Goal: Task Accomplishment & Management: Manage account settings

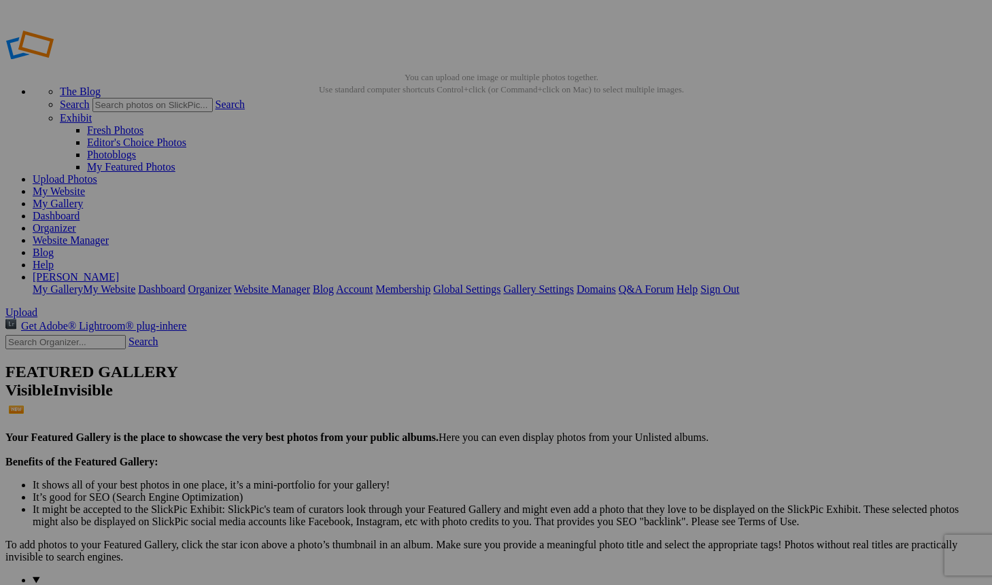
drag, startPoint x: 302, startPoint y: 70, endPoint x: 174, endPoint y: 70, distance: 127.8
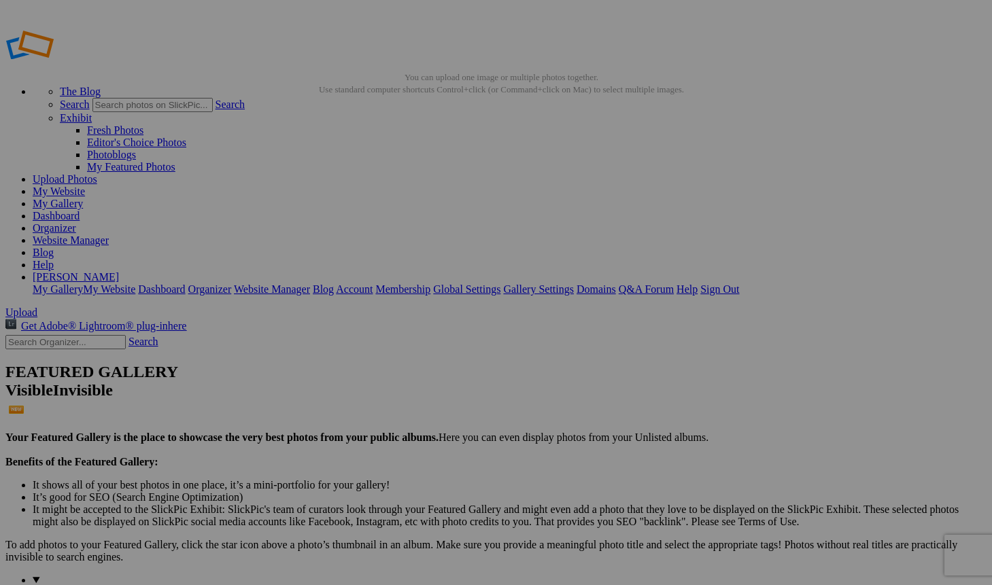
type input "Rodeo"
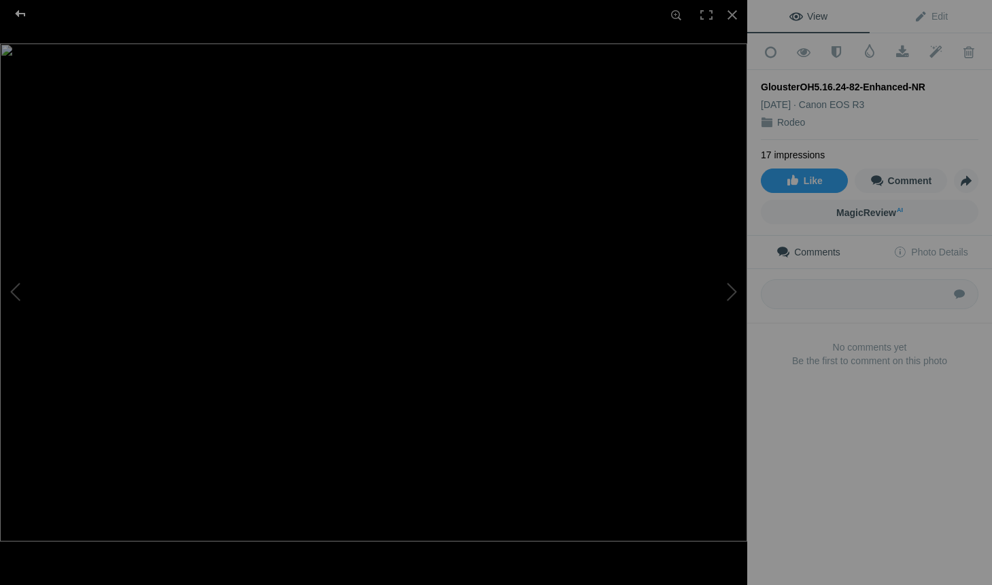
click at [20, 13] on div at bounding box center [20, 13] width 49 height 27
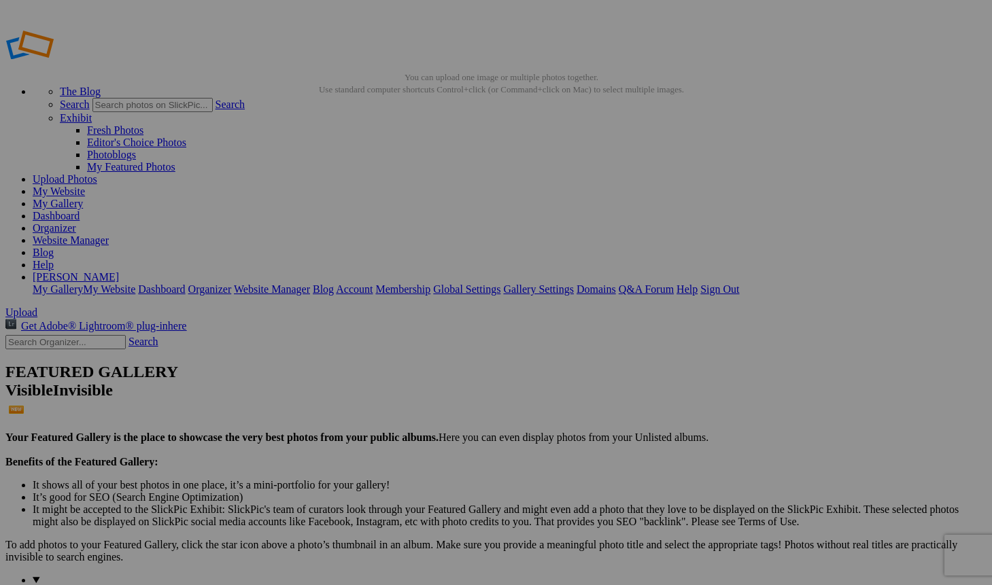
click at [406, 388] on span "Yes" at bounding box center [398, 394] width 16 height 12
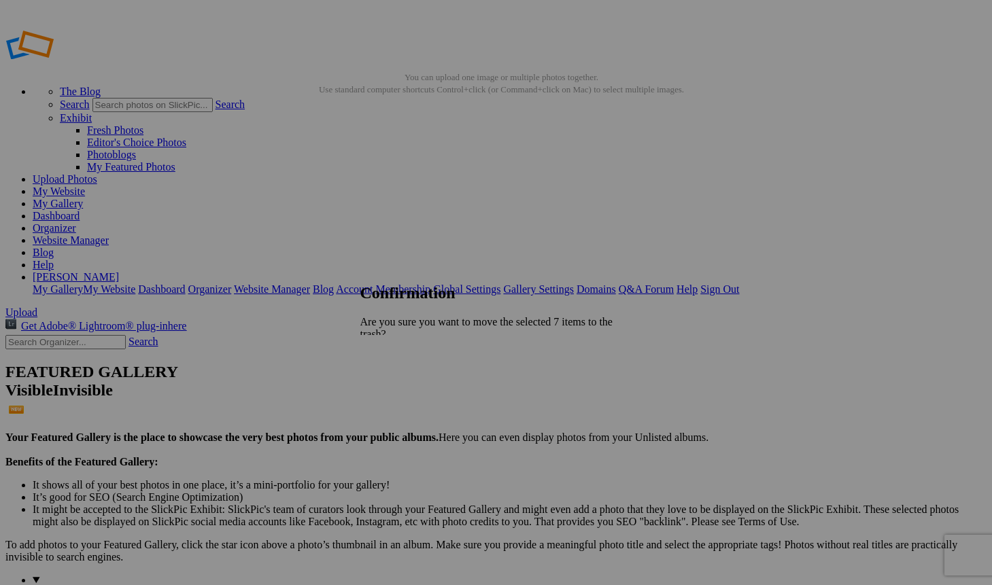
click at [406, 388] on link "Yes" at bounding box center [398, 394] width 16 height 12
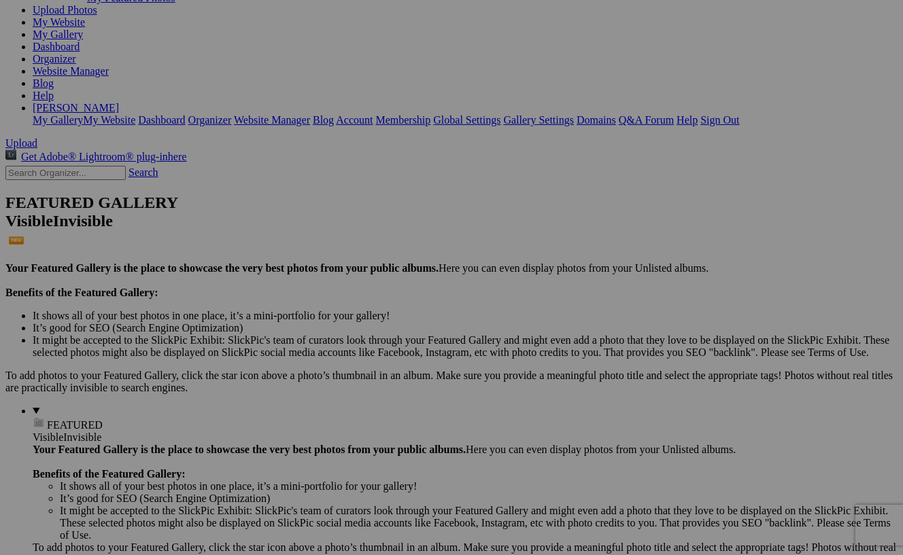
scroll to position [141, 0]
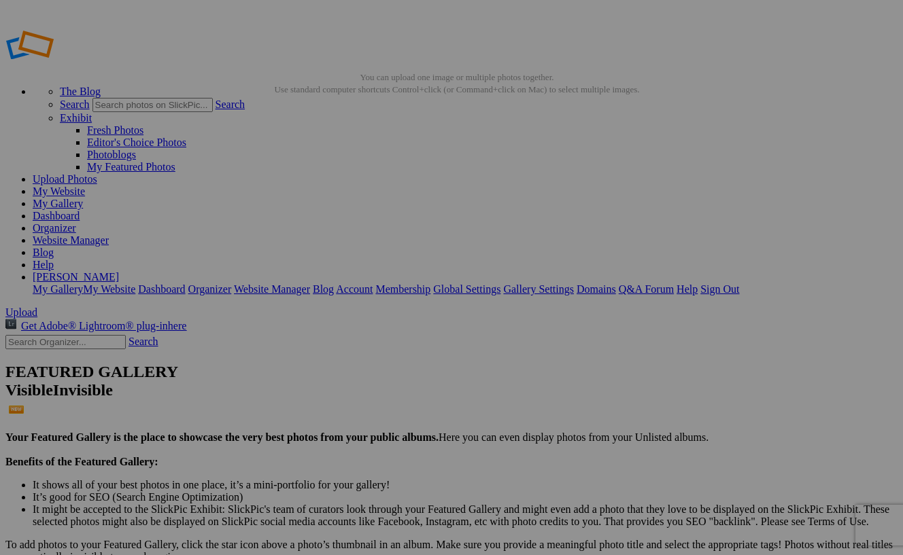
scroll to position [0, 0]
click at [361, 364] on span "Yes" at bounding box center [353, 367] width 16 height 12
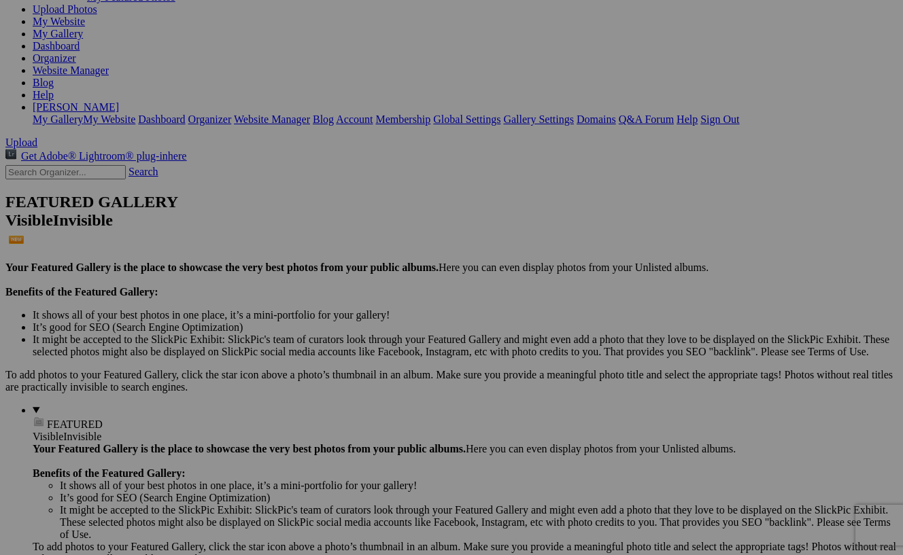
scroll to position [169, 0]
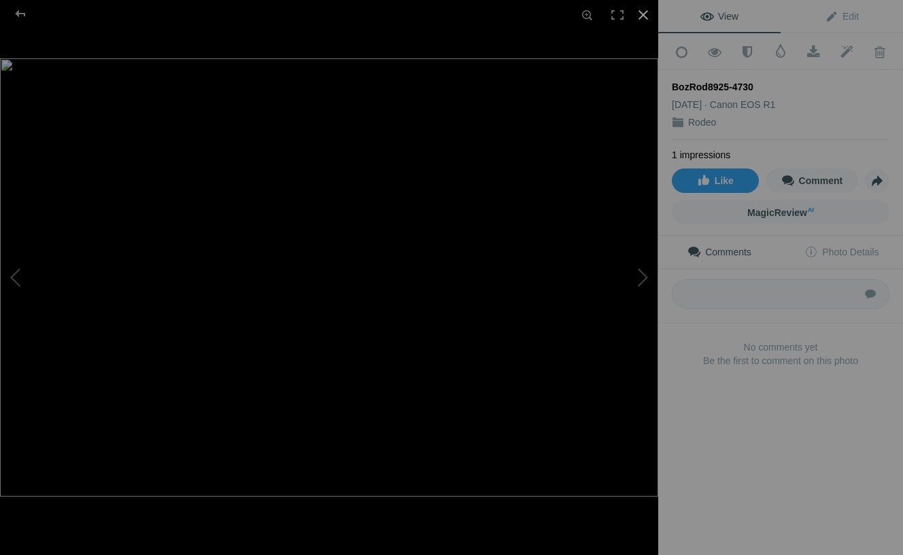
click at [643, 10] on div at bounding box center [643, 15] width 30 height 30
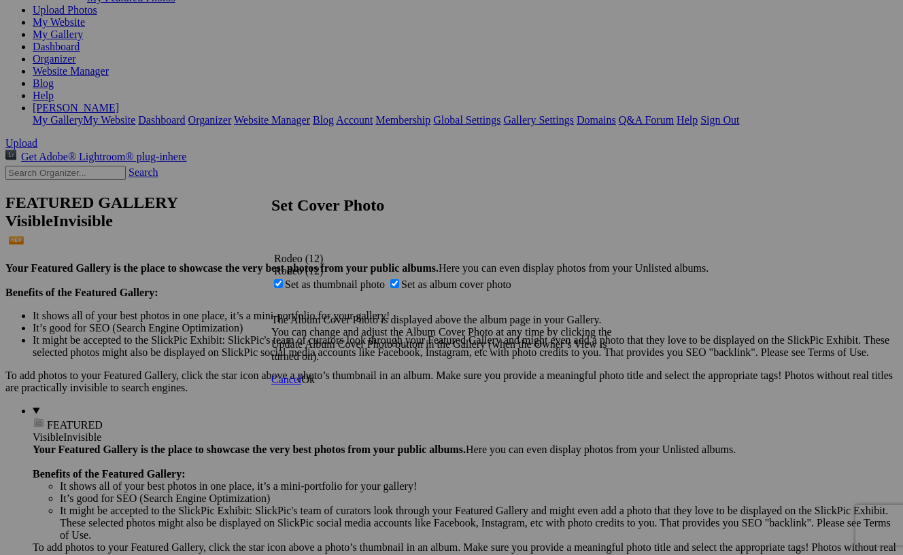
click at [315, 385] on span "Ok" at bounding box center [308, 380] width 14 height 12
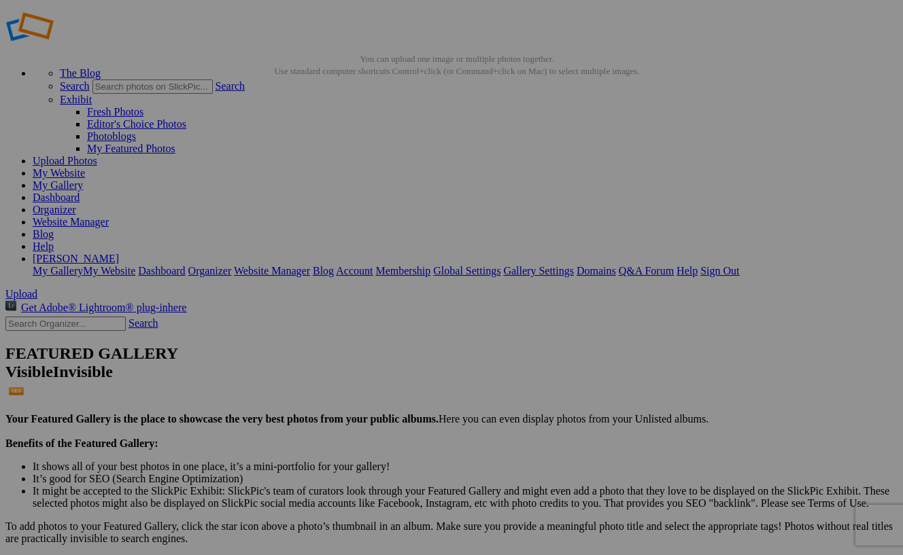
scroll to position [15, 0]
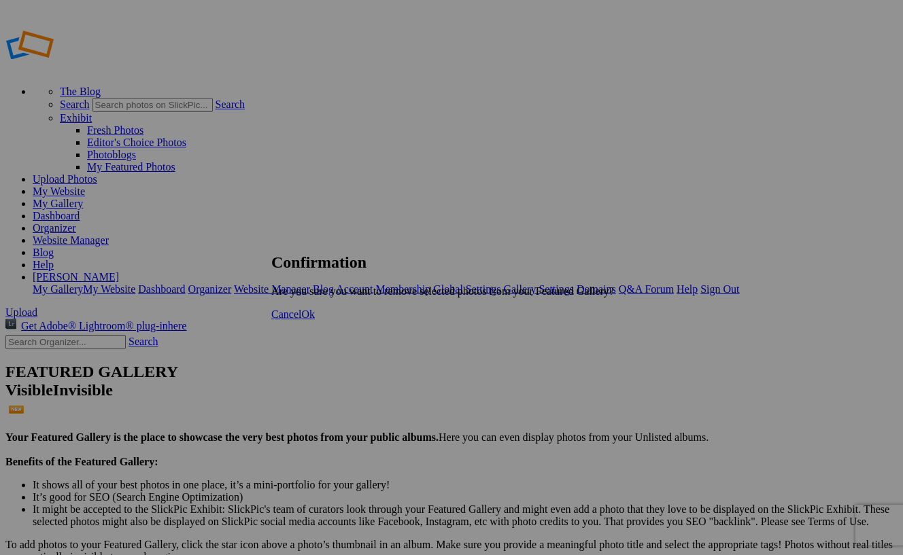
click at [315, 320] on span "Ok" at bounding box center [308, 315] width 14 height 12
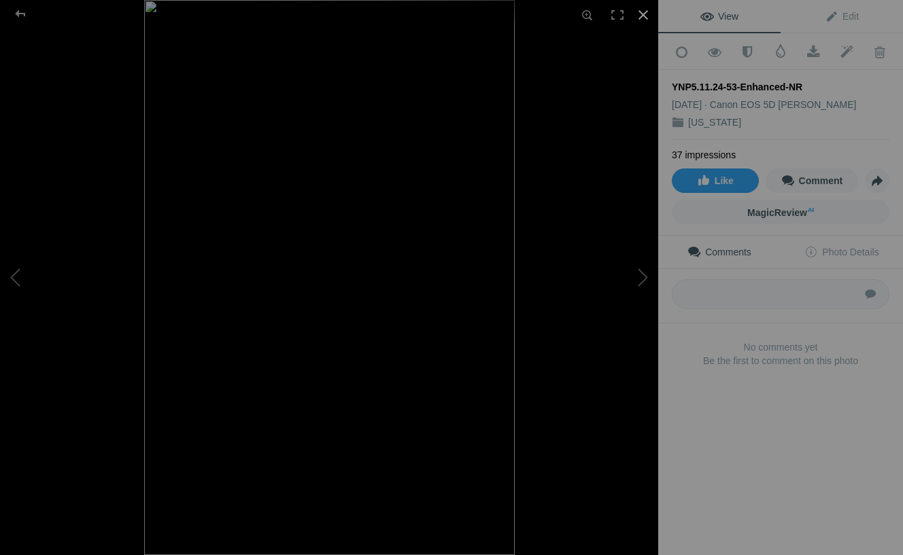
click at [646, 12] on div at bounding box center [643, 15] width 30 height 30
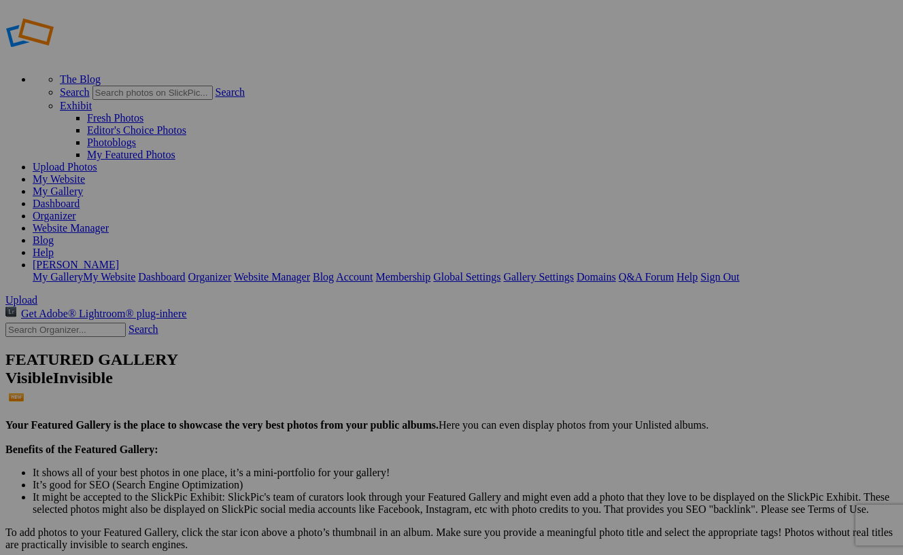
click at [361, 330] on span "Yes" at bounding box center [353, 330] width 16 height 12
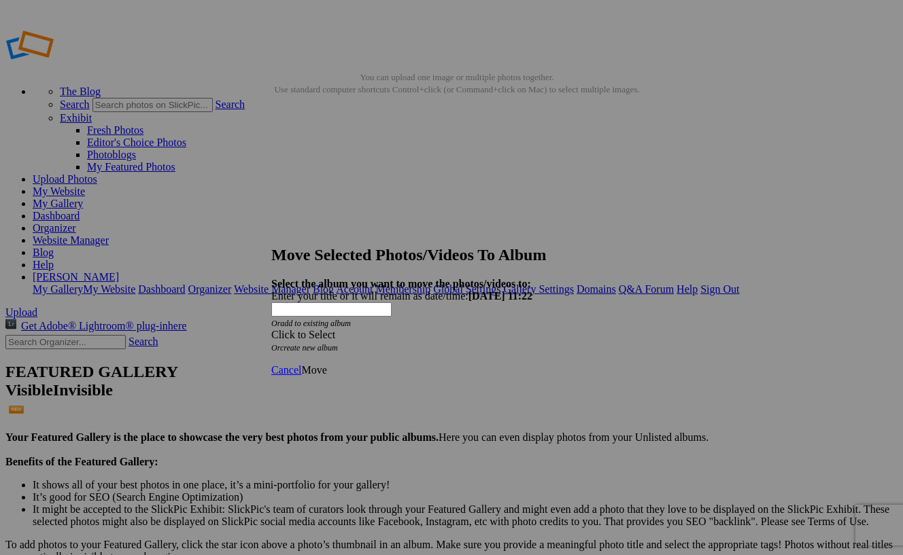
click at [271, 329] on span at bounding box center [271, 335] width 0 height 12
click at [301, 364] on span "Cancel" at bounding box center [286, 370] width 30 height 12
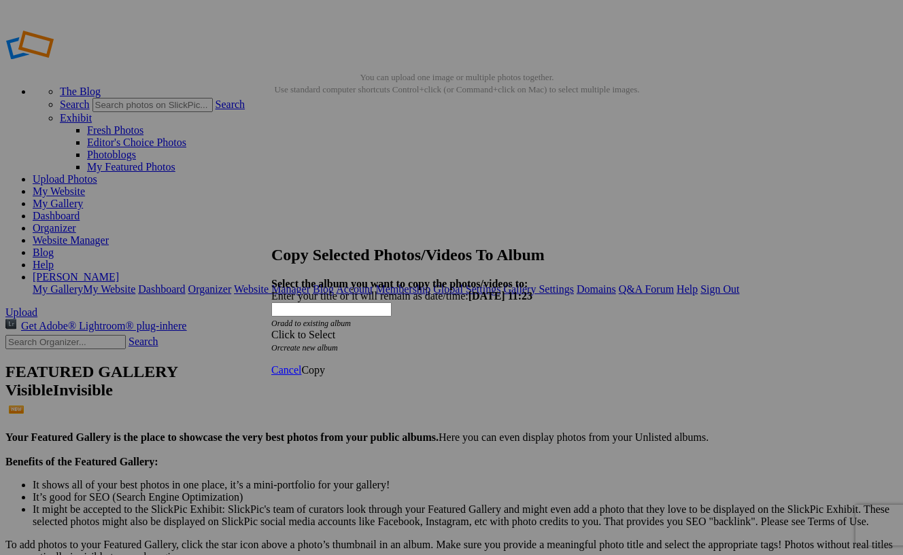
click at [271, 329] on span at bounding box center [271, 335] width 0 height 12
click at [301, 364] on span "Cancel" at bounding box center [286, 370] width 30 height 12
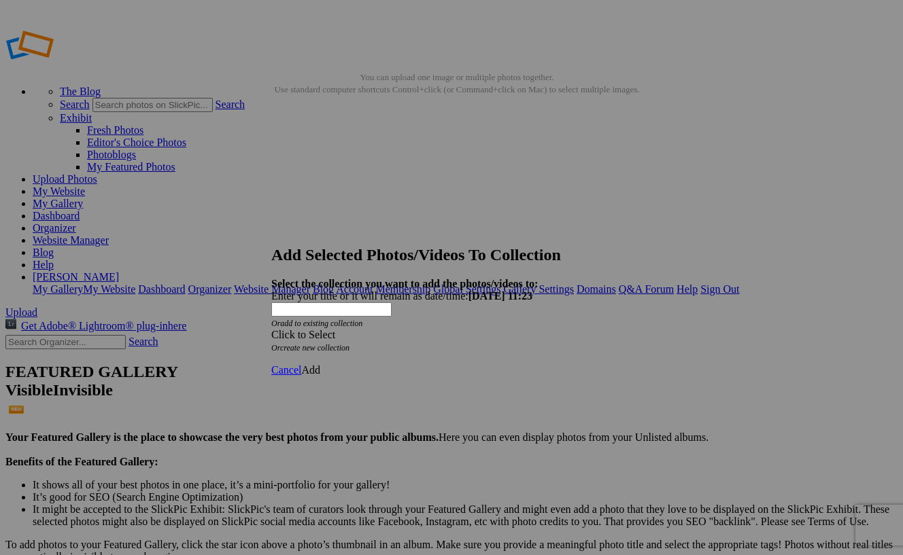
click at [271, 329] on span at bounding box center [271, 335] width 0 height 12
click at [413, 322] on link "Website Homepage" at bounding box center [371, 318] width 84 height 12
click at [320, 364] on span "Add" at bounding box center [310, 370] width 19 height 12
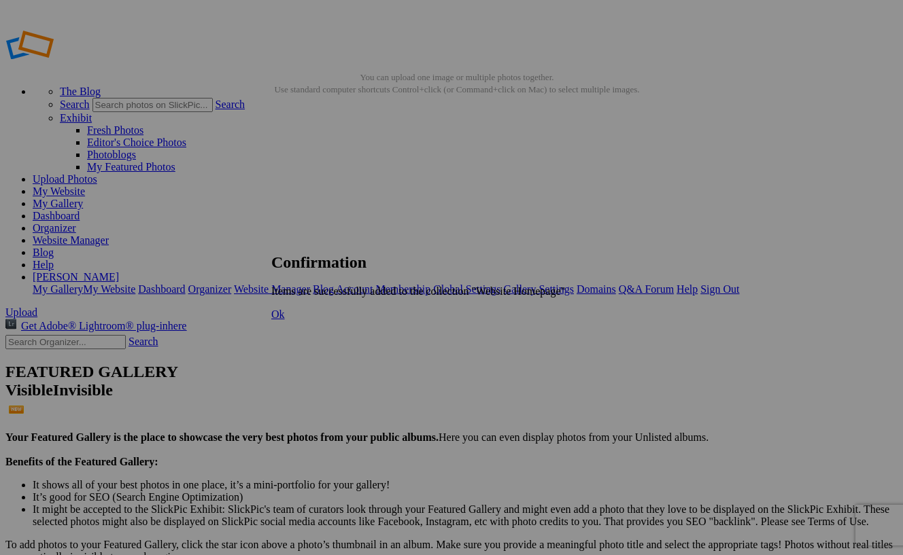
click at [285, 320] on span "Ok" at bounding box center [278, 315] width 14 height 12
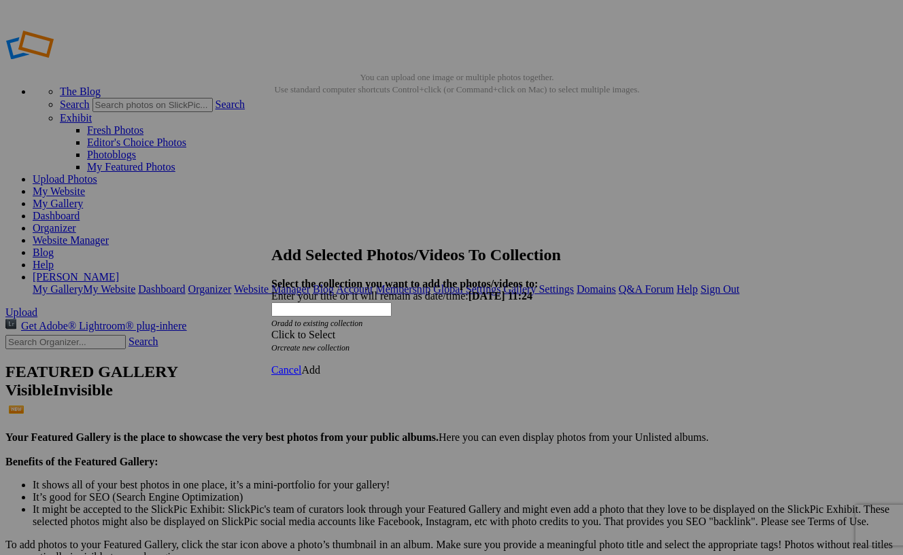
click at [271, 329] on span at bounding box center [271, 335] width 0 height 12
click at [413, 324] on link "Website Homepage" at bounding box center [371, 318] width 84 height 12
click at [320, 364] on span "Add" at bounding box center [310, 370] width 19 height 12
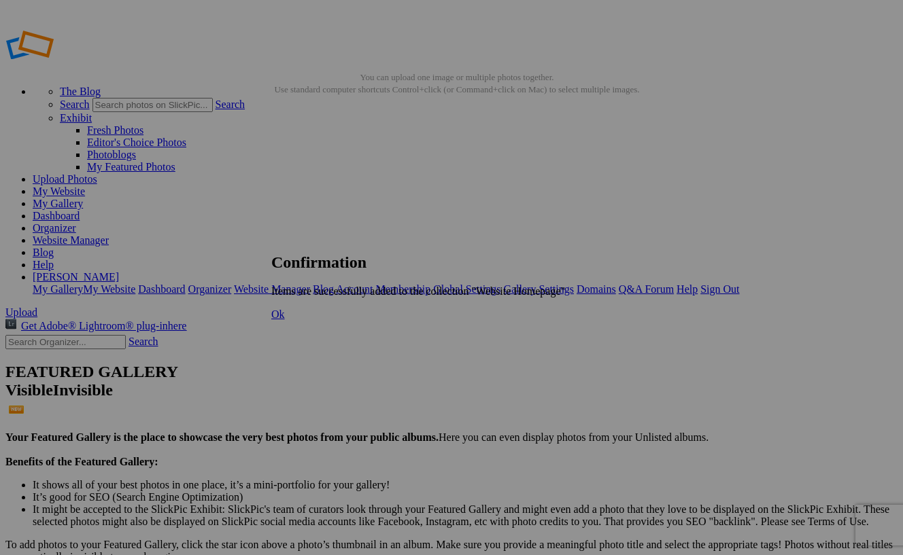
click at [285, 320] on span "Ok" at bounding box center [278, 315] width 14 height 12
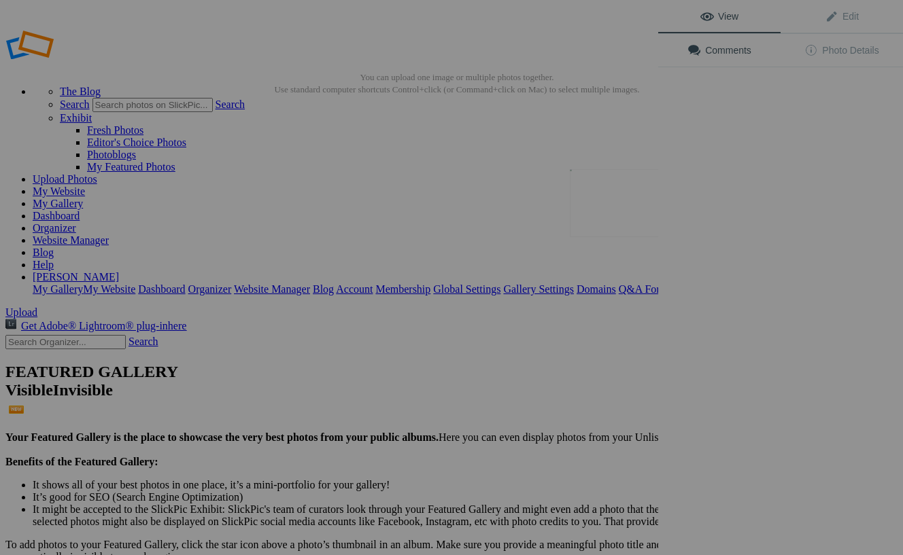
click at [619, 201] on button at bounding box center [607, 277] width 102 height 200
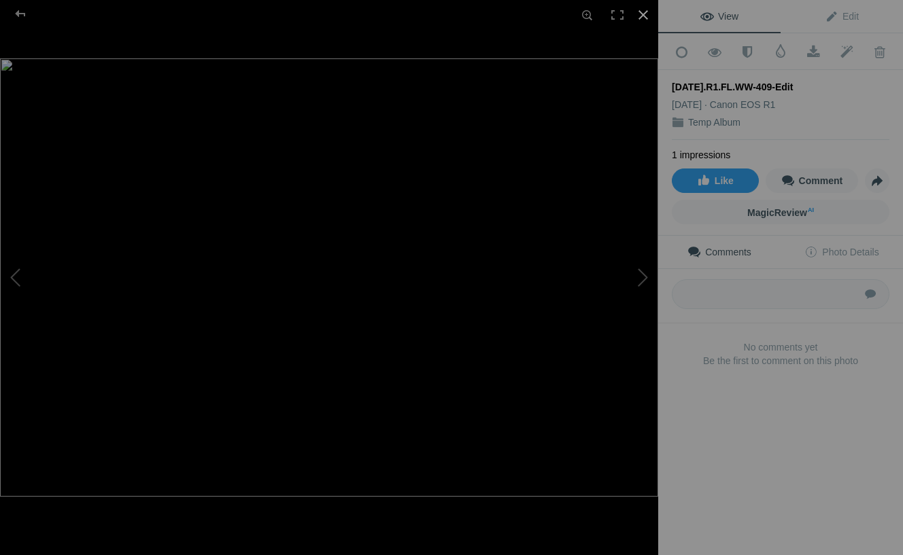
click at [642, 12] on div at bounding box center [643, 15] width 30 height 30
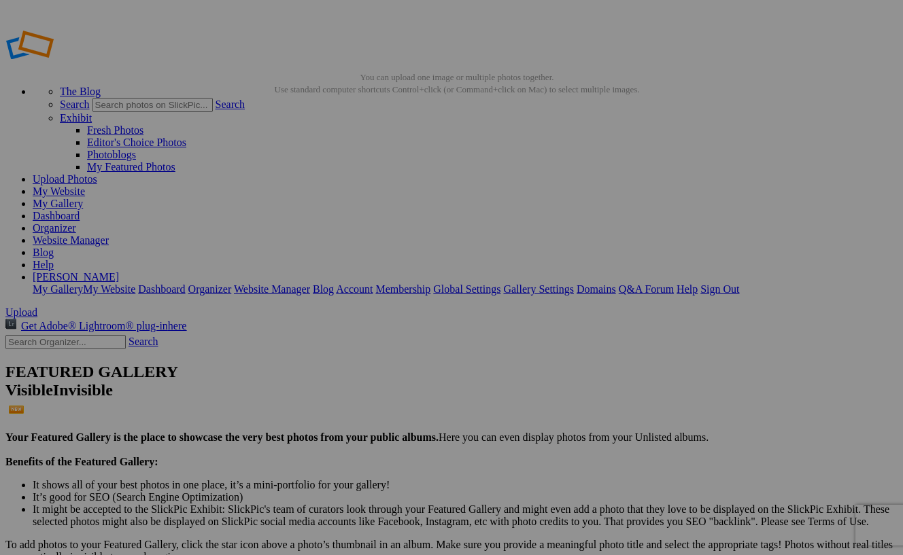
drag, startPoint x: 385, startPoint y: 280, endPoint x: 248, endPoint y: 264, distance: 137.6
drag, startPoint x: 755, startPoint y: 211, endPoint x: 343, endPoint y: 190, distance: 412.5
drag, startPoint x: 382, startPoint y: 376, endPoint x: 543, endPoint y: 227, distance: 219.4
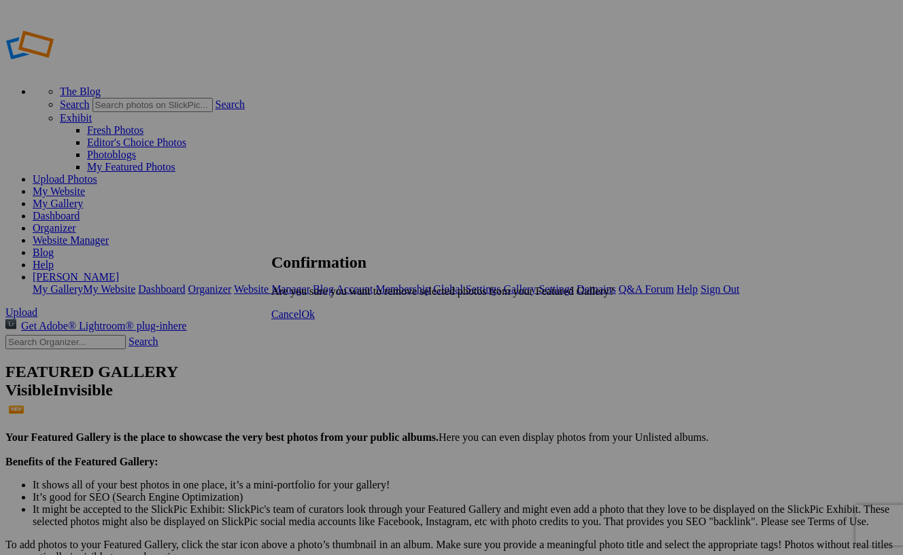
click at [301, 320] on span "Cancel" at bounding box center [286, 315] width 30 height 12
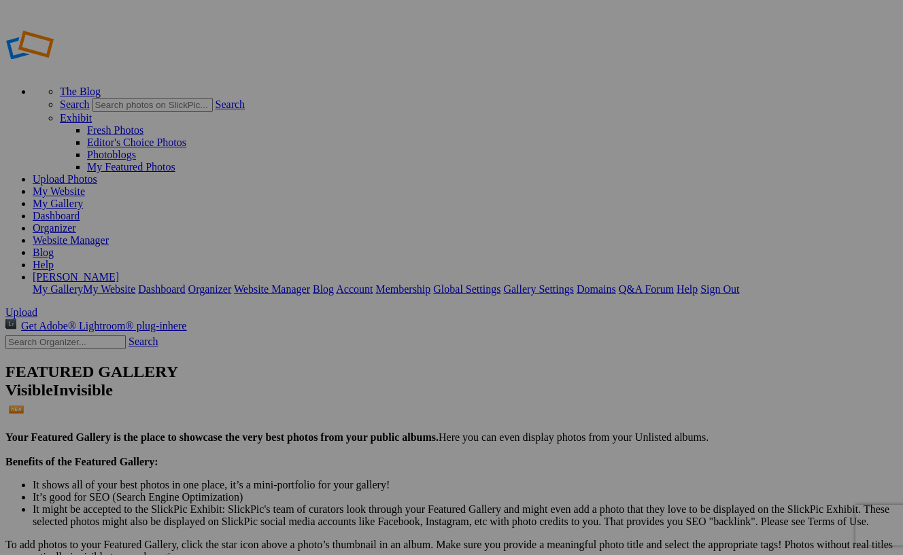
click at [361, 326] on span "Yes" at bounding box center [353, 330] width 16 height 12
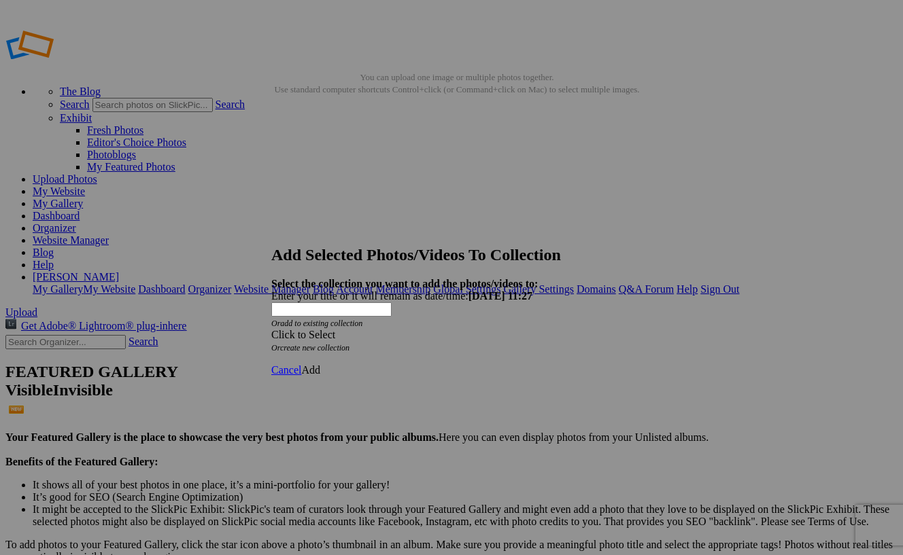
click at [271, 329] on span at bounding box center [271, 335] width 0 height 12
click at [397, 324] on link "Website Homepage" at bounding box center [371, 318] width 84 height 12
click at [320, 364] on span "Add" at bounding box center [310, 370] width 19 height 12
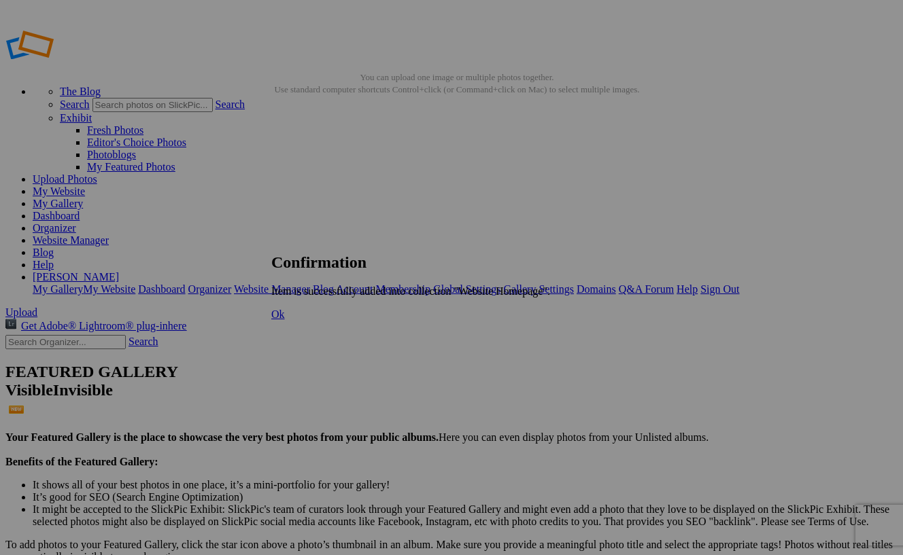
click at [285, 320] on link "Ok" at bounding box center [278, 315] width 14 height 12
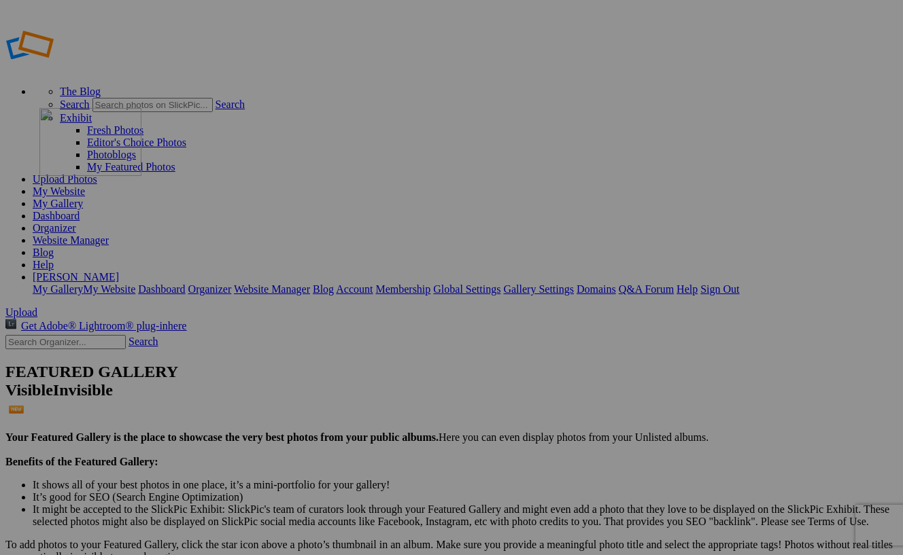
drag, startPoint x: 378, startPoint y: 211, endPoint x: 235, endPoint y: 206, distance: 142.8
drag, startPoint x: 374, startPoint y: 391, endPoint x: 543, endPoint y: 380, distance: 169.6
drag, startPoint x: 250, startPoint y: 367, endPoint x: 540, endPoint y: 372, distance: 290.3
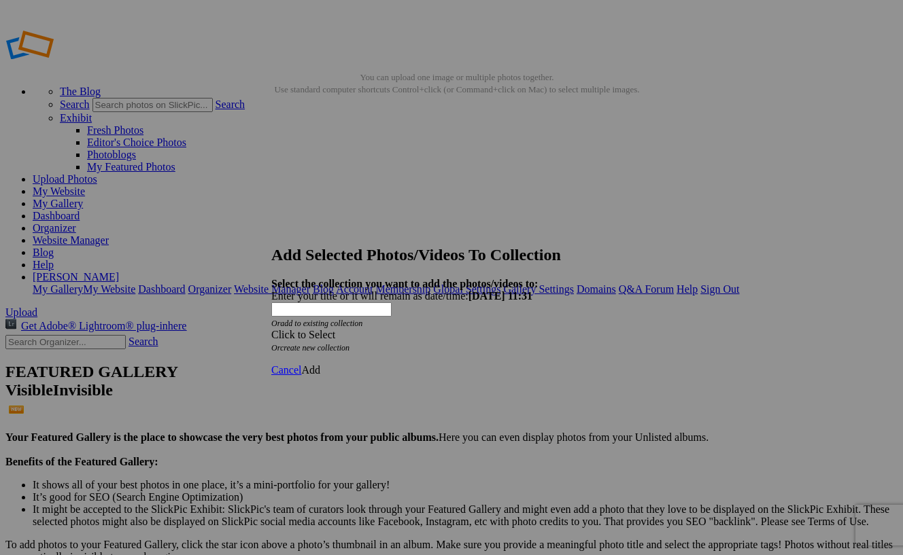
click at [271, 329] on span at bounding box center [271, 335] width 0 height 12
click at [413, 324] on link "Website Homepage" at bounding box center [371, 318] width 84 height 12
click at [320, 364] on span "Add" at bounding box center [310, 370] width 19 height 12
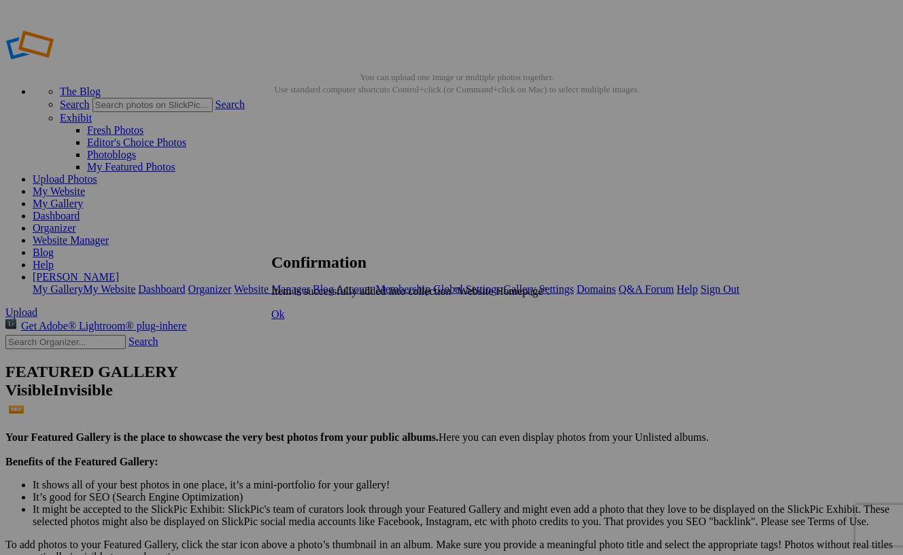
click at [285, 320] on span "Ok" at bounding box center [278, 315] width 14 height 12
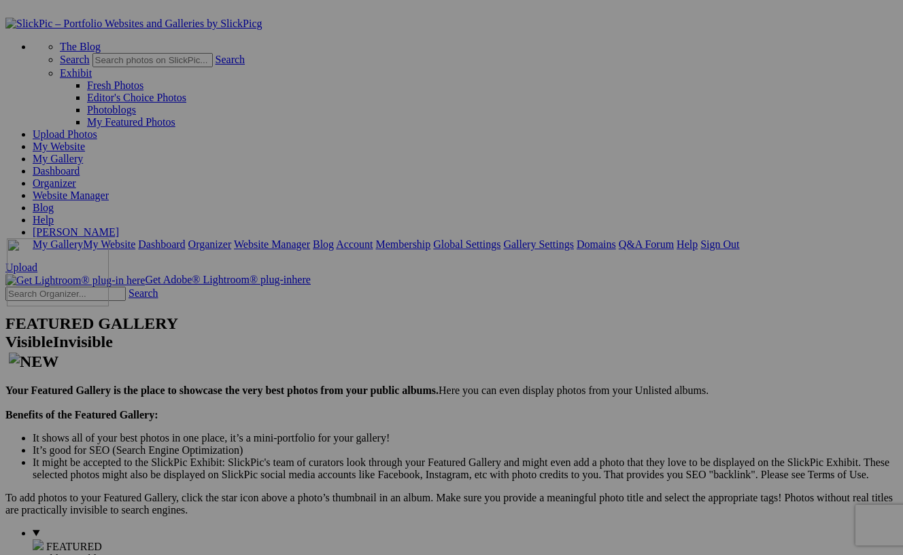
drag, startPoint x: 252, startPoint y: 207, endPoint x: 202, endPoint y: 336, distance: 138.4
drag, startPoint x: 729, startPoint y: 205, endPoint x: 210, endPoint y: 379, distance: 547.3
drag, startPoint x: 610, startPoint y: 222, endPoint x: 443, endPoint y: 209, distance: 168.4
drag, startPoint x: 729, startPoint y: 195, endPoint x: 595, endPoint y: 192, distance: 134.6
drag, startPoint x: 746, startPoint y: 192, endPoint x: 356, endPoint y: 390, distance: 437.8
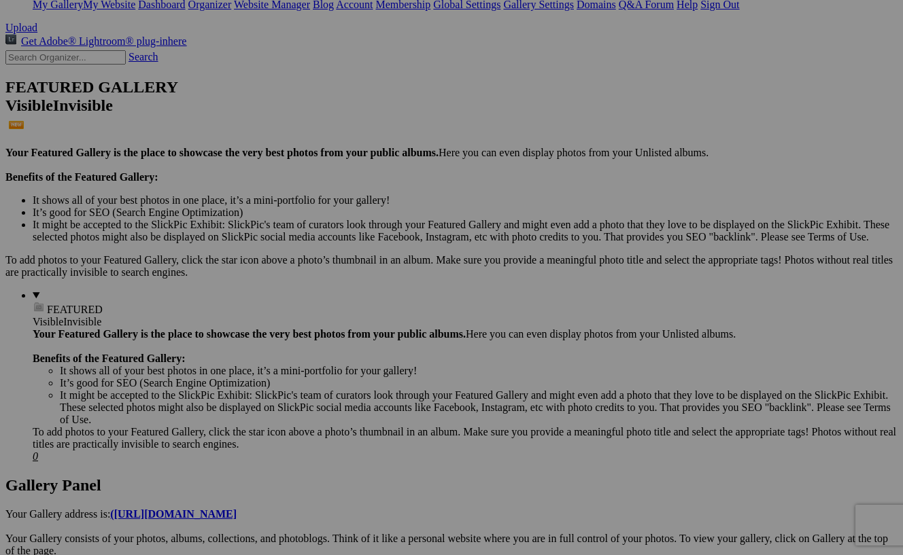
scroll to position [286, 0]
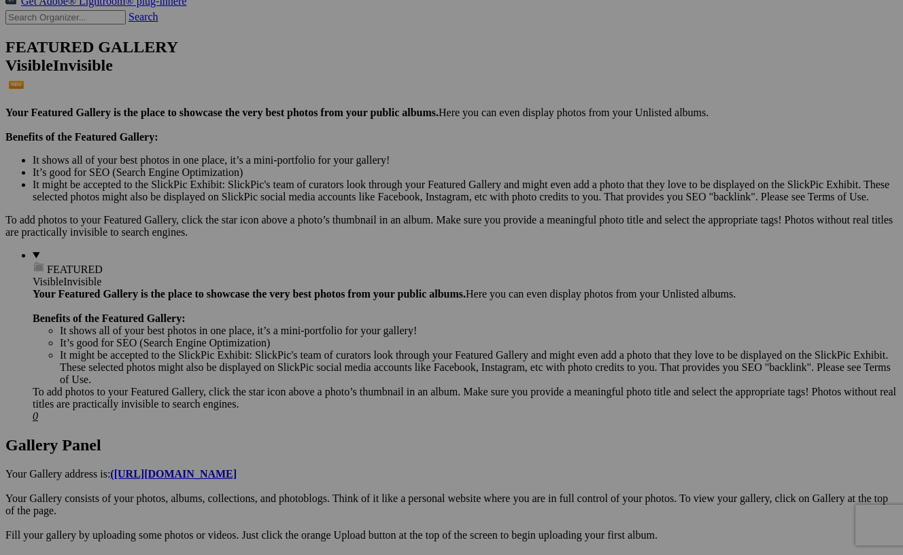
scroll to position [332, 0]
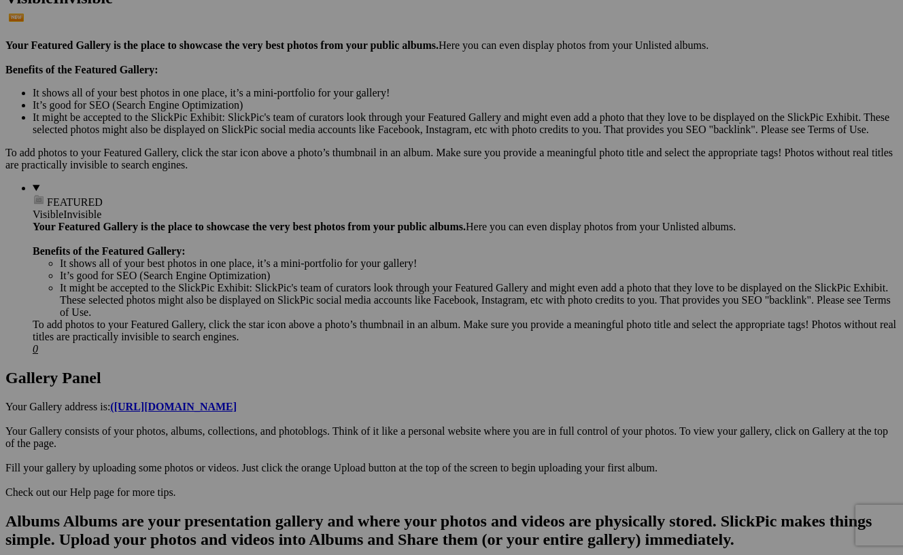
scroll to position [397, 0]
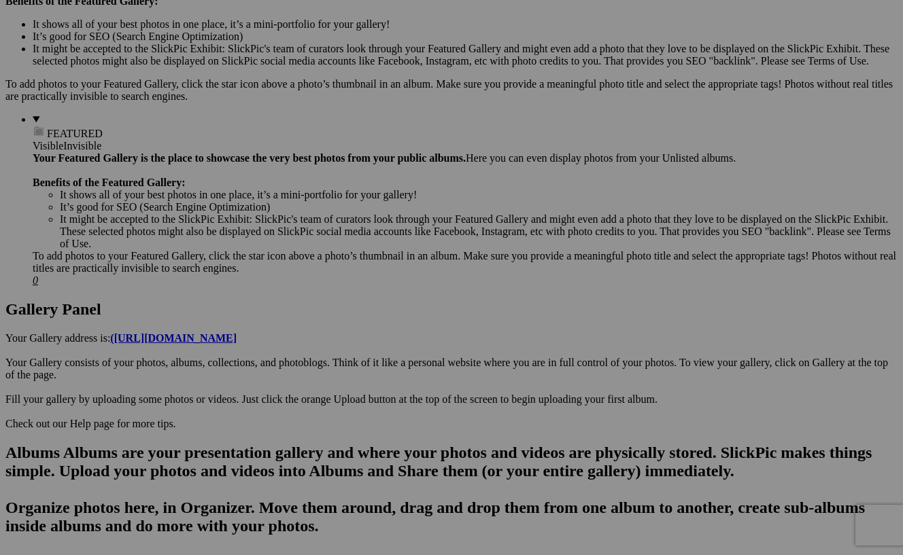
scroll to position [463, 0]
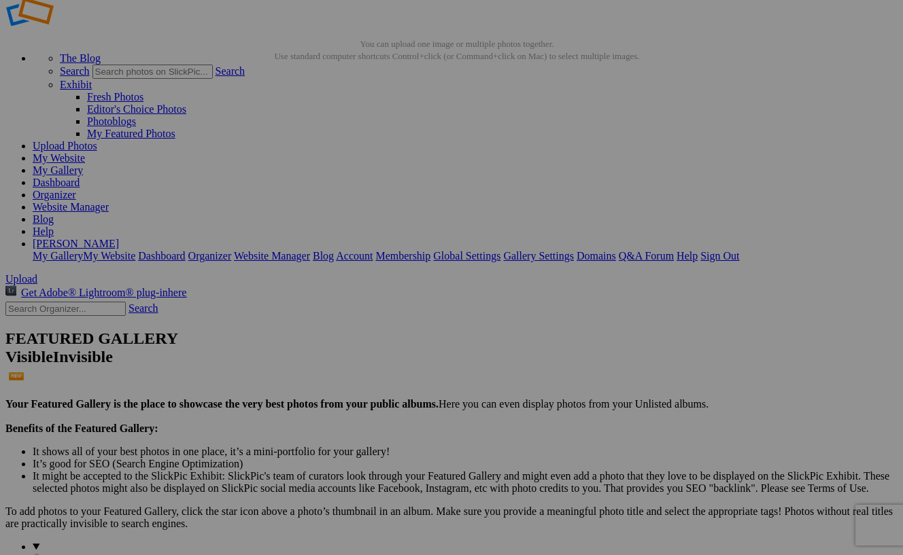
scroll to position [48, 0]
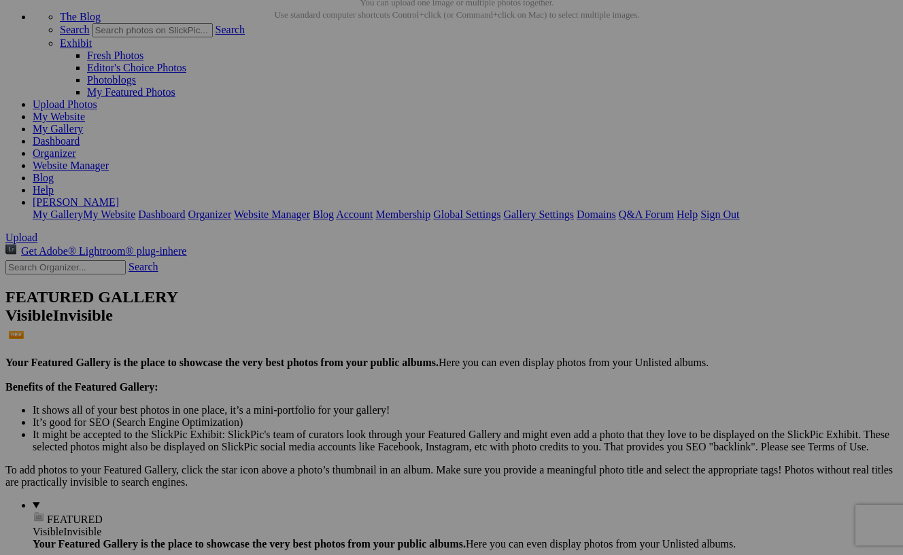
scroll to position [80, 0]
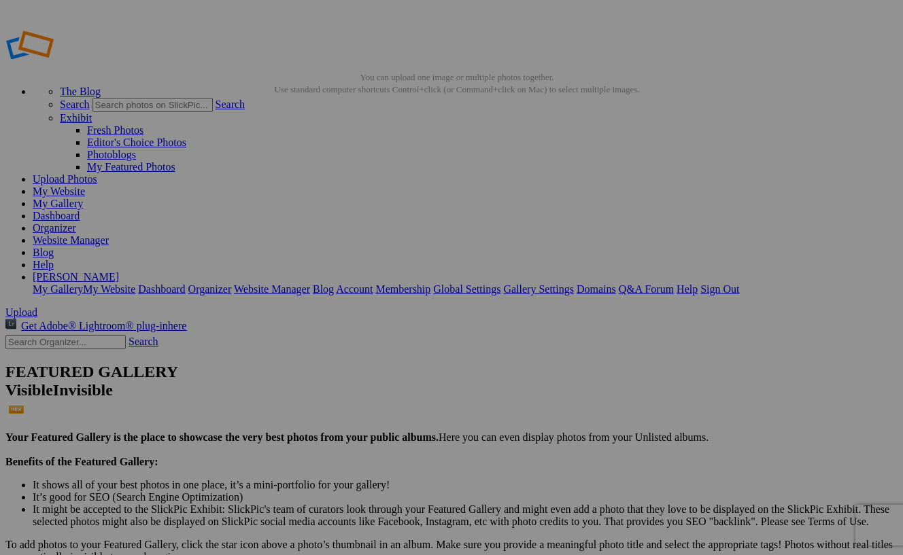
scroll to position [0, 0]
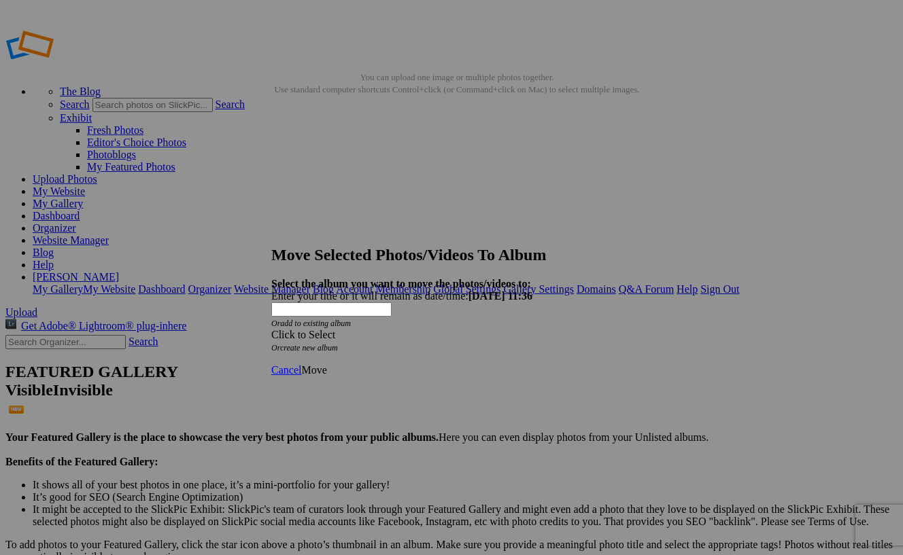
click at [271, 329] on span at bounding box center [271, 335] width 0 height 12
click at [373, 385] on link "Temp Album" at bounding box center [357, 379] width 57 height 12
click at [326, 364] on span "Move" at bounding box center [313, 370] width 25 height 12
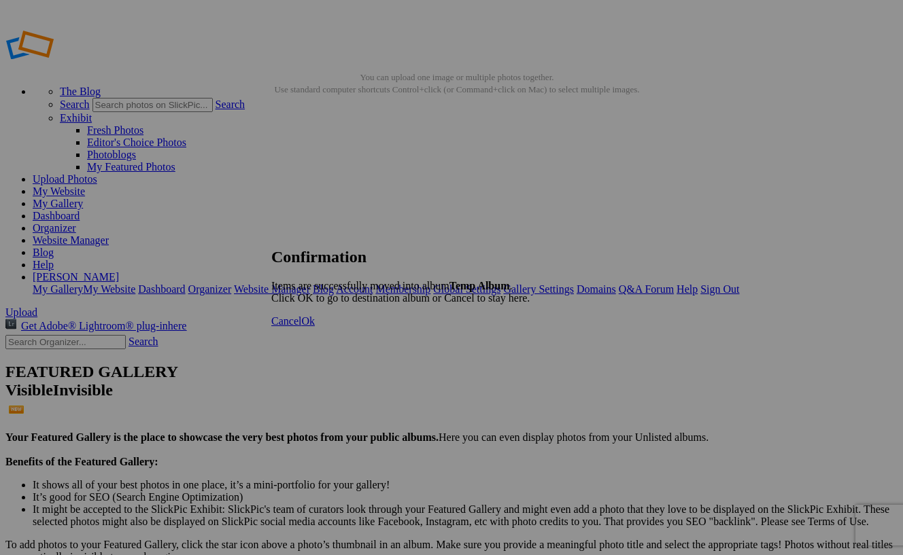
click at [301, 327] on span "Cancel" at bounding box center [286, 321] width 30 height 12
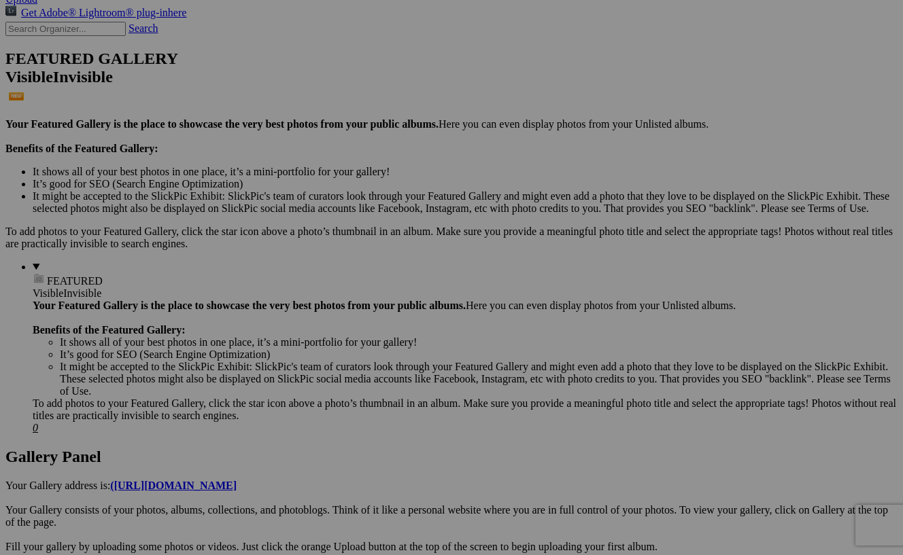
scroll to position [320, 0]
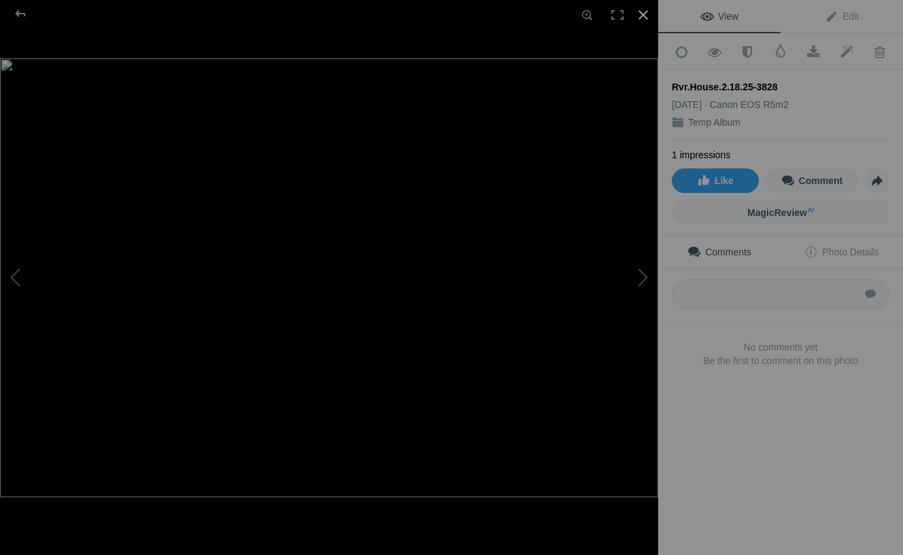
click at [647, 13] on div at bounding box center [643, 15] width 30 height 30
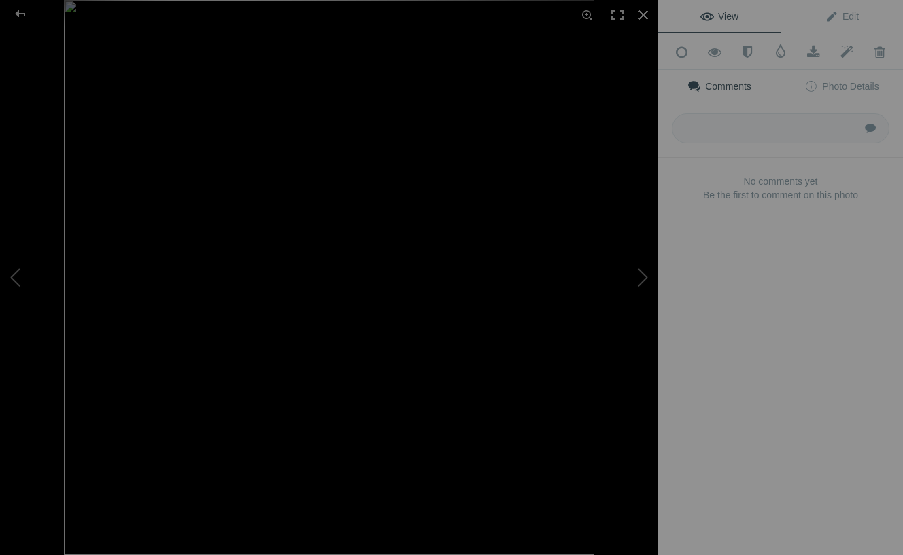
click at [392, 232] on img at bounding box center [329, 277] width 530 height 555
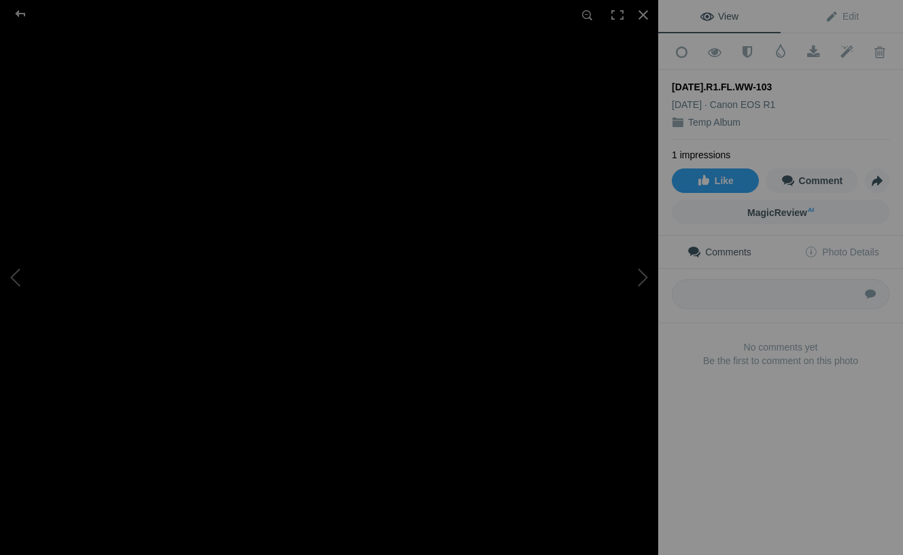
click at [523, 345] on img at bounding box center [232, 346] width 1341 height 1405
click at [643, 9] on div at bounding box center [643, 15] width 30 height 30
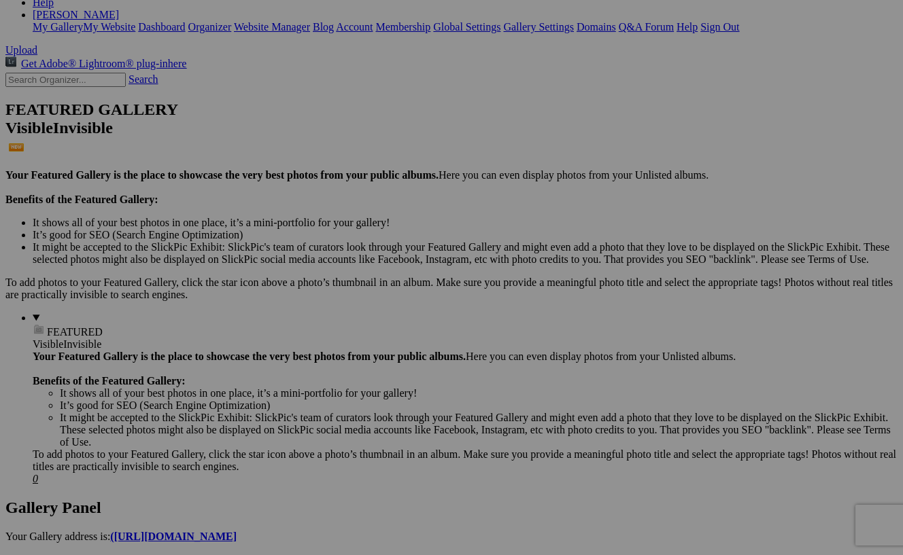
scroll to position [263, 0]
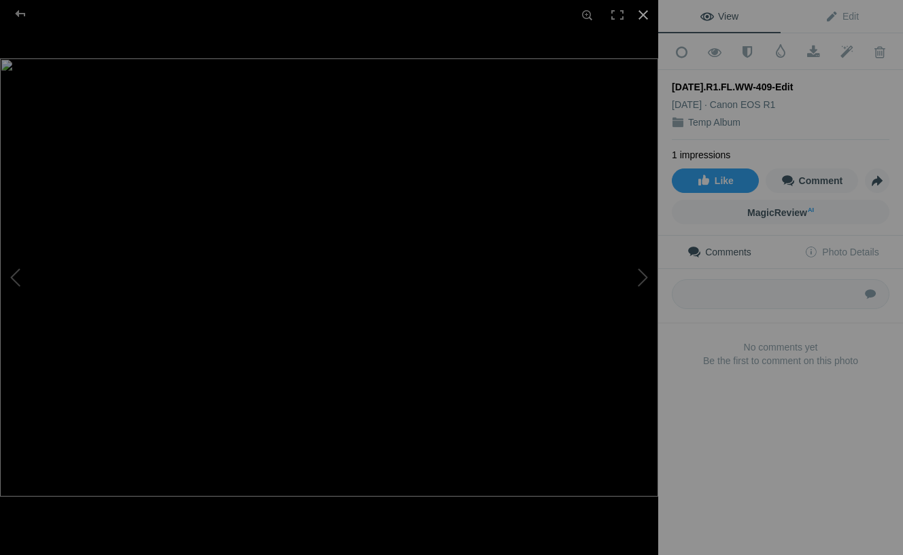
click at [646, 12] on div at bounding box center [643, 15] width 30 height 30
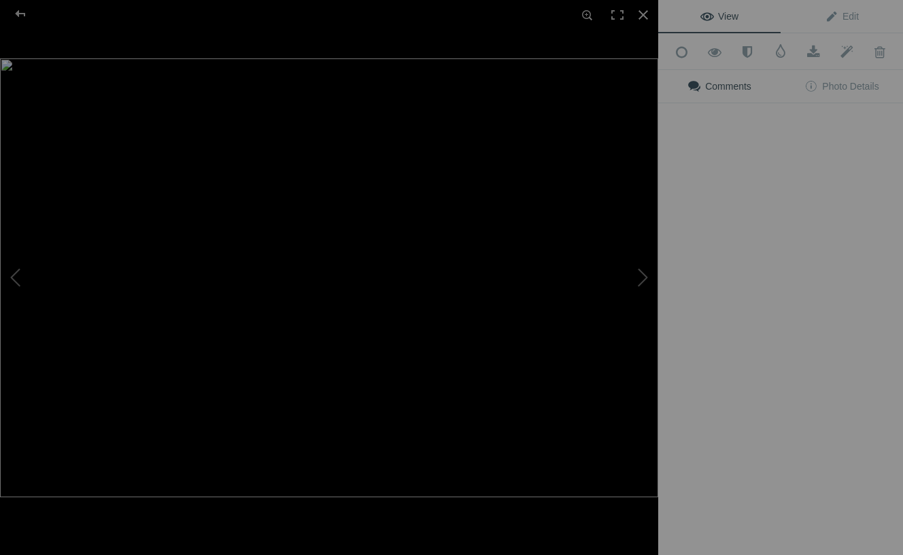
click at [739, 309] on div "View Edit Add to Quick Collection Remove from Quick Collection Hide from Public…" at bounding box center [780, 277] width 245 height 555
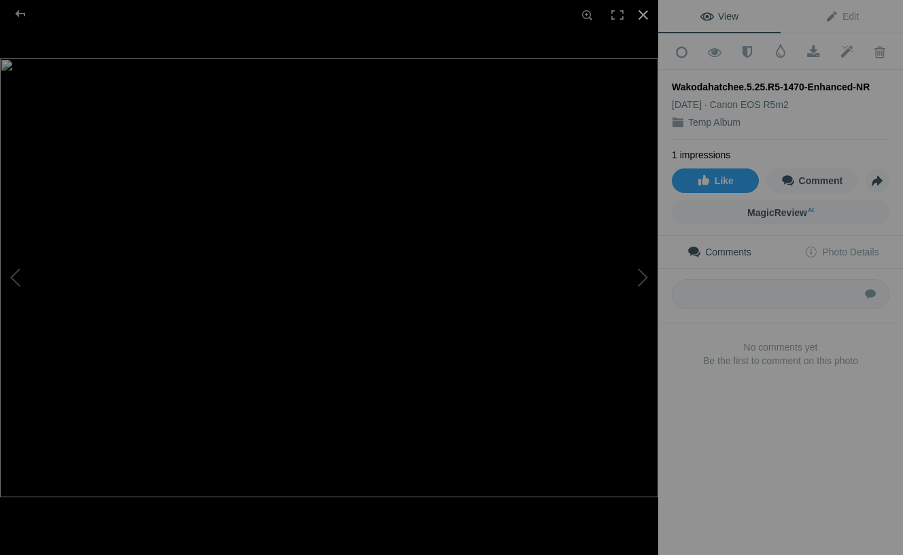
click at [646, 10] on div at bounding box center [643, 15] width 30 height 30
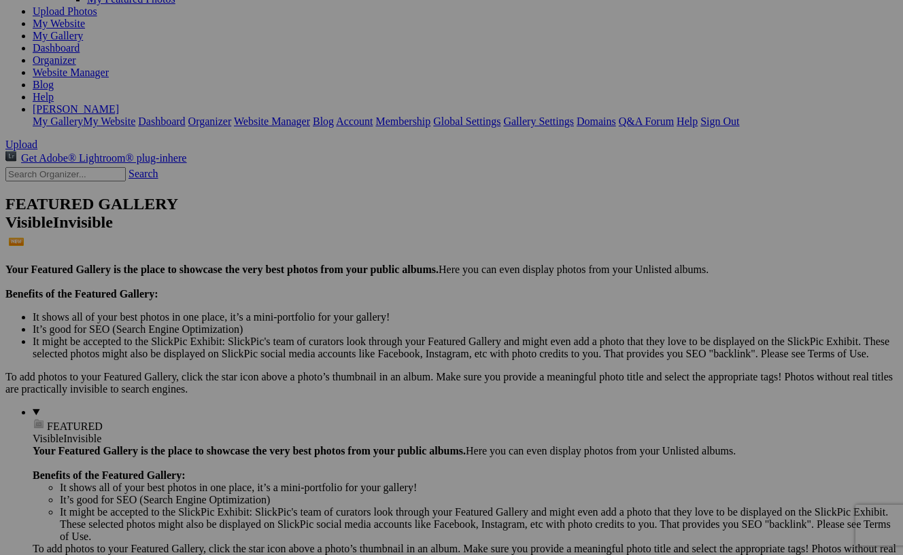
scroll to position [177, 0]
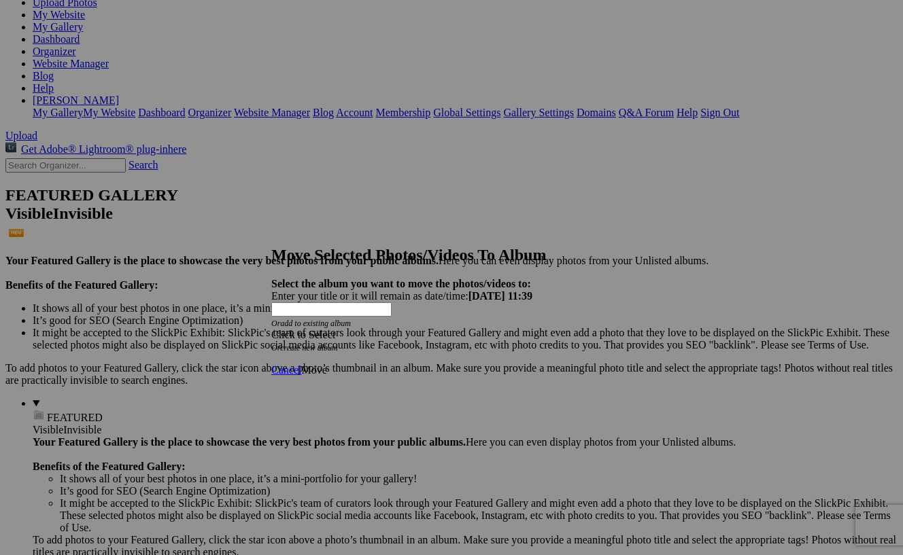
click at [271, 329] on span at bounding box center [271, 335] width 0 height 12
click at [368, 324] on link "Portfоlio" at bounding box center [348, 318] width 39 height 12
click at [326, 364] on span "Move" at bounding box center [313, 370] width 25 height 12
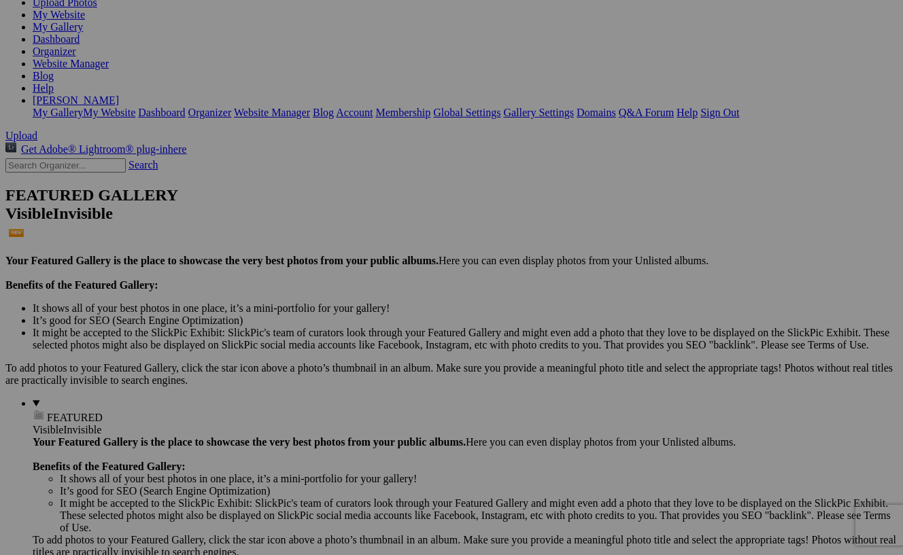
scroll to position [169, 0]
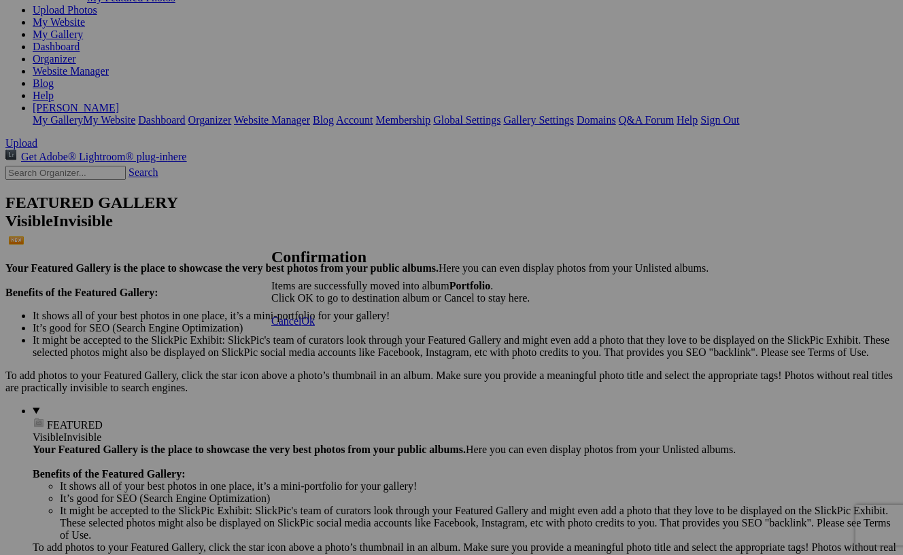
click at [315, 327] on span "Ok" at bounding box center [308, 321] width 14 height 12
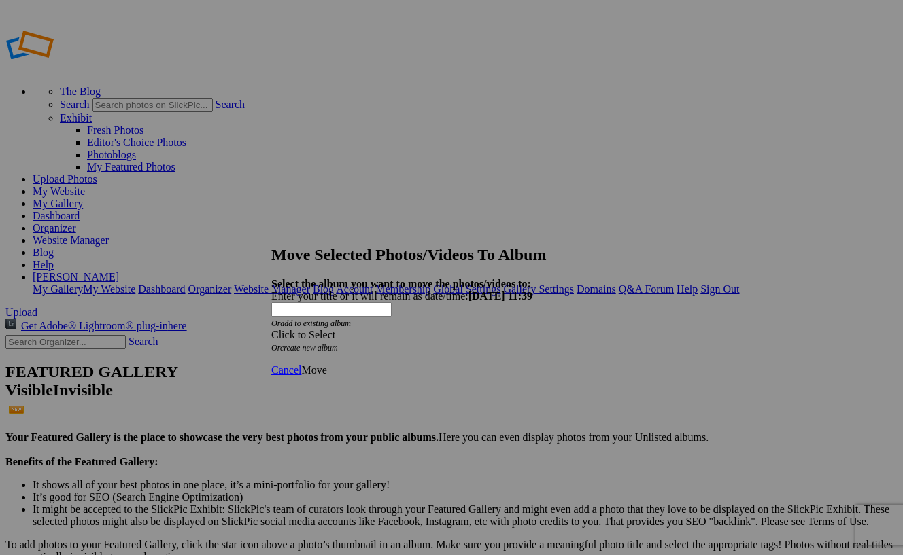
click at [271, 329] on span at bounding box center [271, 335] width 0 height 12
click at [368, 324] on link "Portfоlio" at bounding box center [348, 318] width 39 height 12
click at [326, 364] on span "Move" at bounding box center [313, 370] width 25 height 12
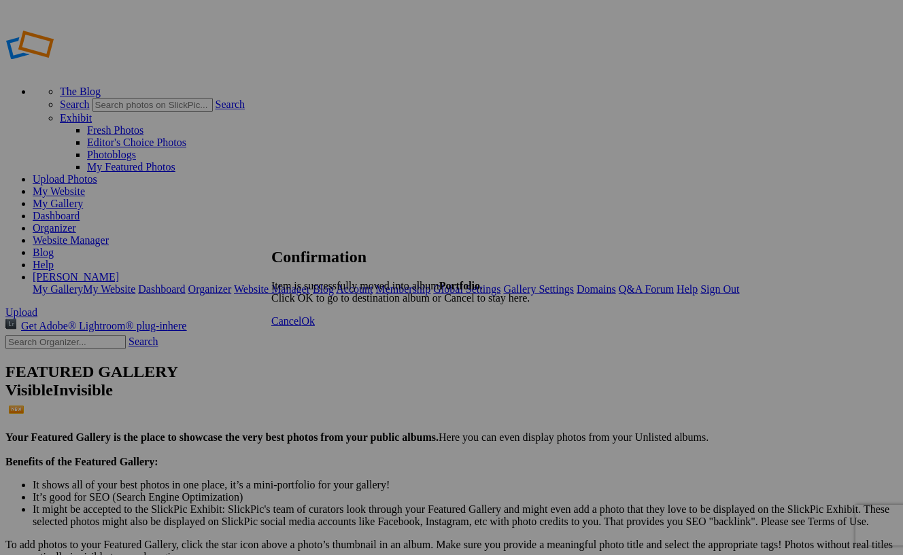
click at [315, 327] on span "Ok" at bounding box center [308, 321] width 14 height 12
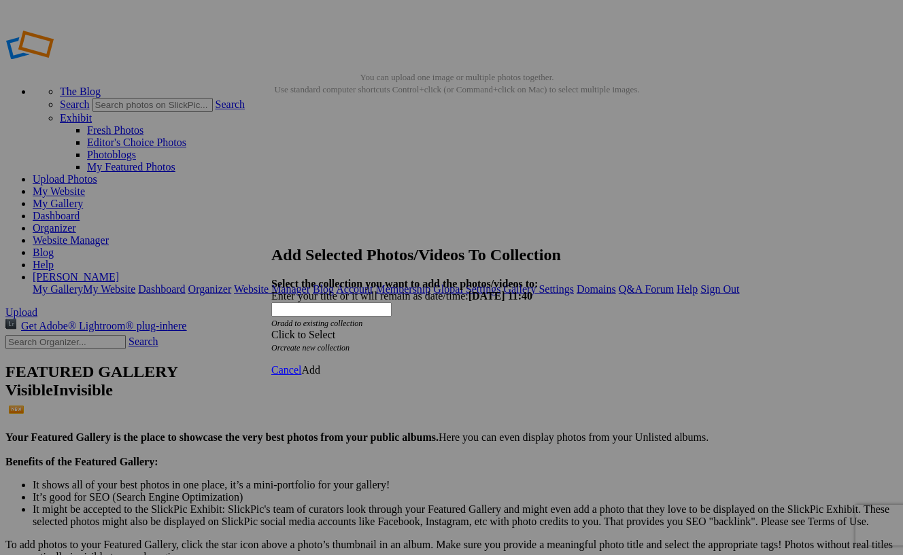
click at [271, 329] on span at bounding box center [271, 335] width 0 height 12
click at [413, 322] on link "Website Homepage" at bounding box center [371, 318] width 84 height 12
click at [320, 364] on span "Add" at bounding box center [310, 370] width 19 height 12
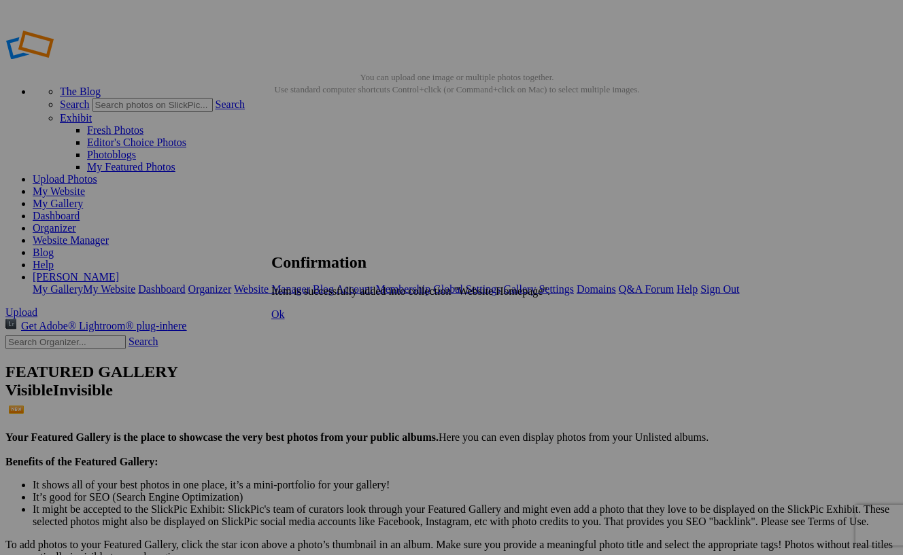
click at [285, 320] on span "Ok" at bounding box center [278, 315] width 14 height 12
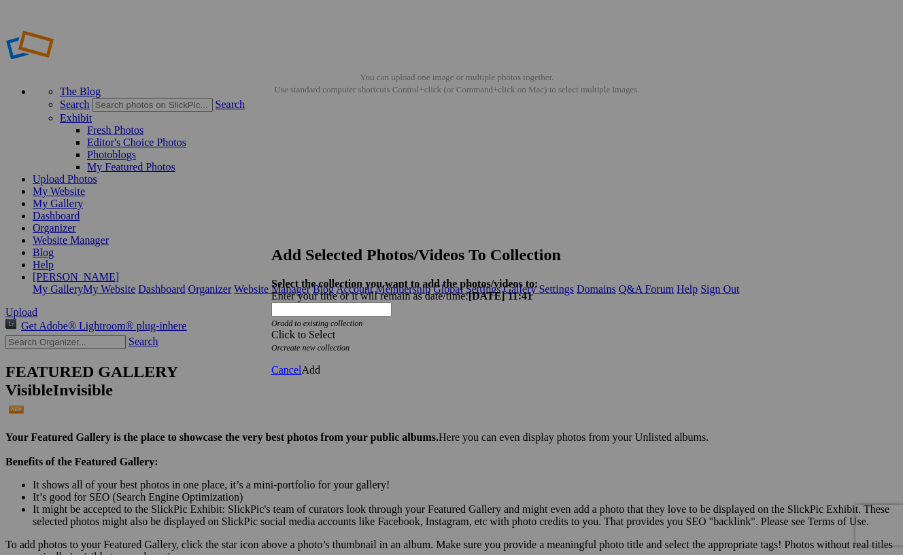
click at [271, 329] on span at bounding box center [271, 335] width 0 height 12
click at [413, 322] on link "Website Homepage" at bounding box center [371, 318] width 84 height 12
click at [320, 364] on span "Add" at bounding box center [310, 370] width 19 height 12
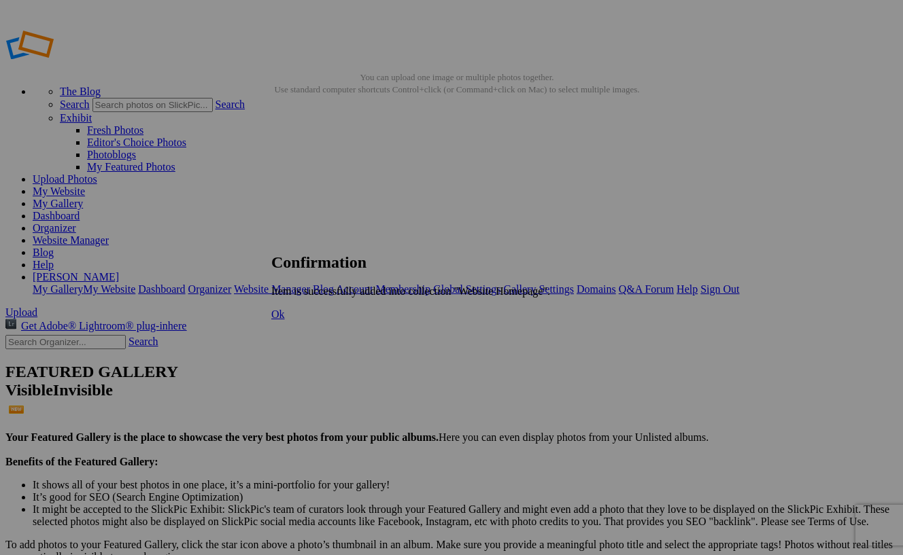
click at [285, 320] on link "Ok" at bounding box center [278, 315] width 14 height 12
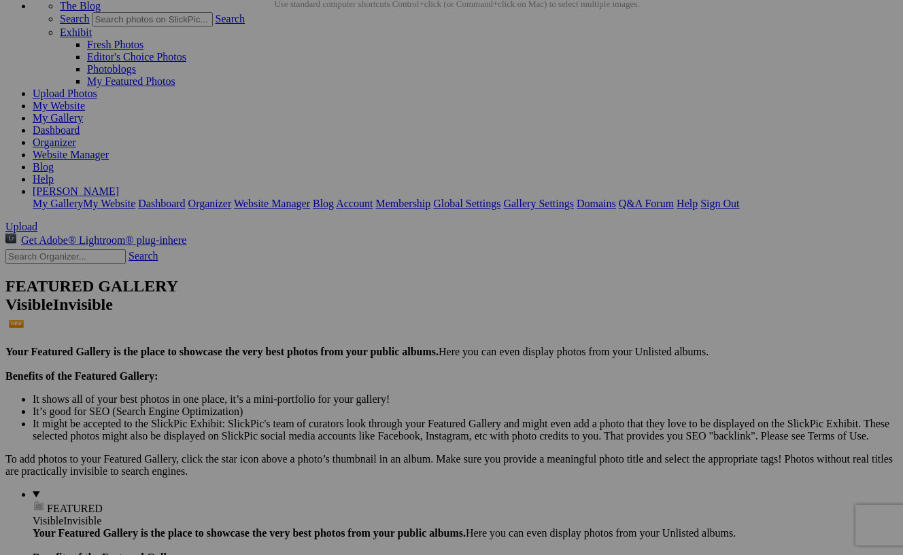
scroll to position [69, 0]
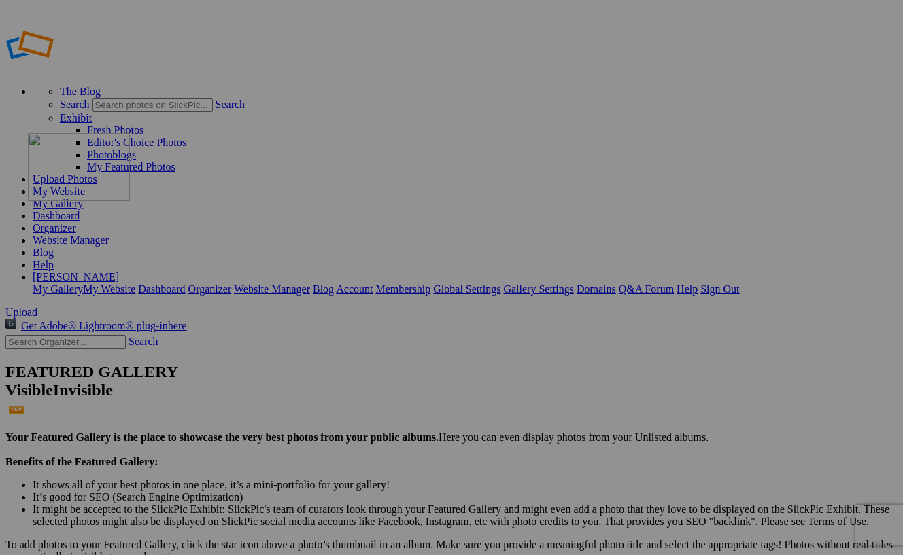
drag, startPoint x: 264, startPoint y: 368, endPoint x: 224, endPoint y: 231, distance: 142.4
drag, startPoint x: 368, startPoint y: 387, endPoint x: 417, endPoint y: 241, distance: 154.1
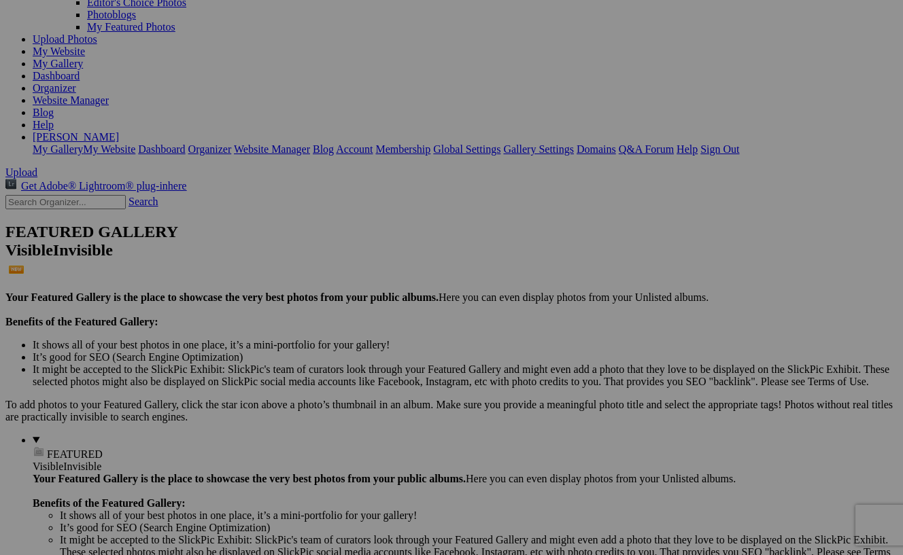
scroll to position [149, 0]
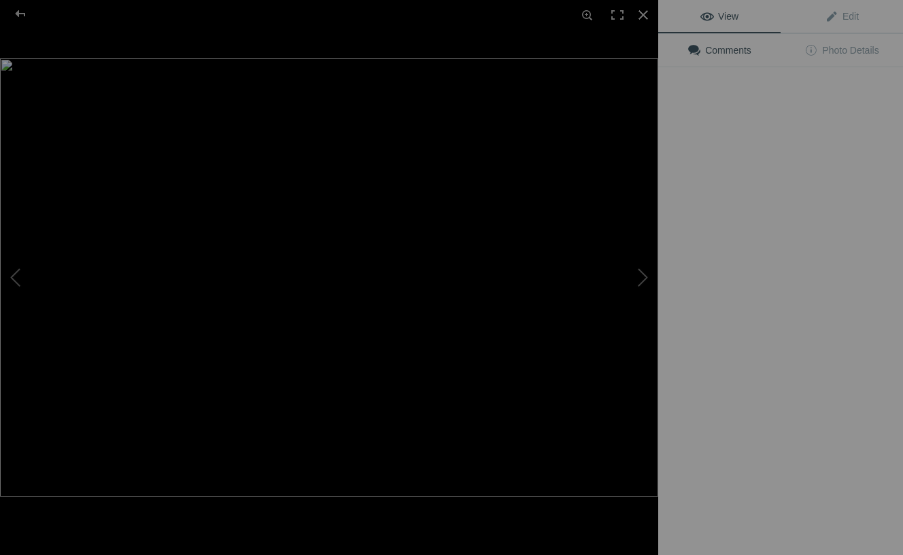
click at [489, 258] on img at bounding box center [329, 277] width 658 height 438
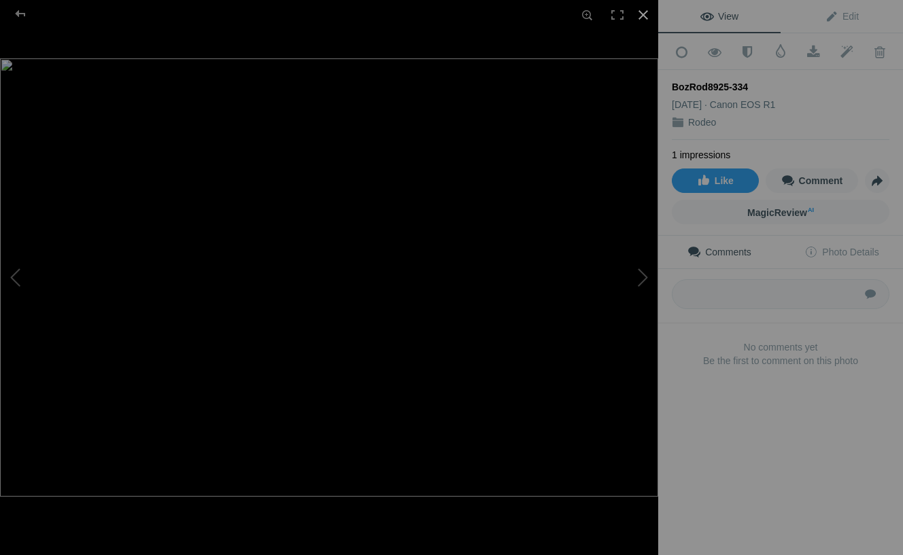
click at [644, 16] on div at bounding box center [643, 15] width 30 height 30
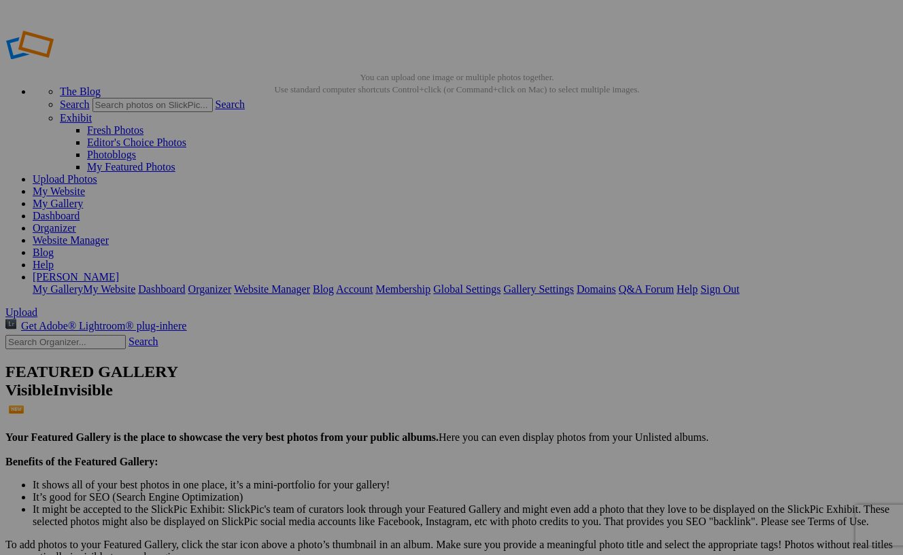
scroll to position [0, 0]
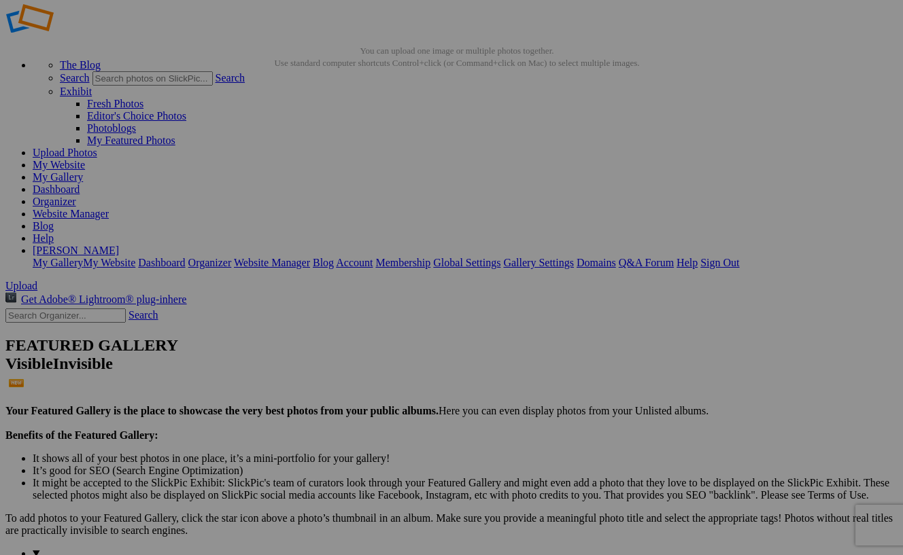
scroll to position [35, 0]
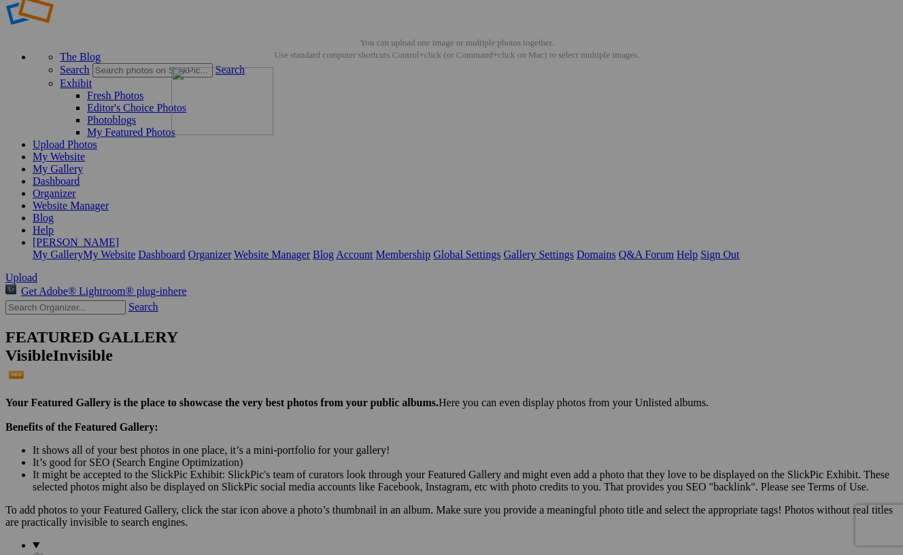
drag, startPoint x: 505, startPoint y: 171, endPoint x: 367, endPoint y: 165, distance: 138.1
drag, startPoint x: 738, startPoint y: 342, endPoint x: 340, endPoint y: 167, distance: 434.6
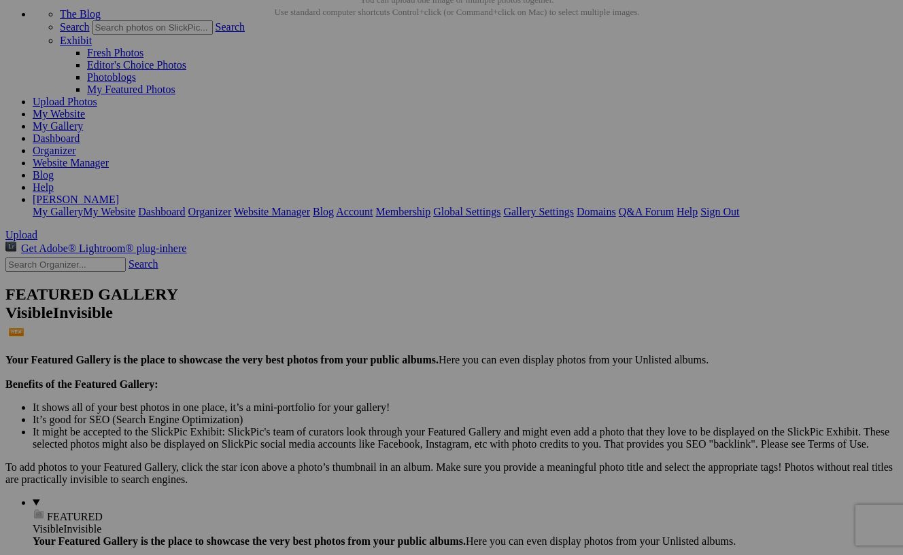
scroll to position [86, 0]
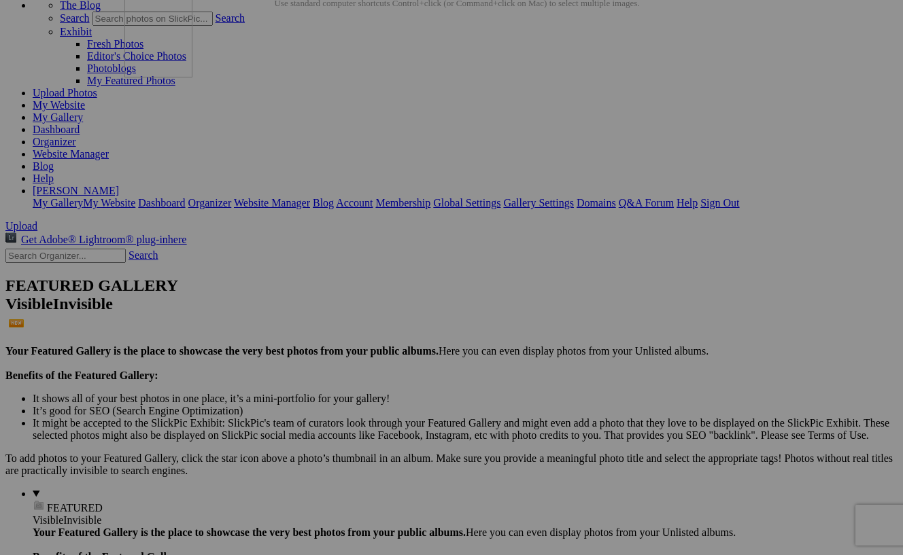
drag, startPoint x: 613, startPoint y: 478, endPoint x: 322, endPoint y: 94, distance: 481.7
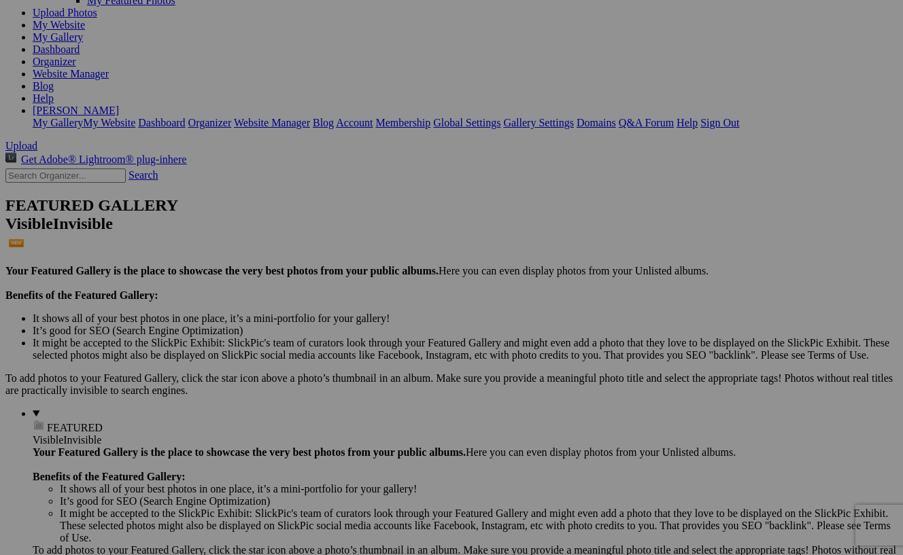
scroll to position [168, 0]
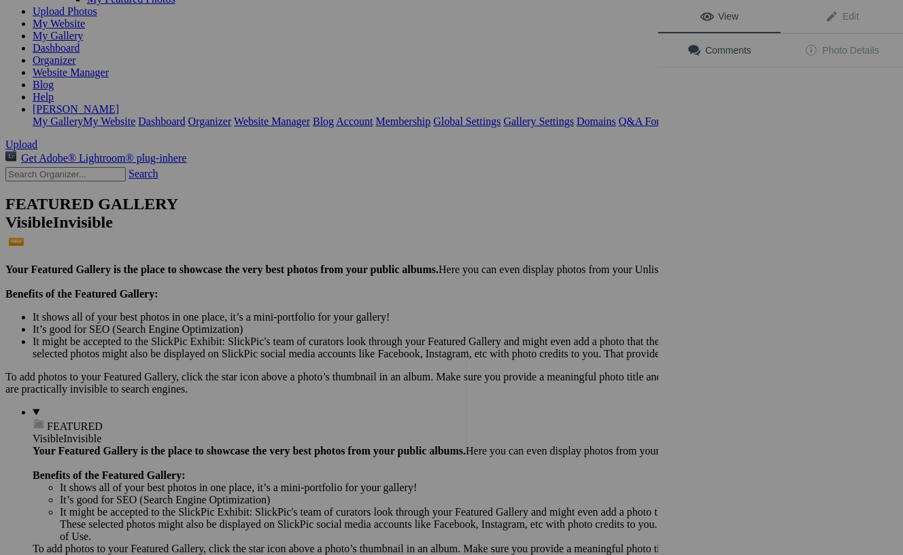
click at [513, 416] on img at bounding box center [500, 401] width 68 height 102
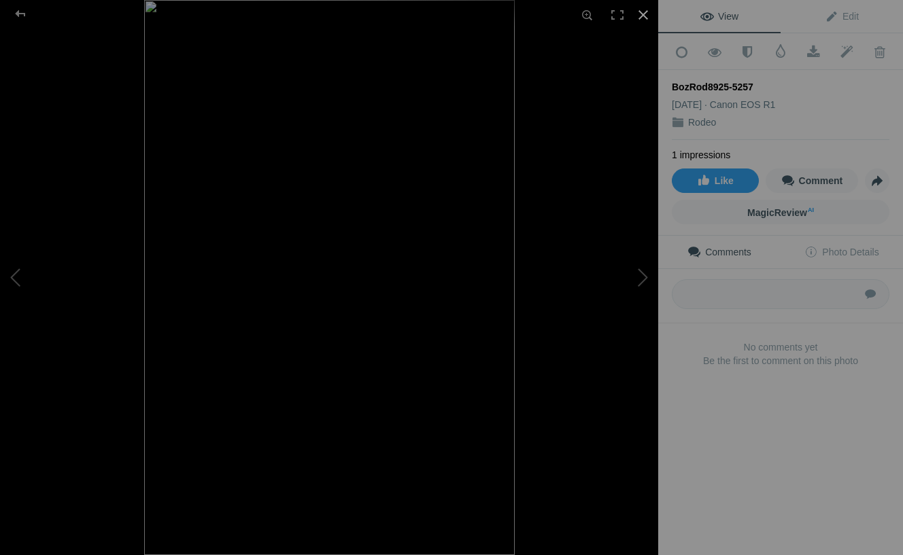
click at [643, 18] on div at bounding box center [643, 15] width 30 height 30
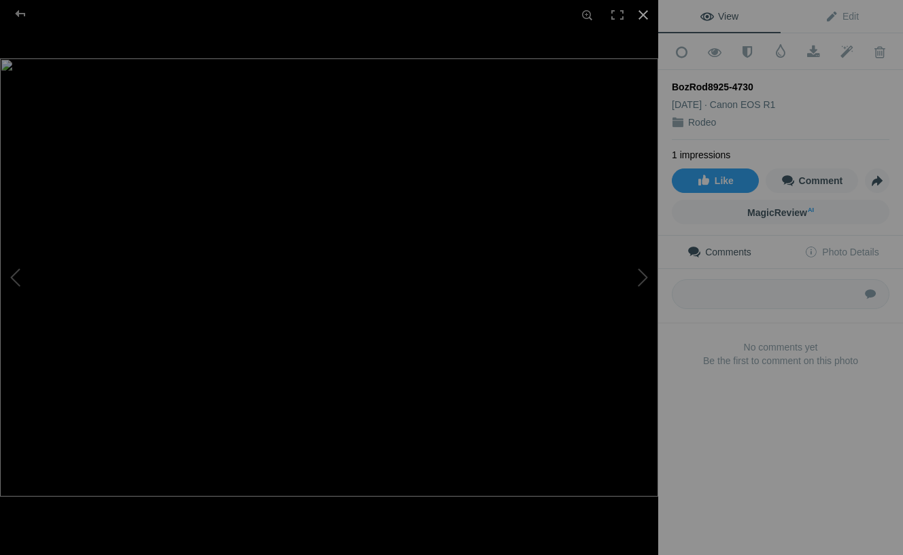
click at [644, 10] on div at bounding box center [643, 15] width 30 height 30
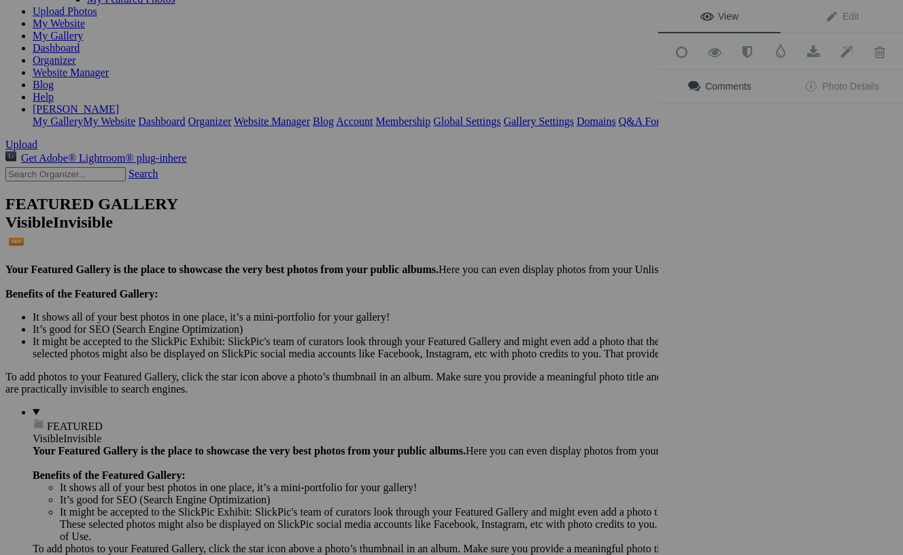
click at [738, 404] on div "View Edit Add to Quick Collection Remove from Quick Collection Hide from Public…" at bounding box center [780, 277] width 245 height 555
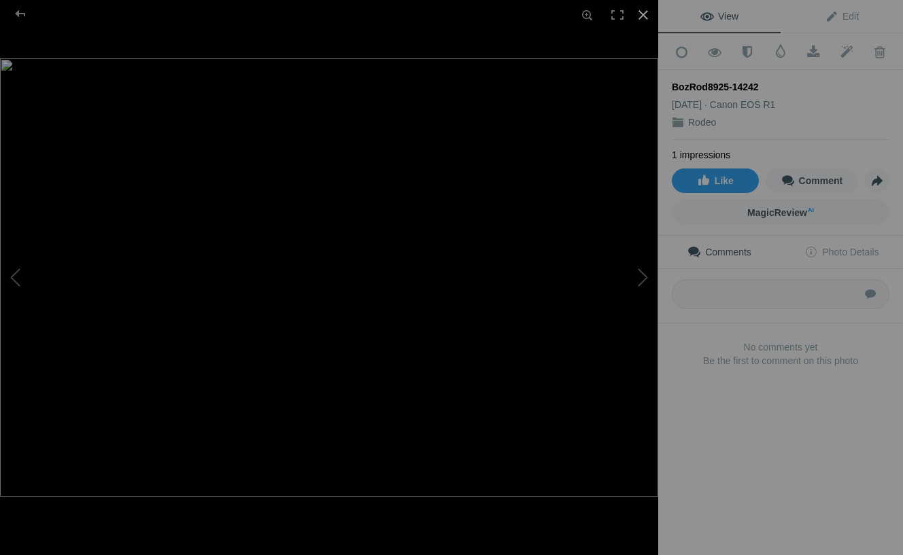
click at [639, 18] on div at bounding box center [643, 15] width 30 height 30
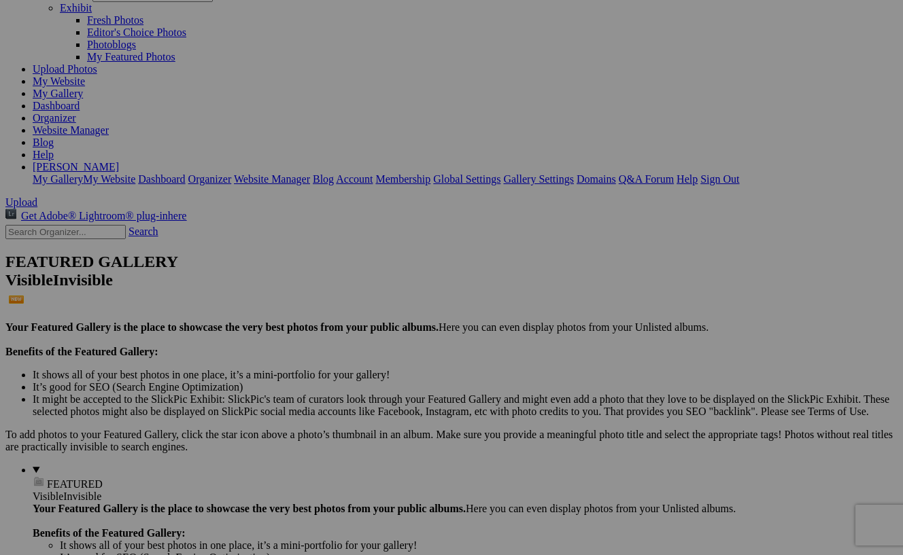
scroll to position [107, 0]
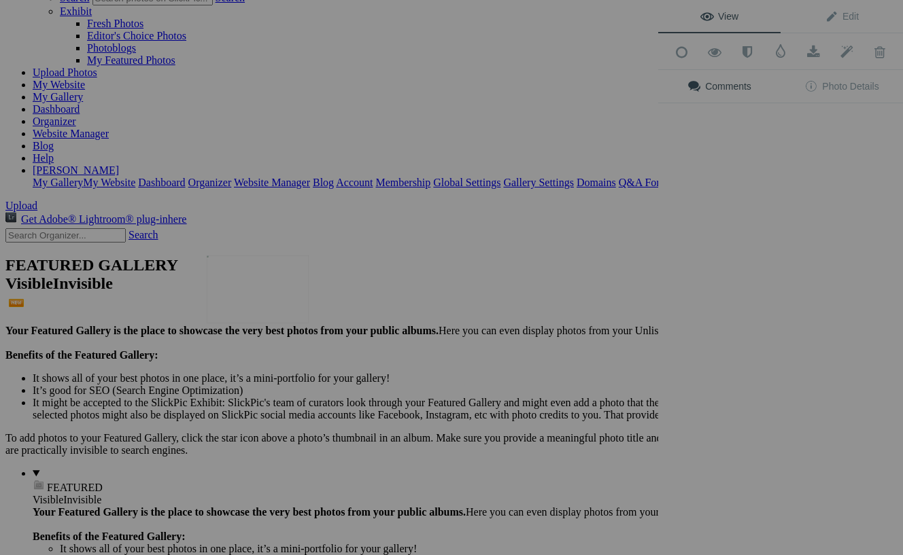
click at [259, 285] on img at bounding box center [258, 290] width 102 height 68
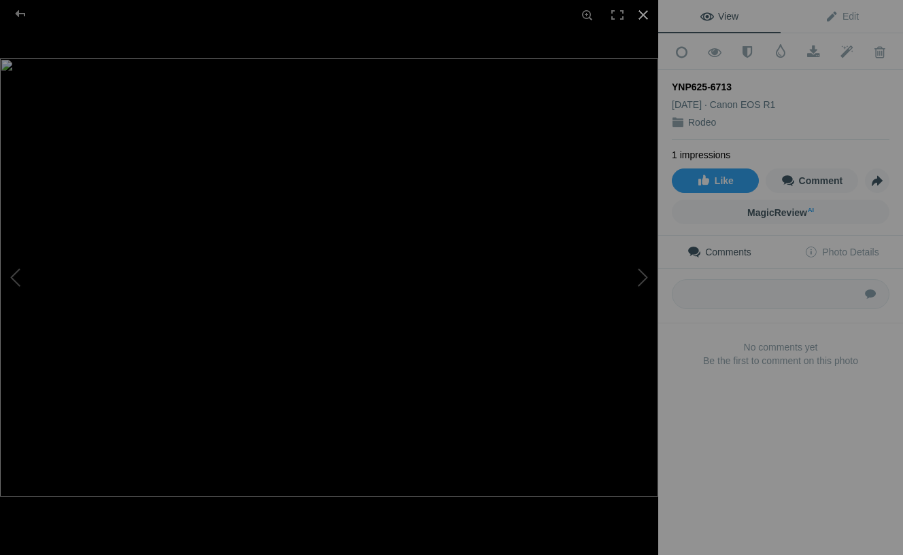
click at [643, 12] on div at bounding box center [643, 15] width 30 height 30
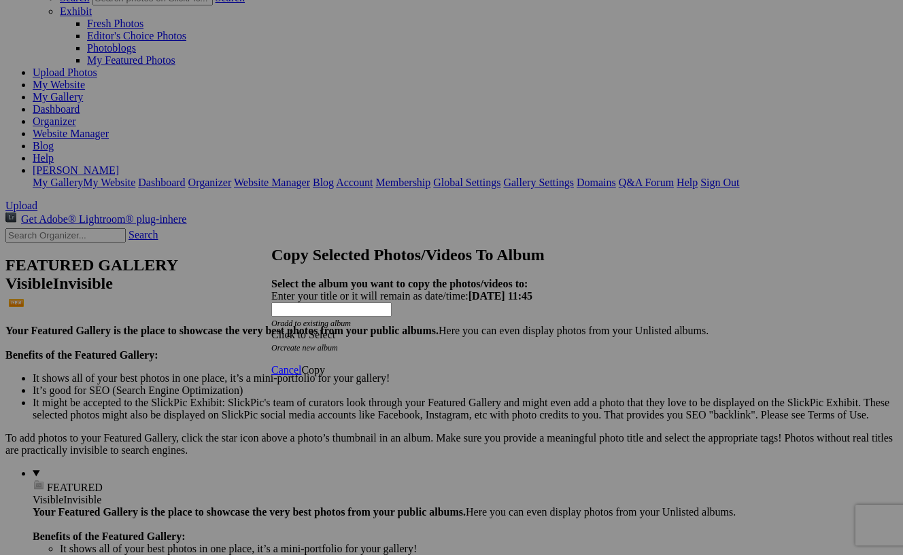
click at [271, 329] on span at bounding box center [271, 335] width 0 height 12
click at [368, 324] on link "Portfоlio" at bounding box center [348, 318] width 39 height 12
click at [325, 364] on span "Copy" at bounding box center [313, 370] width 24 height 12
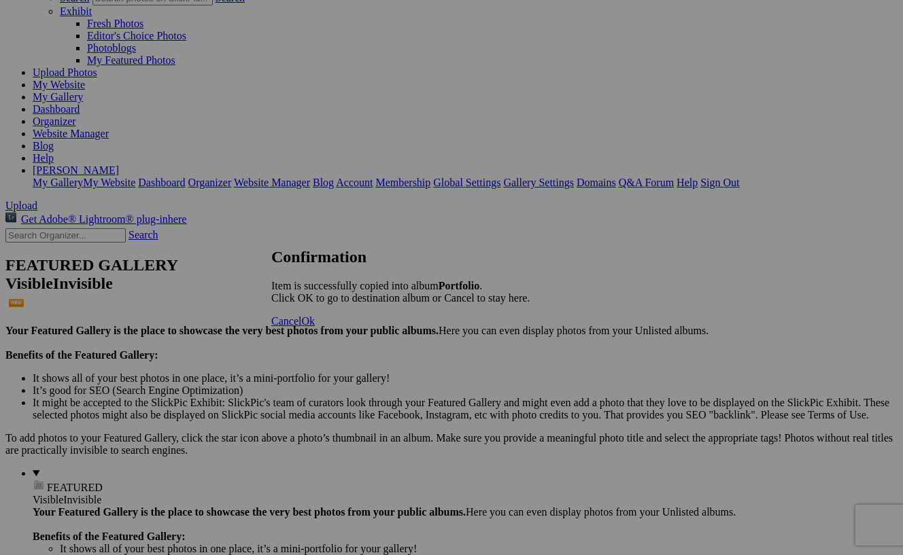
click at [315, 327] on span "Ok" at bounding box center [308, 321] width 14 height 12
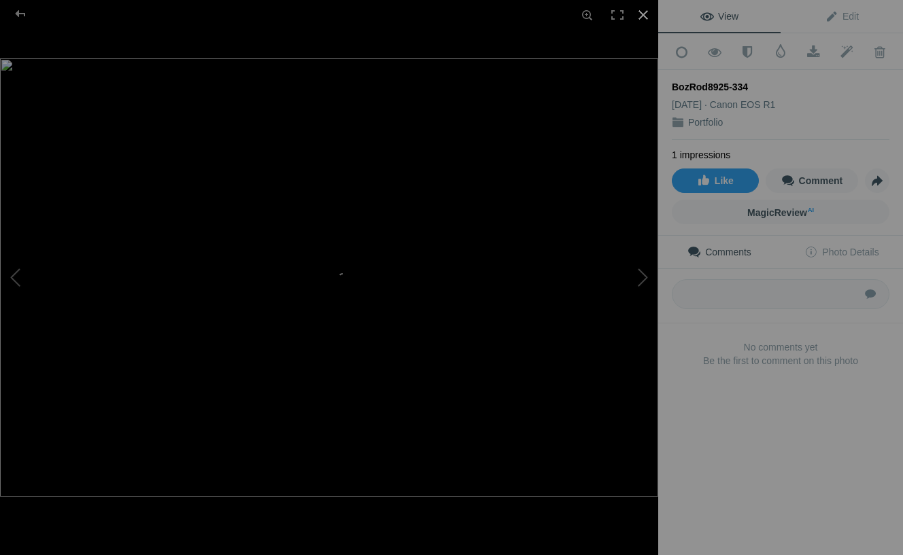
click at [642, 10] on div at bounding box center [643, 15] width 30 height 30
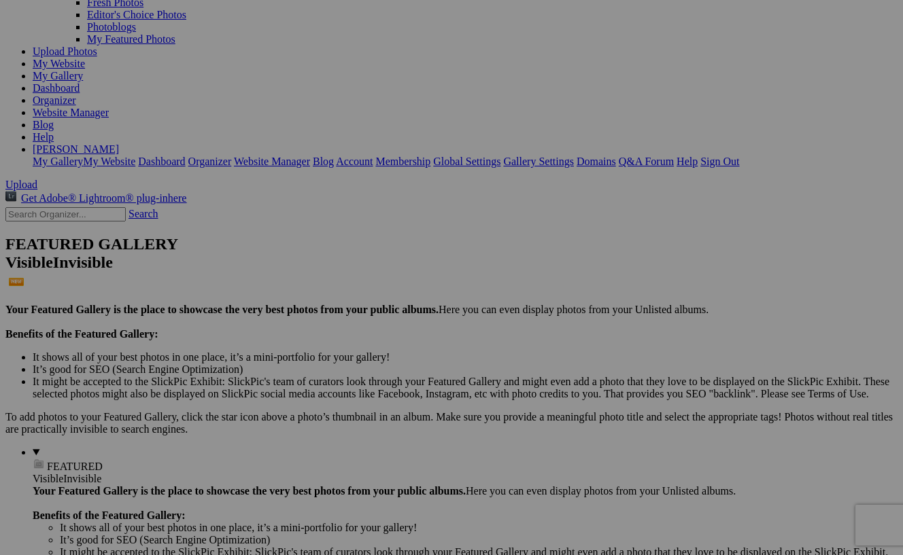
scroll to position [131, 0]
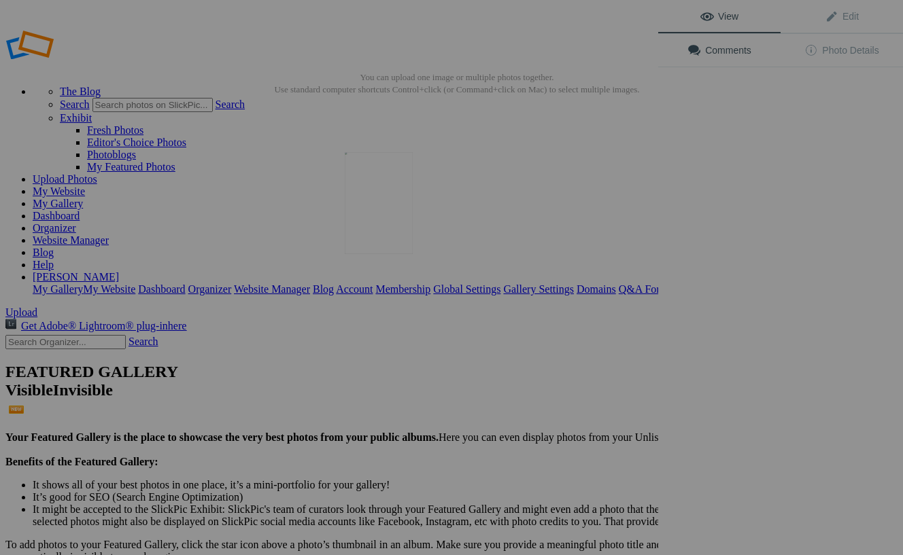
click at [378, 210] on img at bounding box center [379, 203] width 68 height 102
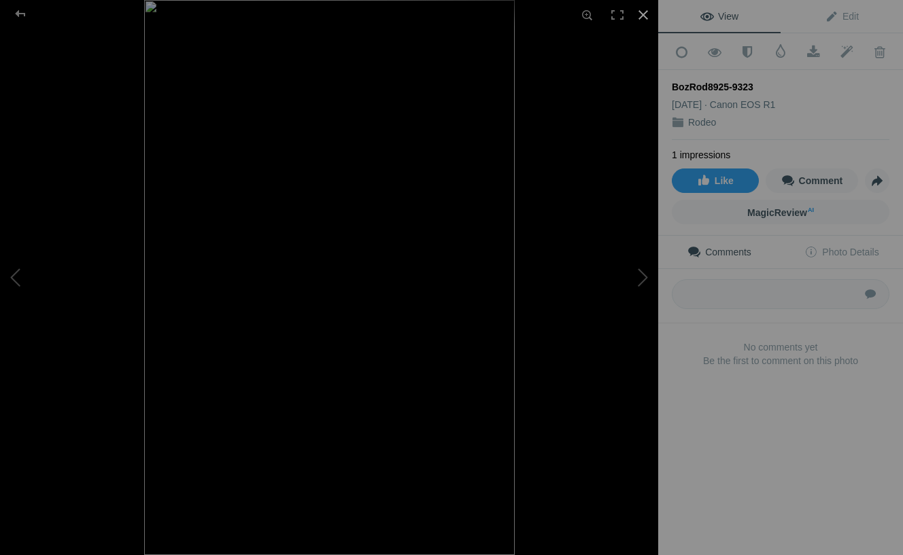
click at [646, 14] on div at bounding box center [643, 15] width 30 height 30
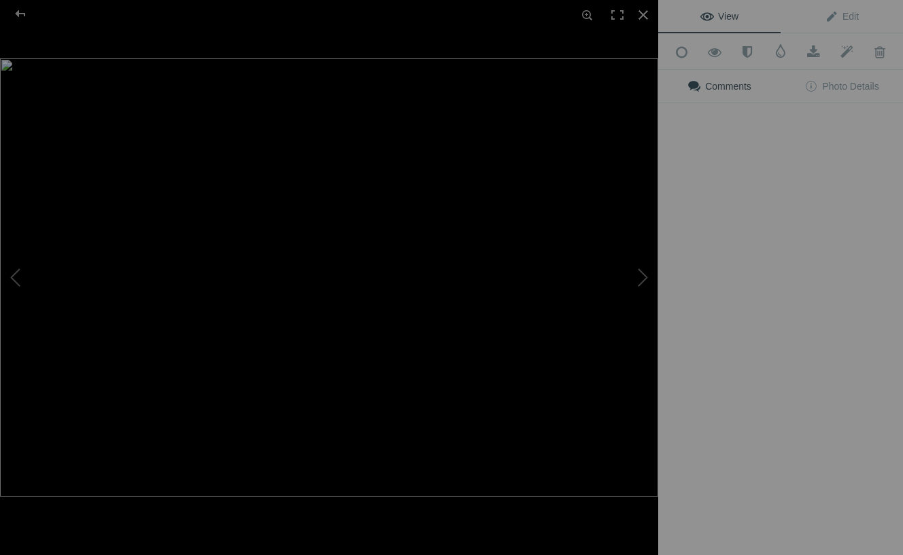
click at [605, 194] on button at bounding box center [607, 277] width 102 height 200
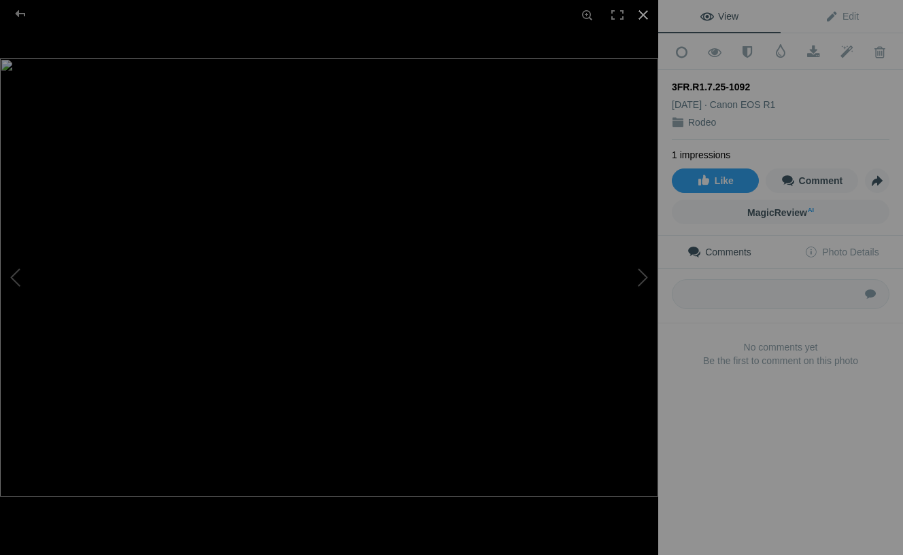
click at [644, 14] on div at bounding box center [643, 15] width 30 height 30
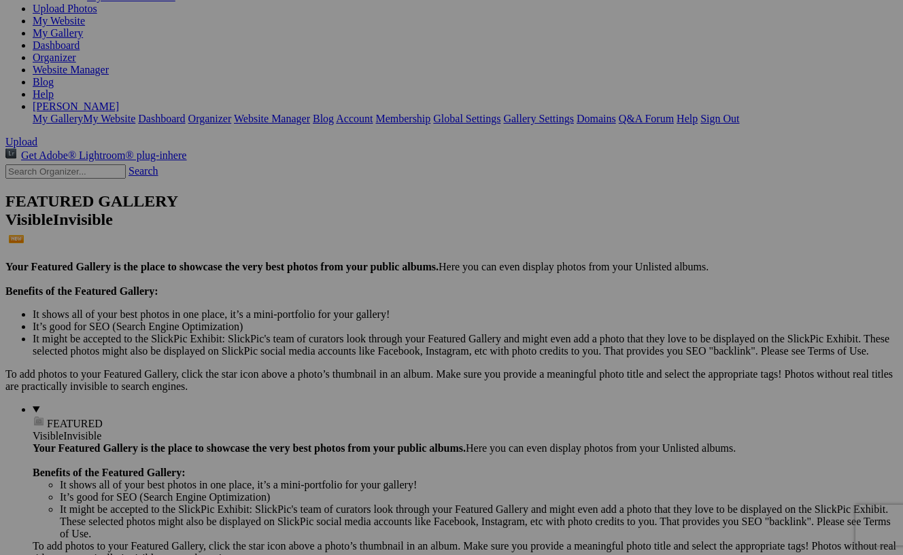
scroll to position [169, 0]
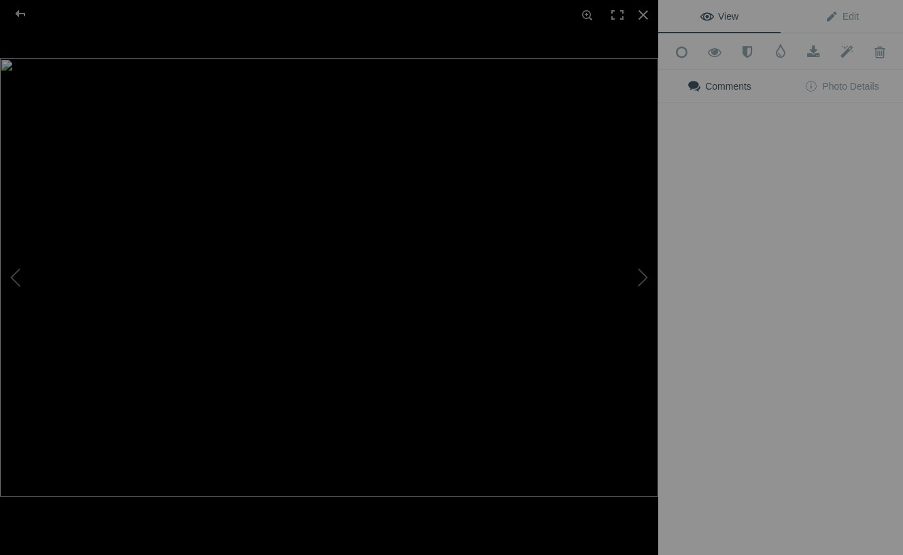
click at [269, 395] on img at bounding box center [329, 277] width 658 height 438
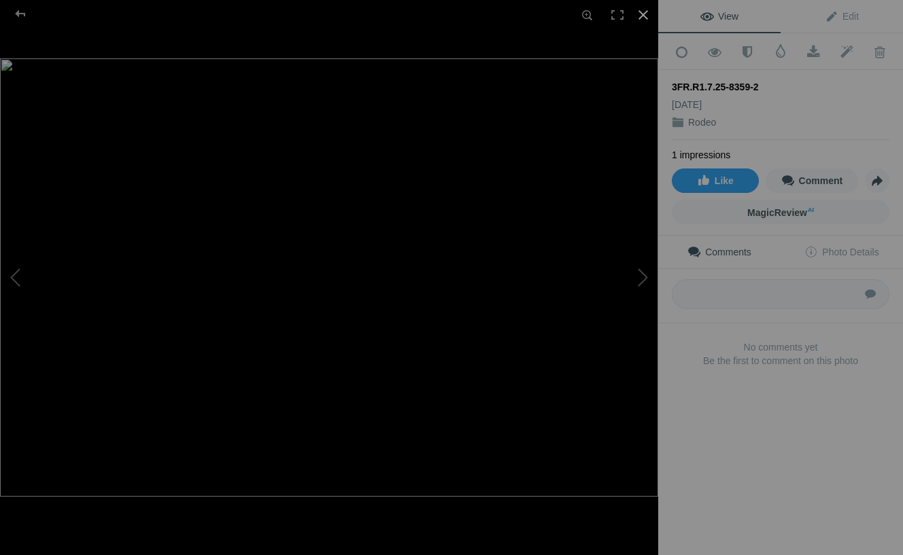
click at [642, 15] on div at bounding box center [643, 15] width 30 height 30
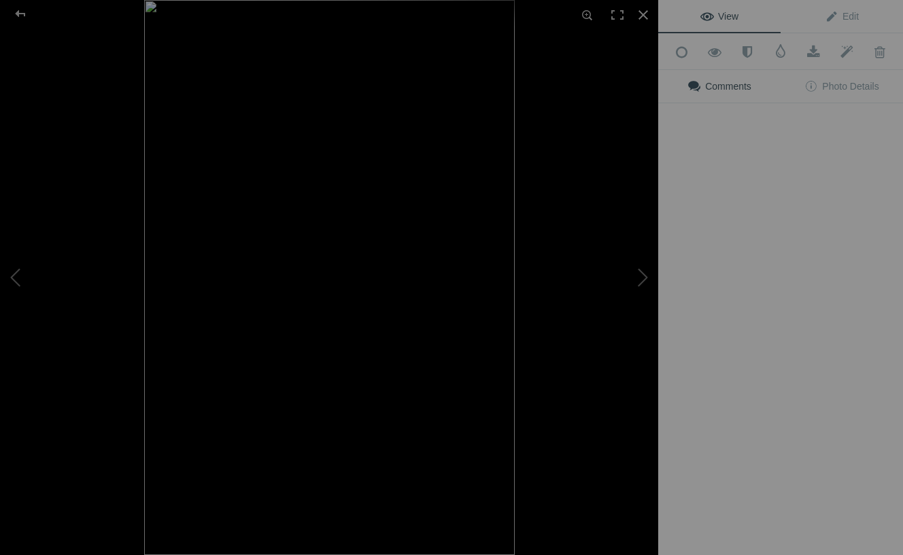
click at [505, 404] on img at bounding box center [329, 277] width 370 height 555
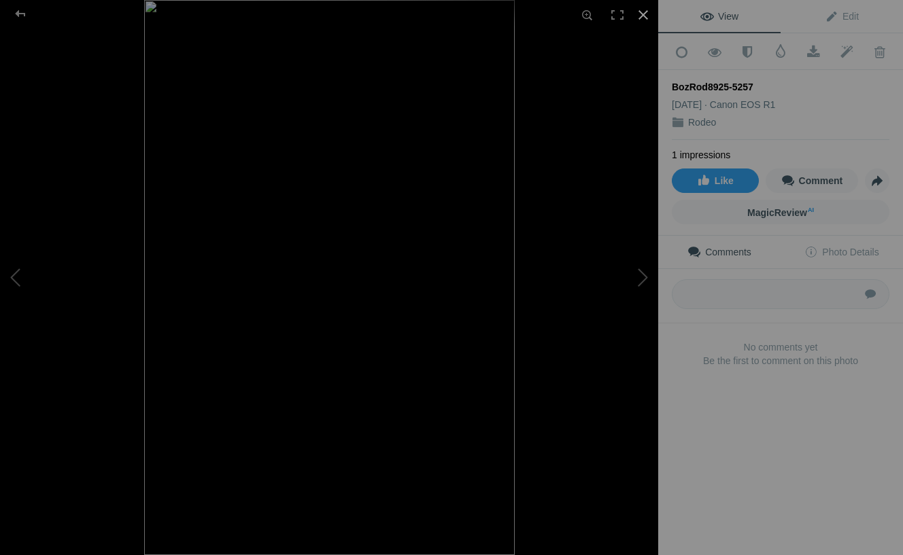
click at [642, 10] on div at bounding box center [643, 15] width 30 height 30
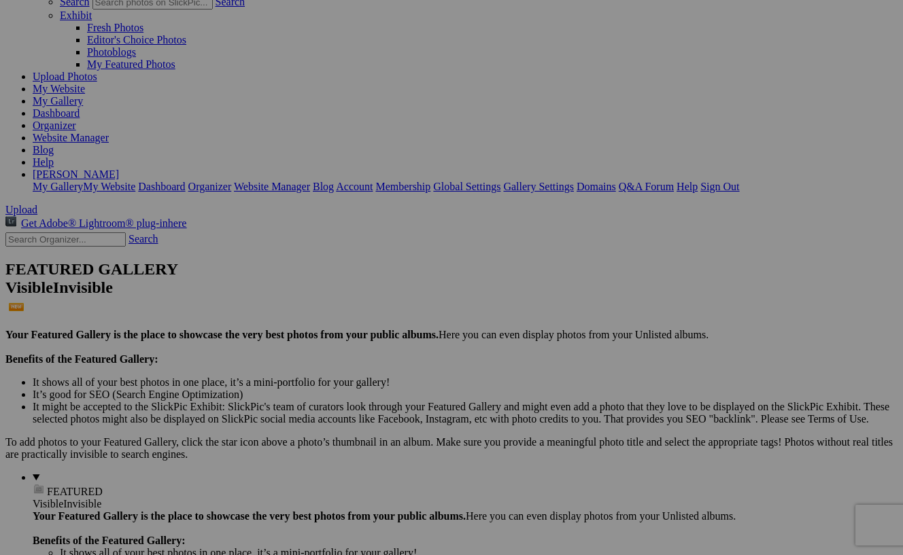
scroll to position [103, 0]
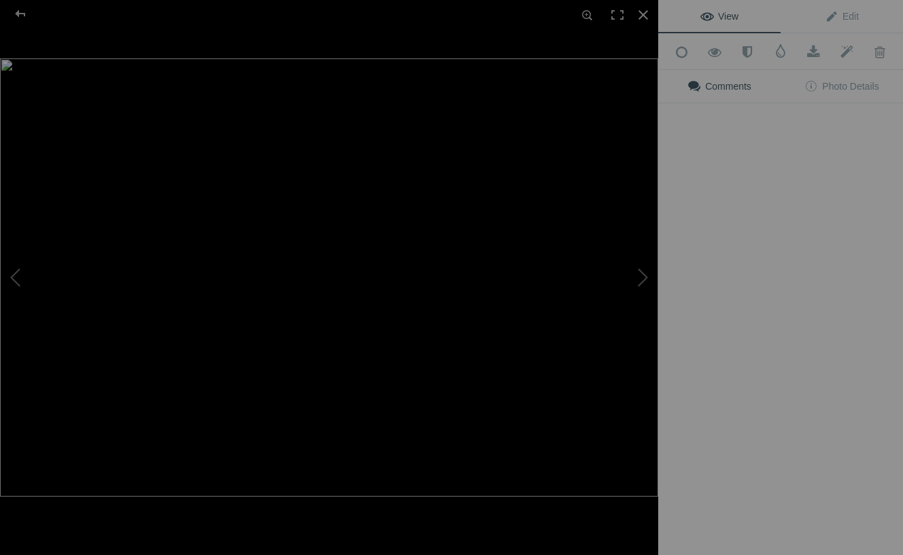
click at [589, 281] on button at bounding box center [607, 277] width 102 height 200
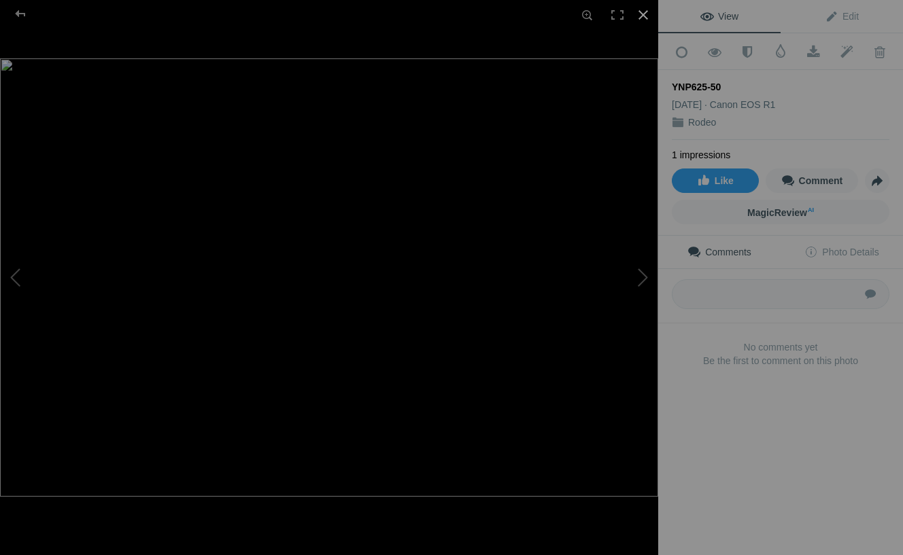
click at [643, 16] on div at bounding box center [643, 15] width 30 height 30
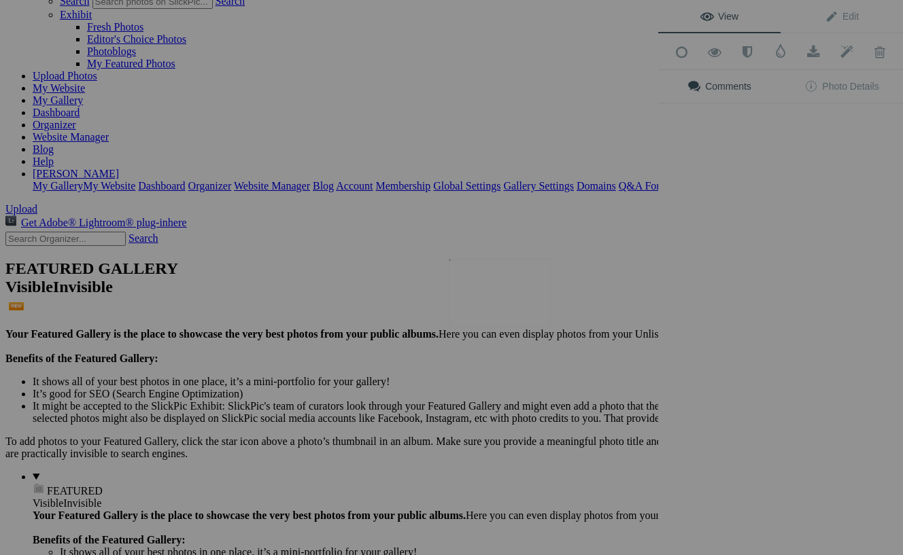
click at [507, 300] on img at bounding box center [500, 293] width 102 height 68
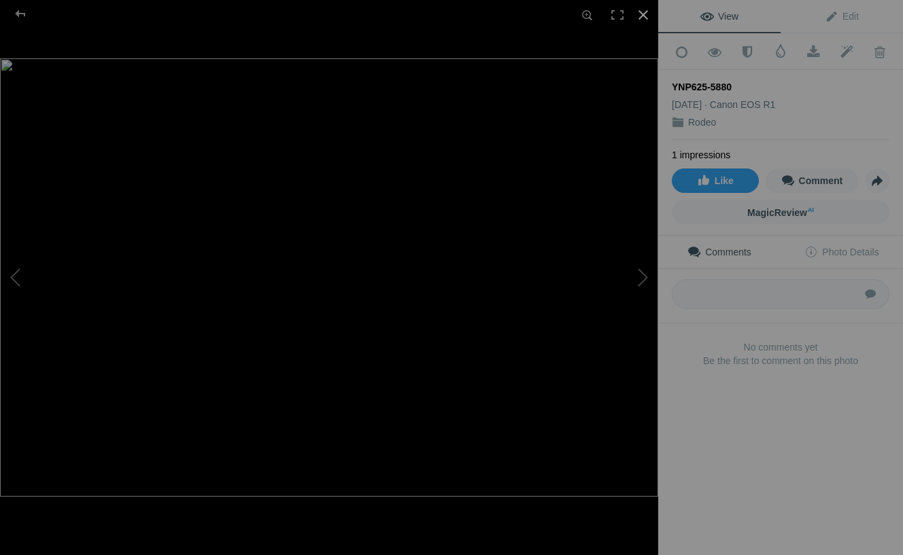
click at [640, 14] on div at bounding box center [643, 15] width 30 height 30
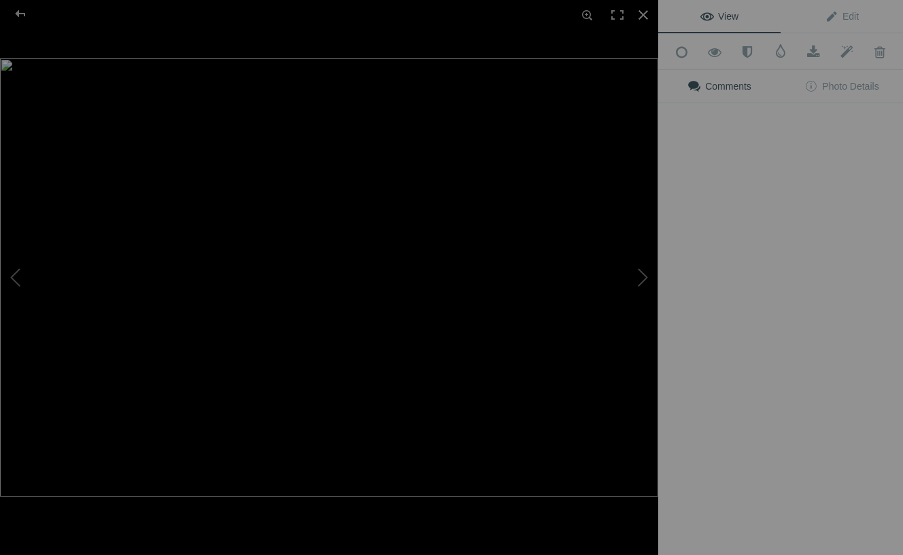
click at [367, 292] on img at bounding box center [329, 277] width 658 height 438
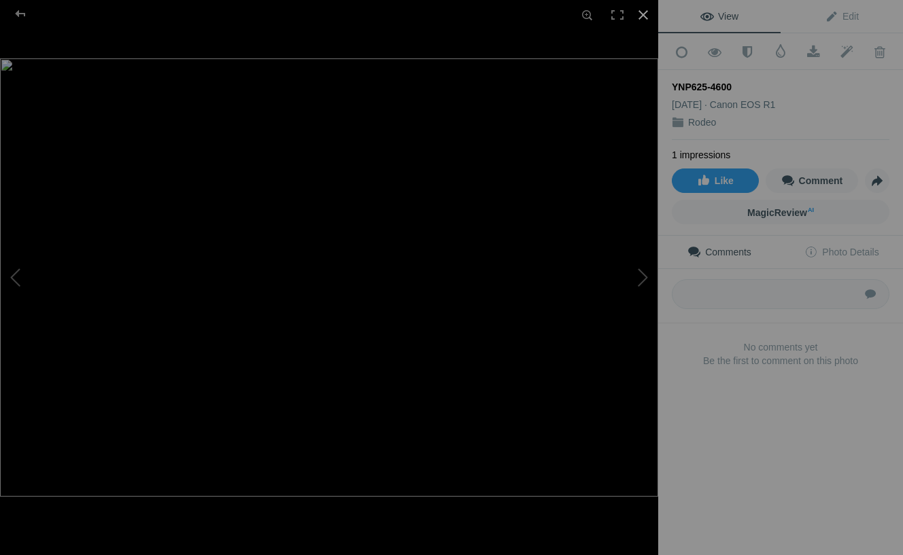
click at [646, 12] on div at bounding box center [643, 15] width 30 height 30
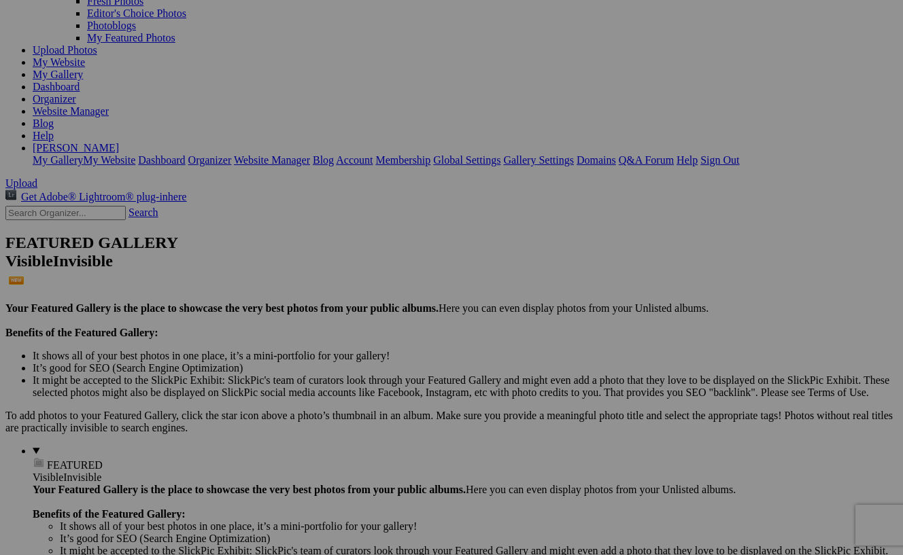
scroll to position [133, 0]
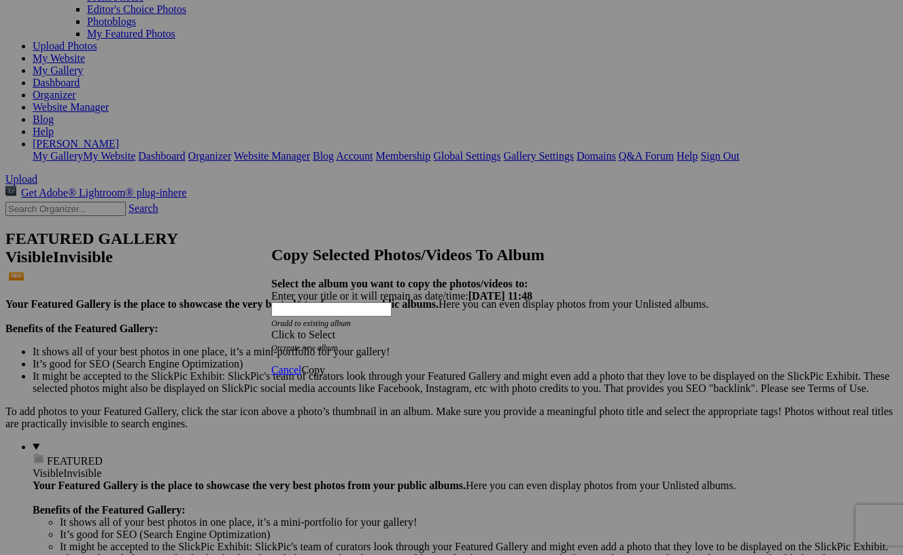
click at [271, 329] on span at bounding box center [271, 335] width 0 height 12
click at [368, 324] on link "Portfоlio" at bounding box center [348, 318] width 39 height 12
click at [325, 364] on span "Copy" at bounding box center [313, 370] width 24 height 12
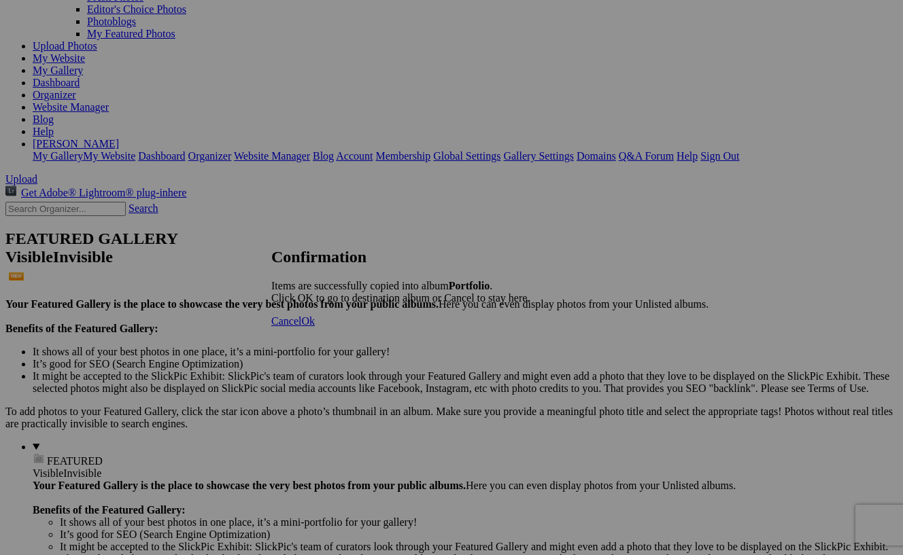
click at [315, 327] on span "Ok" at bounding box center [308, 321] width 14 height 12
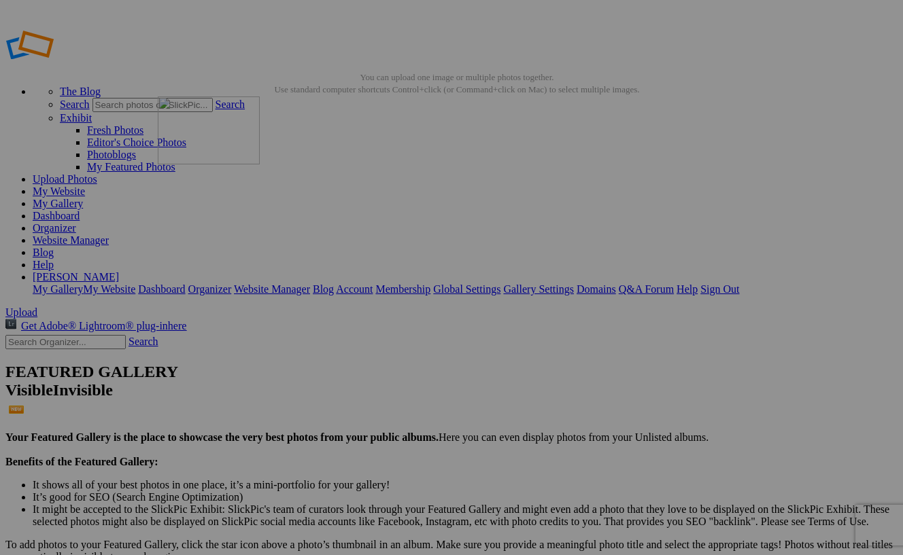
drag, startPoint x: 753, startPoint y: 362, endPoint x: 353, endPoint y: 194, distance: 432.9
drag, startPoint x: 391, startPoint y: 521, endPoint x: 436, endPoint y: 224, distance: 300.5
drag, startPoint x: 600, startPoint y: 527, endPoint x: 598, endPoint y: 261, distance: 265.8
drag, startPoint x: 606, startPoint y: 532, endPoint x: 675, endPoint y: 230, distance: 310.3
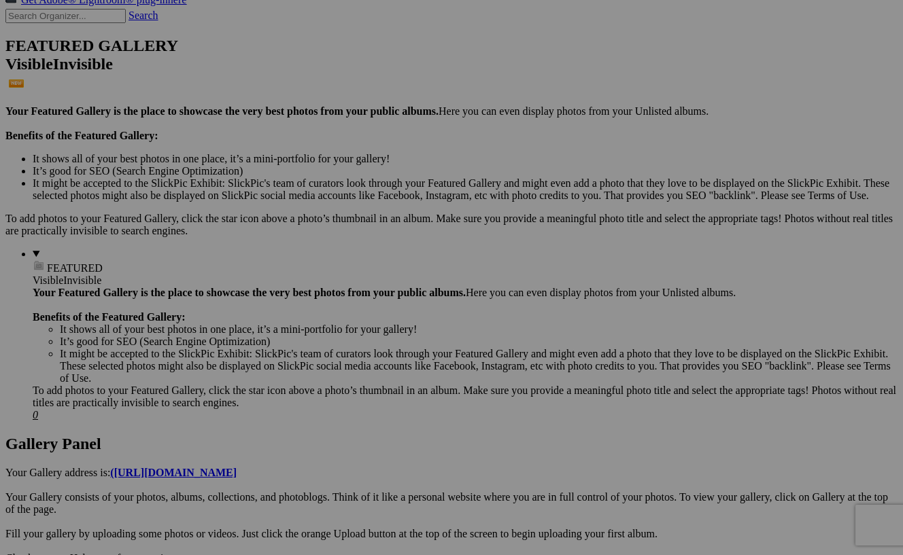
scroll to position [324, 0]
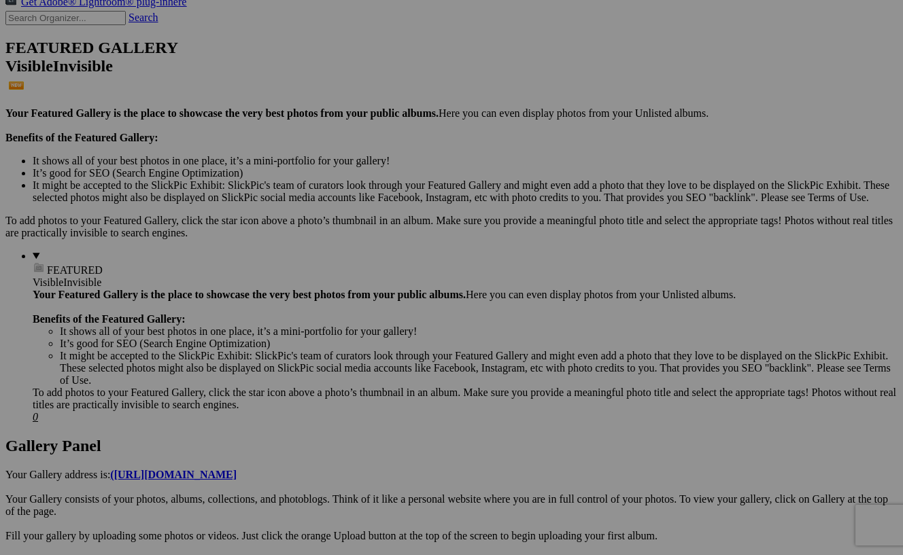
click at [0, 0] on div "Comments Photo Details" at bounding box center [0, 0] width 0 height 0
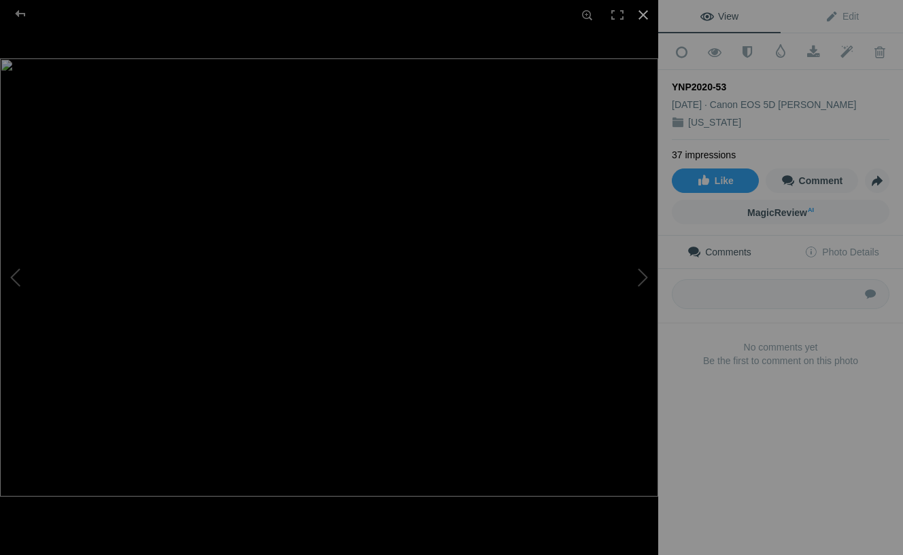
click at [642, 11] on div at bounding box center [643, 15] width 30 height 30
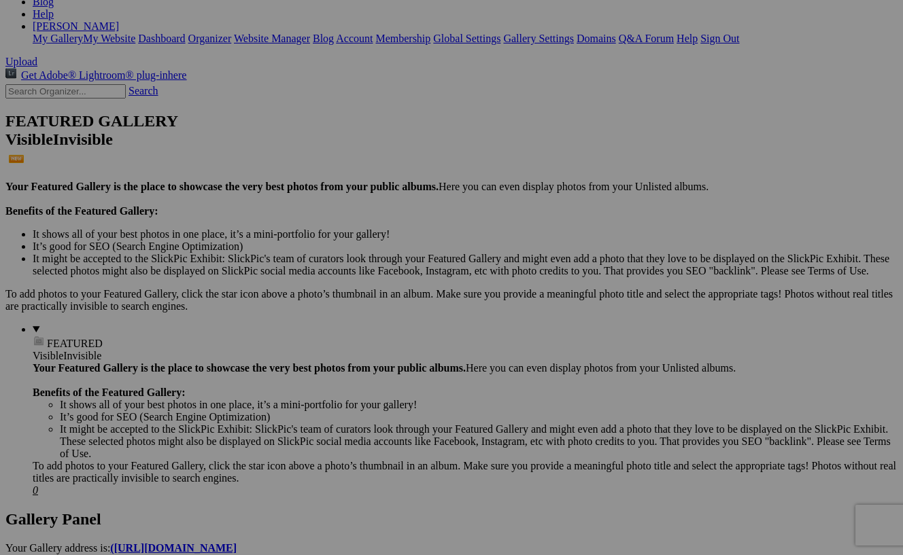
scroll to position [228, 0]
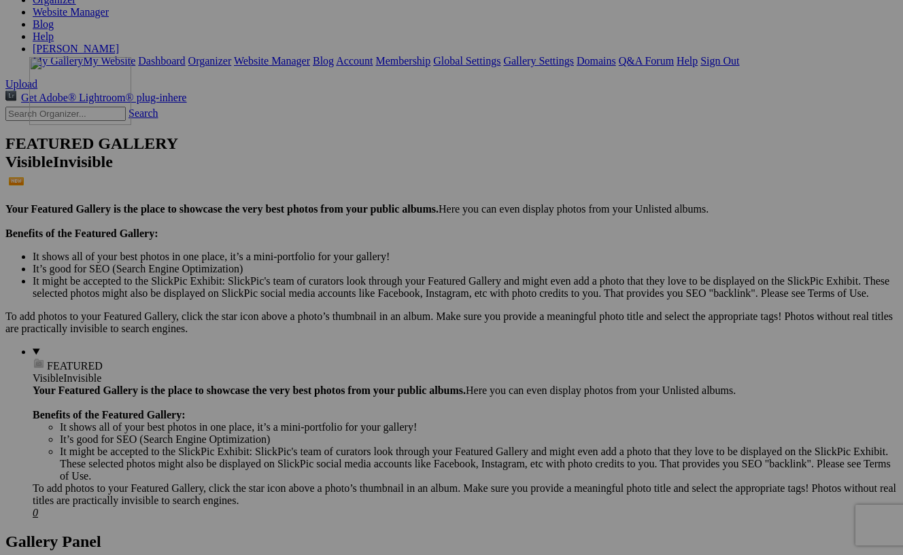
drag, startPoint x: 734, startPoint y: 532, endPoint x: 226, endPoint y: 175, distance: 621.2
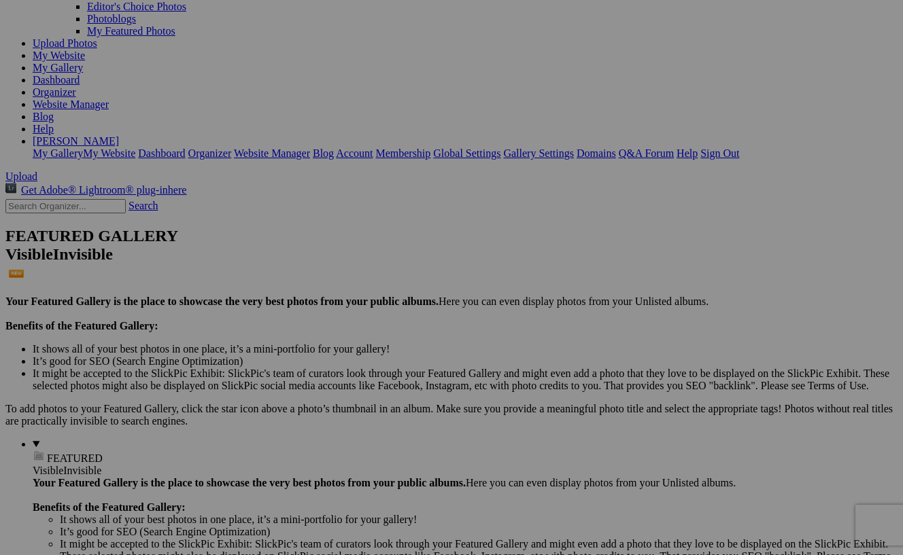
scroll to position [148, 0]
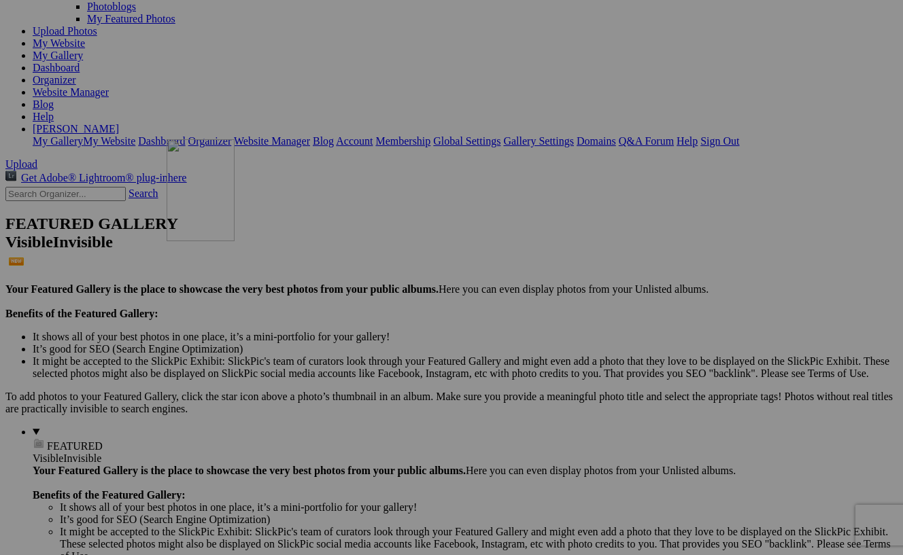
drag, startPoint x: 477, startPoint y: 268, endPoint x: 360, endPoint y: 255, distance: 117.6
drag, startPoint x: 631, startPoint y: 270, endPoint x: 477, endPoint y: 258, distance: 154.1
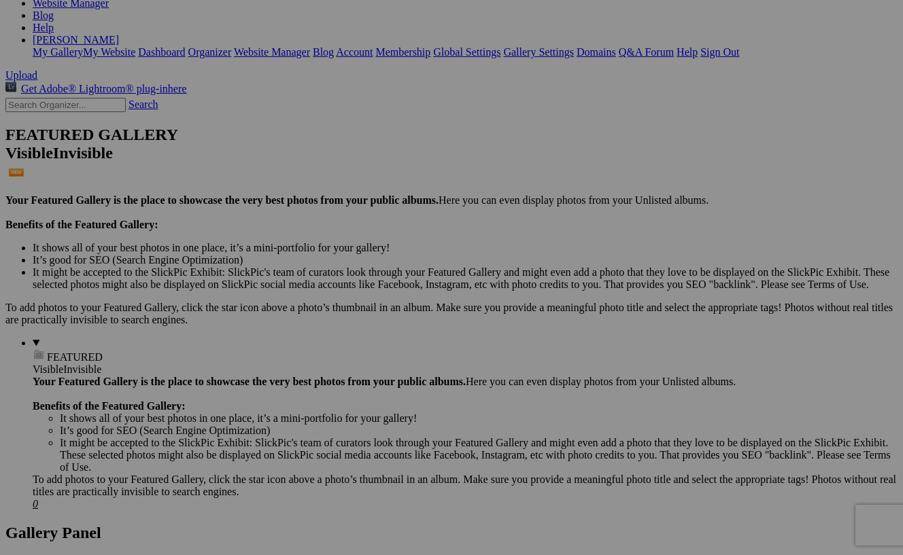
scroll to position [239, 0]
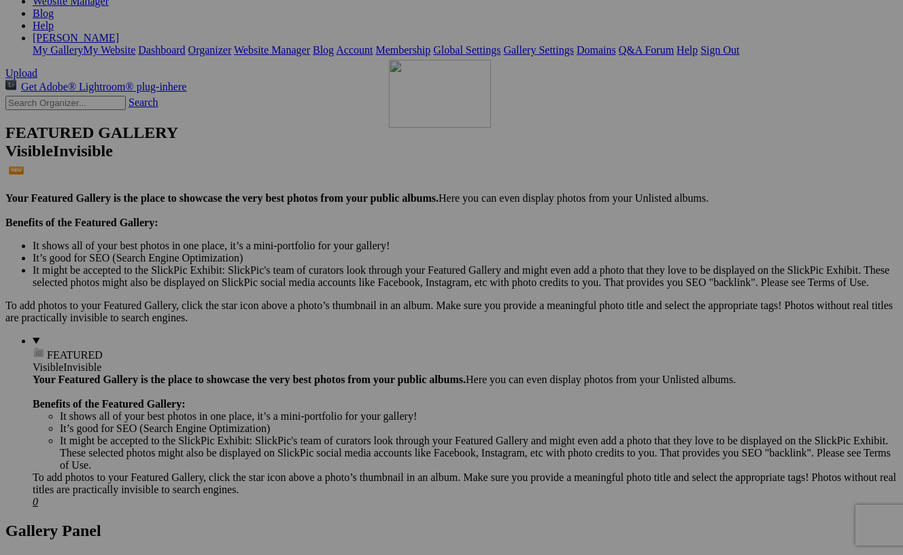
drag, startPoint x: 629, startPoint y: 322, endPoint x: 583, endPoint y: 177, distance: 152.0
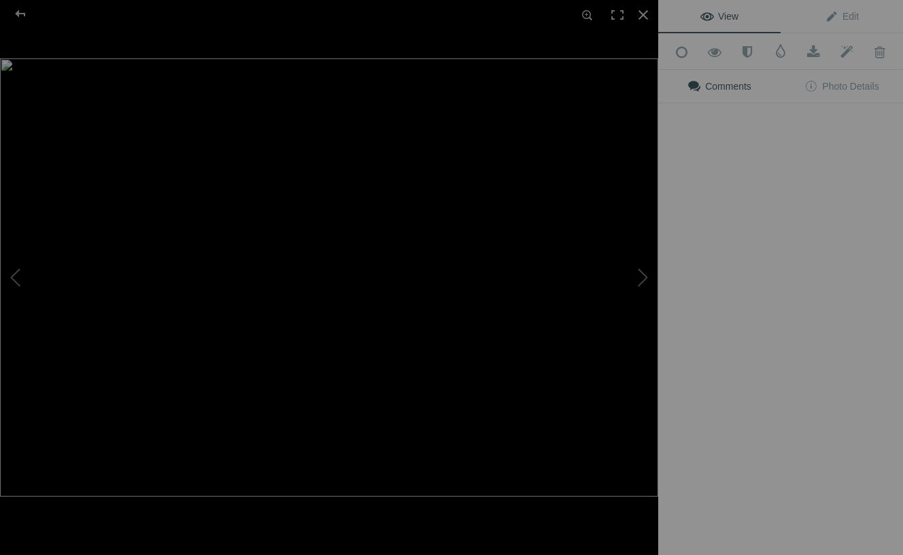
click at [730, 484] on div "View Edit Add to Quick Collection Remove from Quick Collection Hide from Public…" at bounding box center [780, 277] width 245 height 555
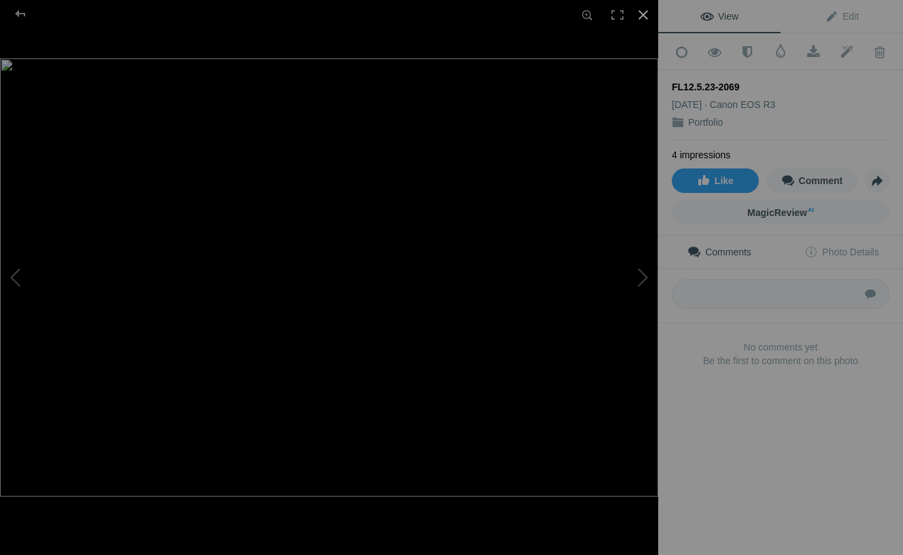
click at [640, 10] on div at bounding box center [643, 15] width 30 height 30
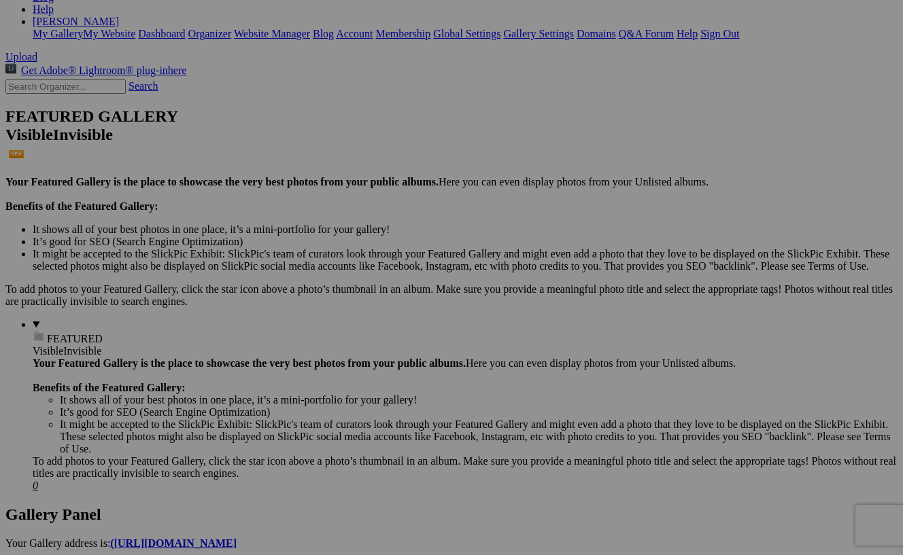
scroll to position [260, 0]
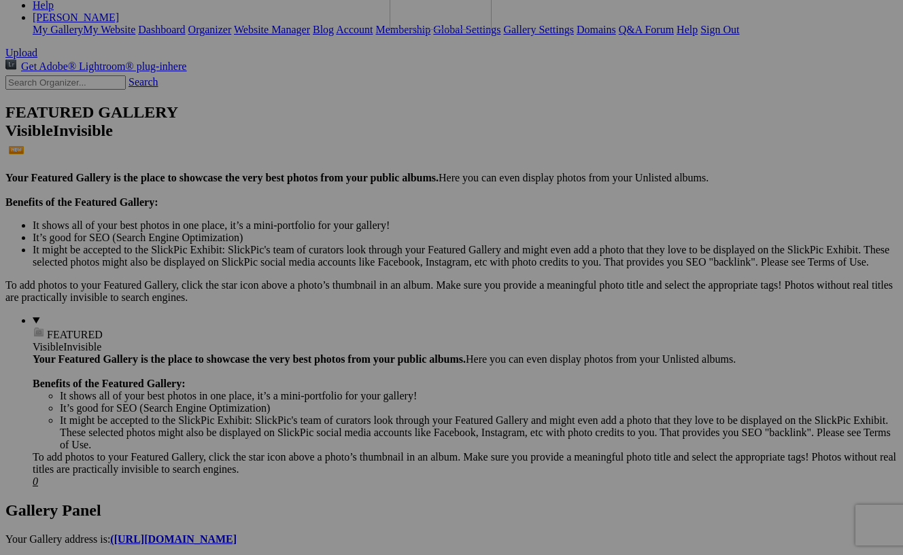
drag, startPoint x: 283, startPoint y: 494, endPoint x: 585, endPoint y: 80, distance: 512.7
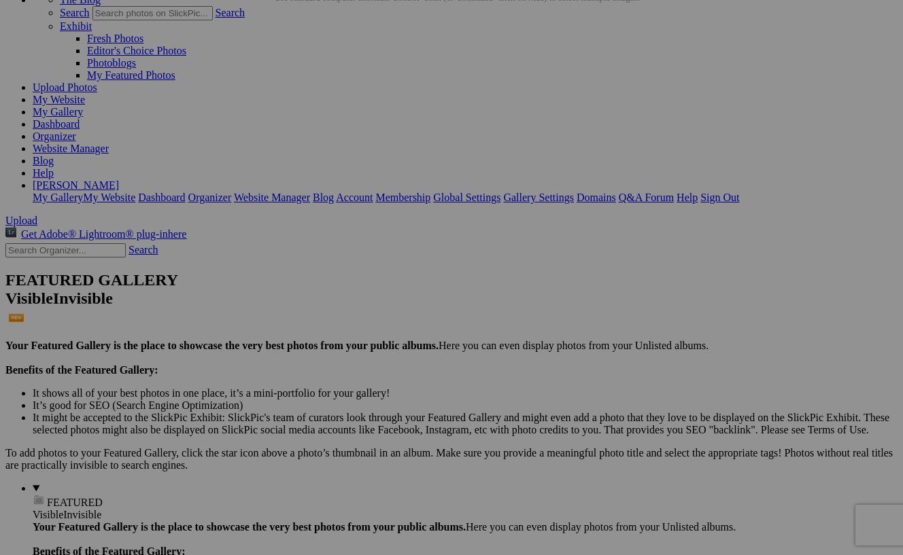
scroll to position [90, 0]
drag, startPoint x: 615, startPoint y: 309, endPoint x: 659, endPoint y: 157, distance: 157.9
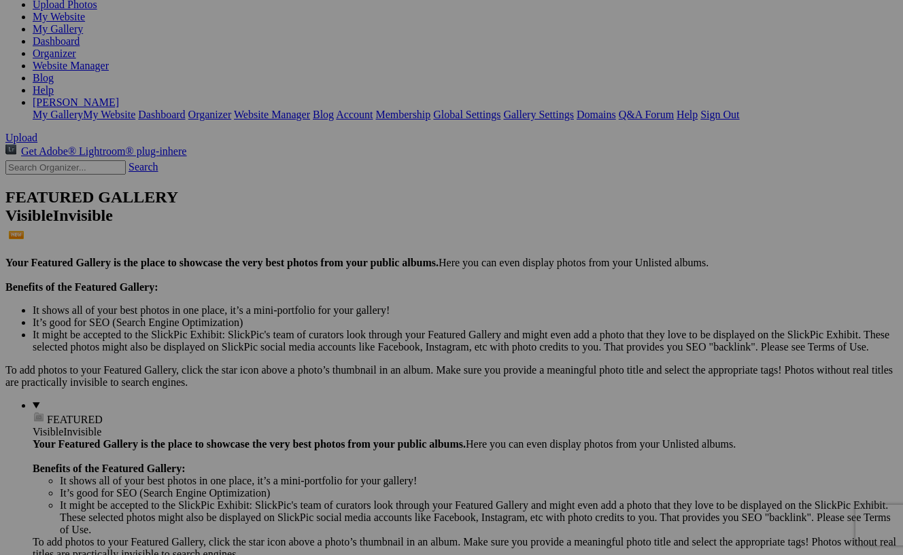
scroll to position [176, 0]
drag, startPoint x: 494, startPoint y: 540, endPoint x: 523, endPoint y: 114, distance: 427.9
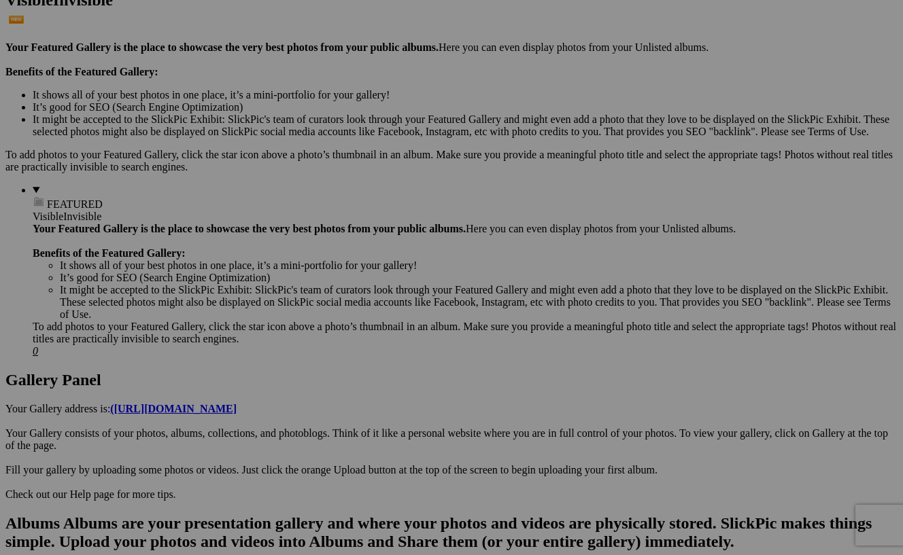
scroll to position [396, 0]
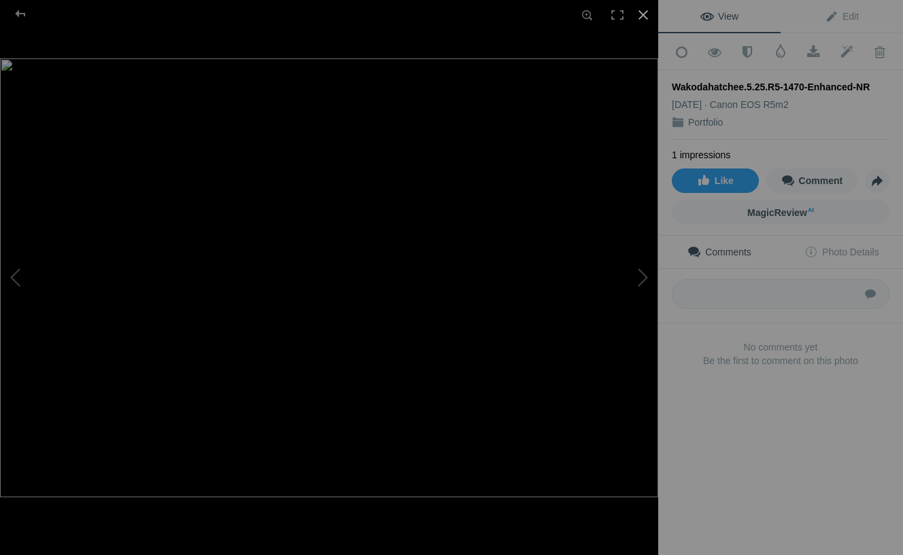
click at [643, 12] on div at bounding box center [643, 15] width 30 height 30
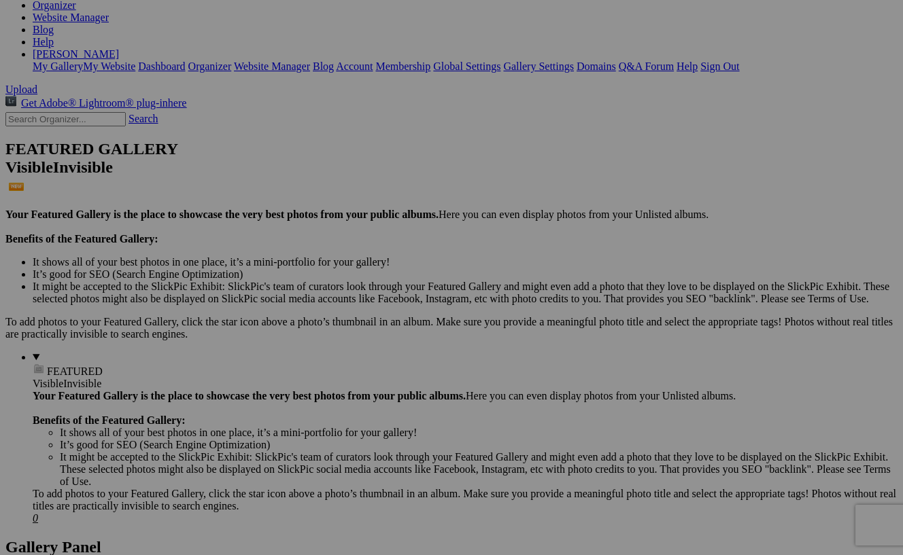
scroll to position [224, 0]
drag, startPoint x: 504, startPoint y: 519, endPoint x: 317, endPoint y: 191, distance: 377.8
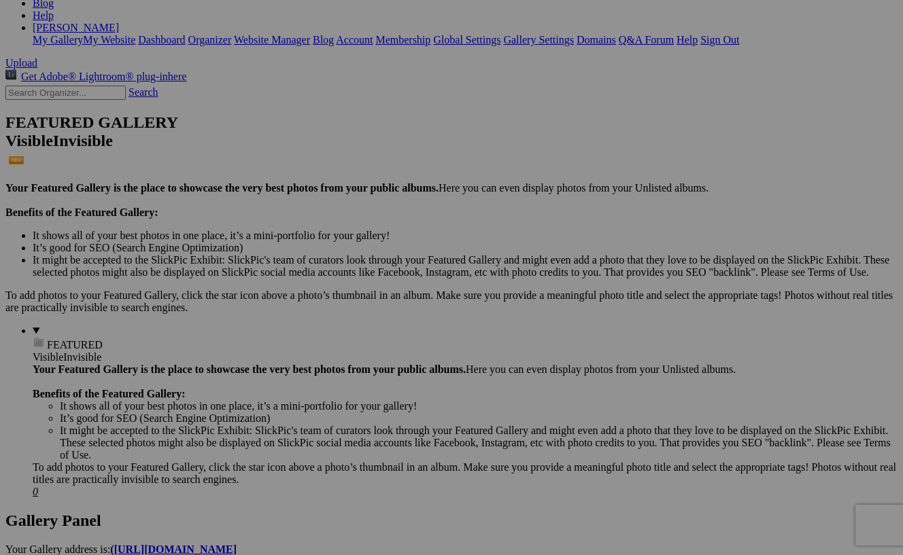
scroll to position [257, 0]
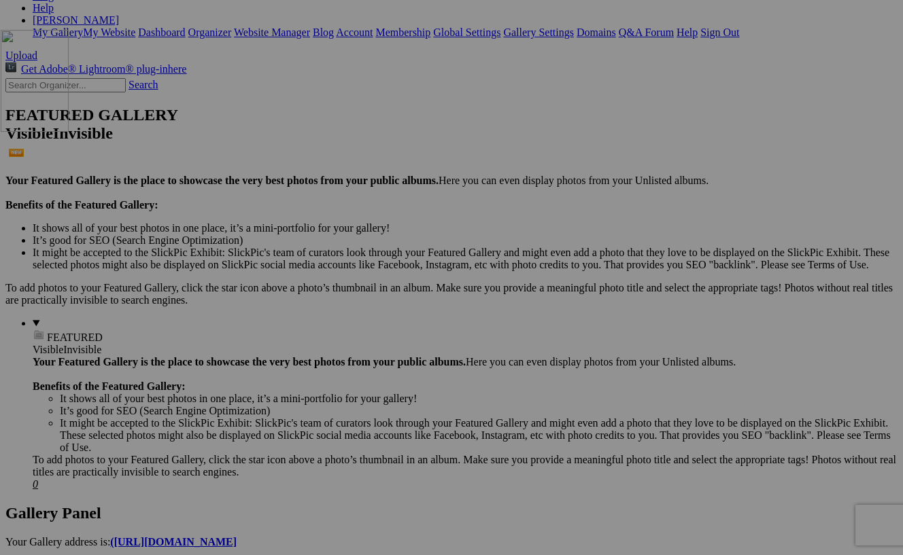
drag, startPoint x: 610, startPoint y: 511, endPoint x: 197, endPoint y: 149, distance: 549.2
drag, startPoint x: 751, startPoint y: 489, endPoint x: 341, endPoint y: 127, distance: 547.1
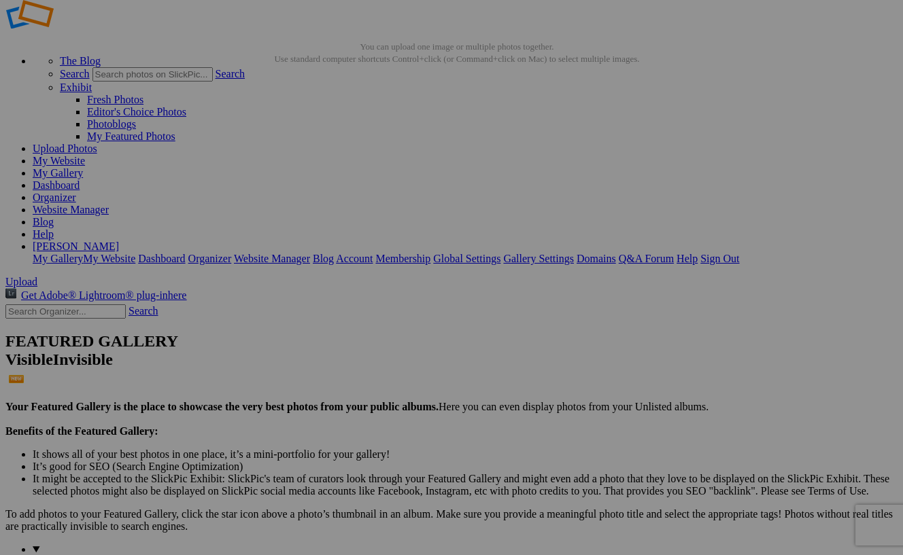
scroll to position [31, 0]
drag, startPoint x: 752, startPoint y: 173, endPoint x: 601, endPoint y: 163, distance: 151.2
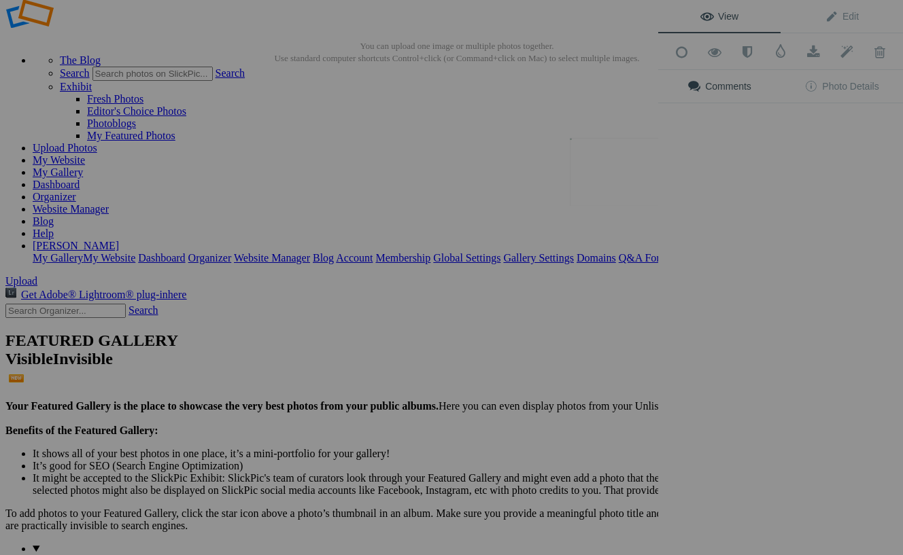
click at [617, 177] on img at bounding box center [621, 172] width 102 height 68
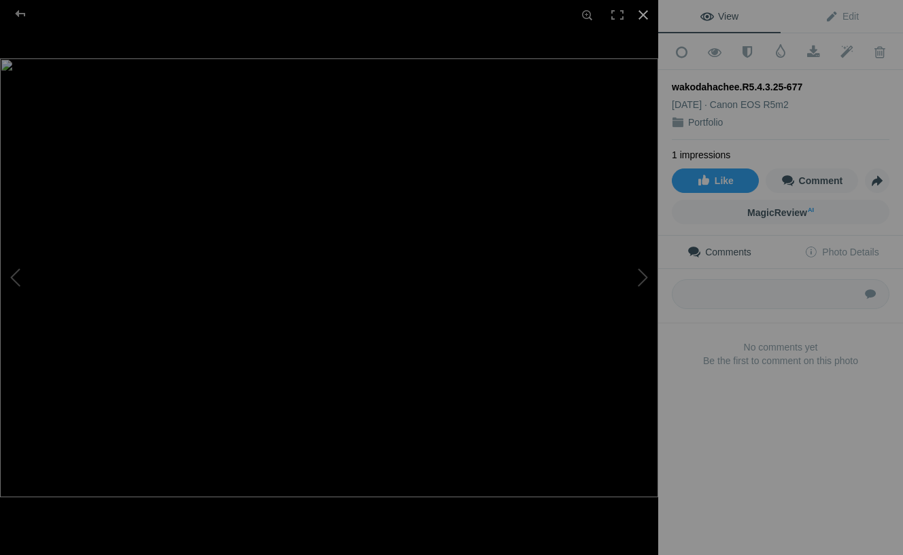
click at [649, 16] on div at bounding box center [643, 15] width 30 height 30
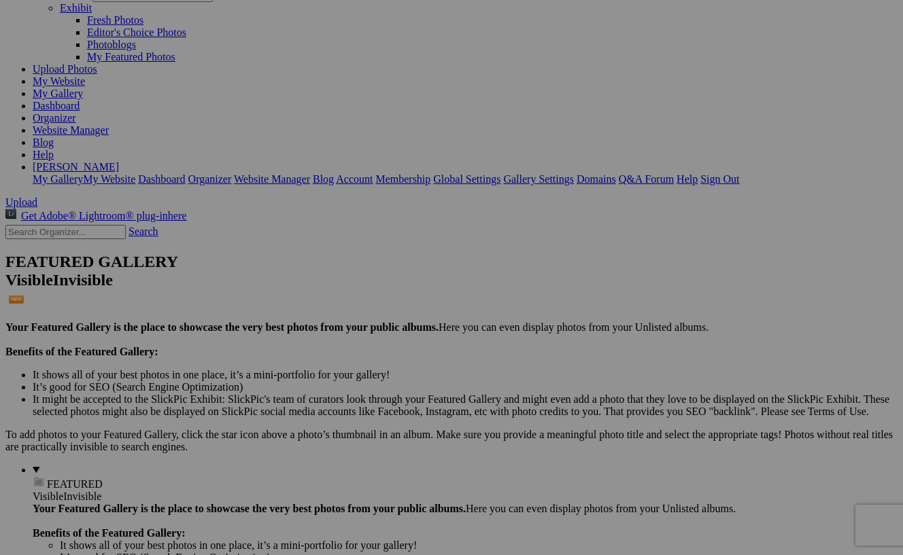
scroll to position [101, 0]
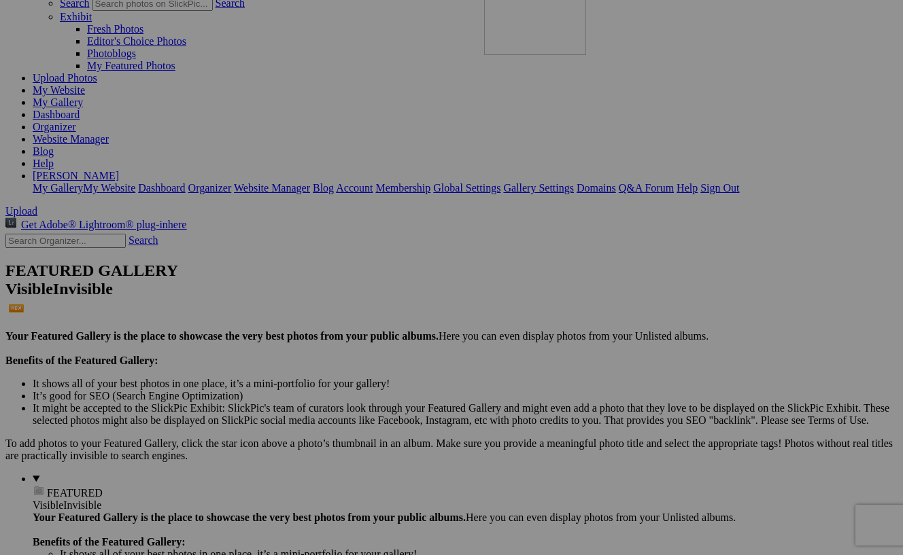
drag, startPoint x: 500, startPoint y: 298, endPoint x: 680, endPoint y: 105, distance: 264.1
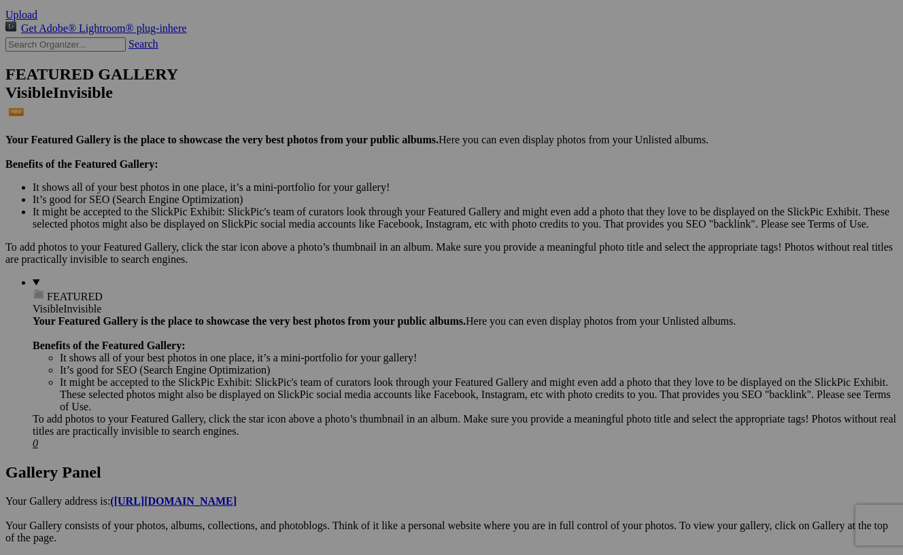
scroll to position [311, 0]
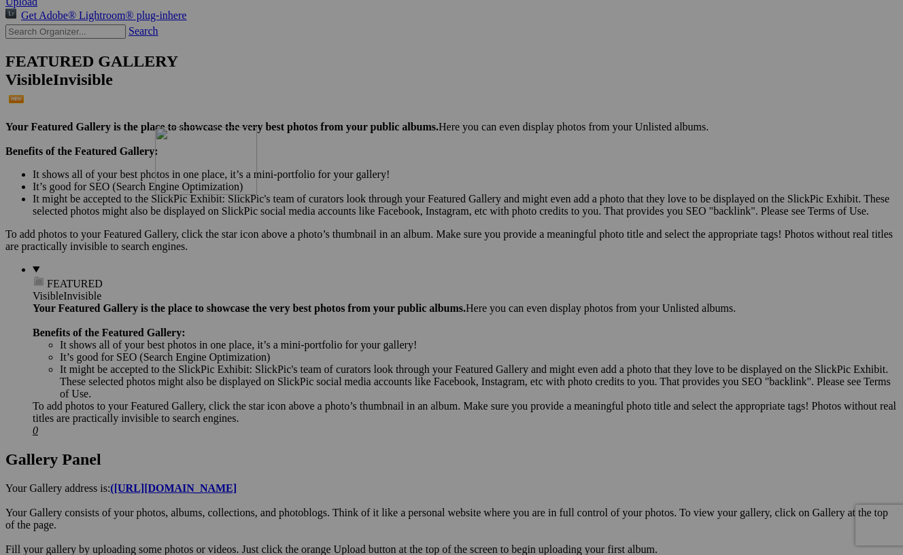
drag, startPoint x: 621, startPoint y: 262, endPoint x: 351, endPoint y: 245, distance: 271.1
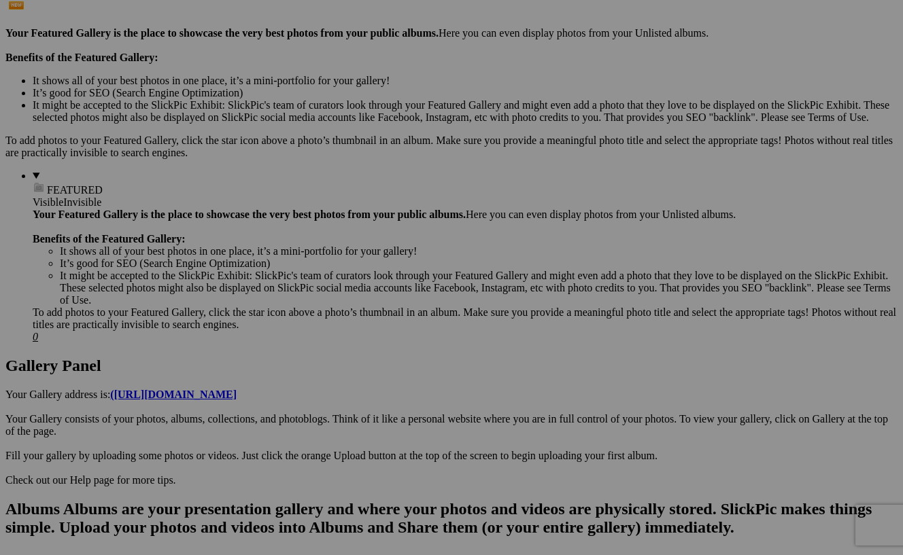
scroll to position [400, 0]
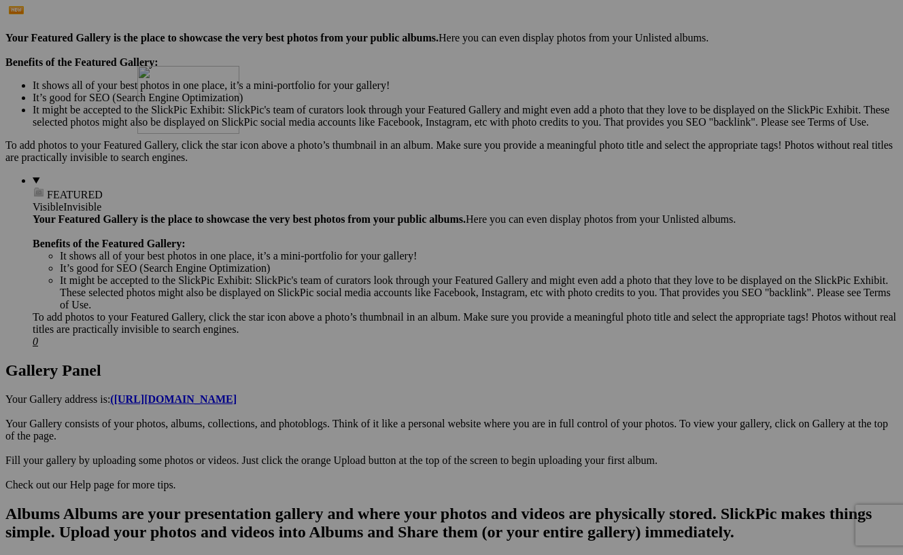
drag, startPoint x: 496, startPoint y: 512, endPoint x: 336, endPoint y: 184, distance: 364.8
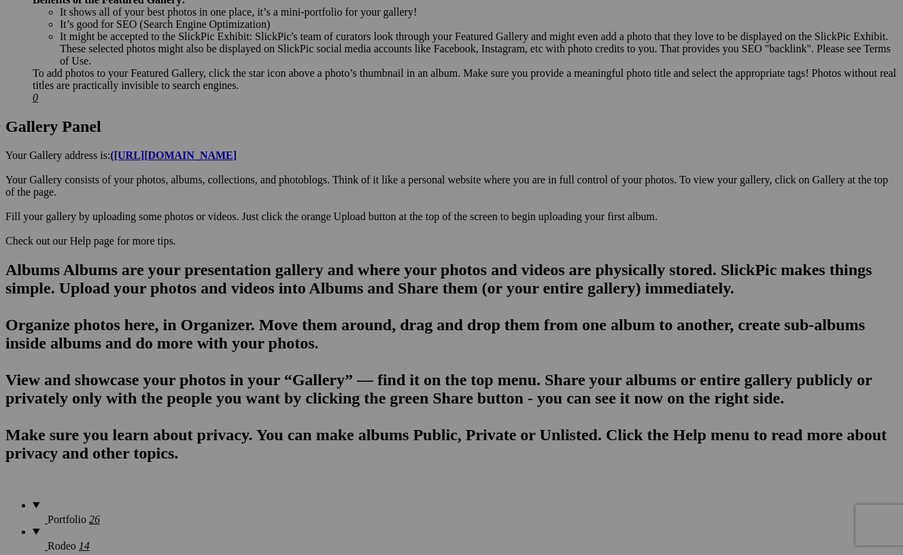
scroll to position [644, 0]
drag, startPoint x: 366, startPoint y: 429, endPoint x: 243, endPoint y: 422, distance: 123.2
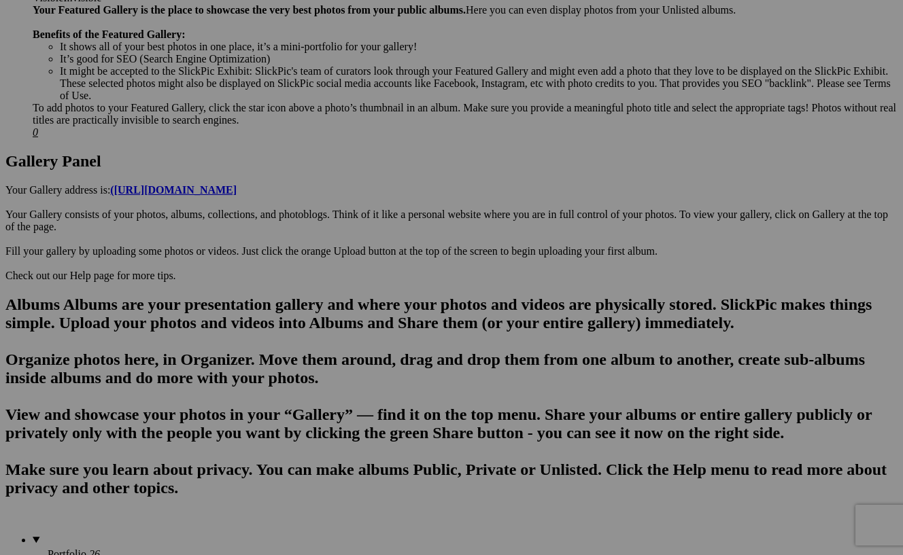
scroll to position [611, 0]
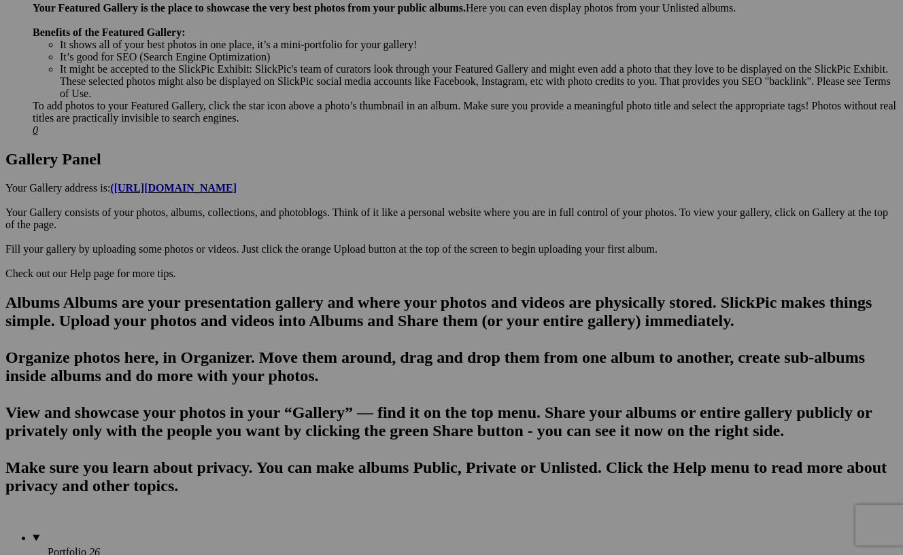
click at [0, 0] on button at bounding box center [0, 0] width 0 height 0
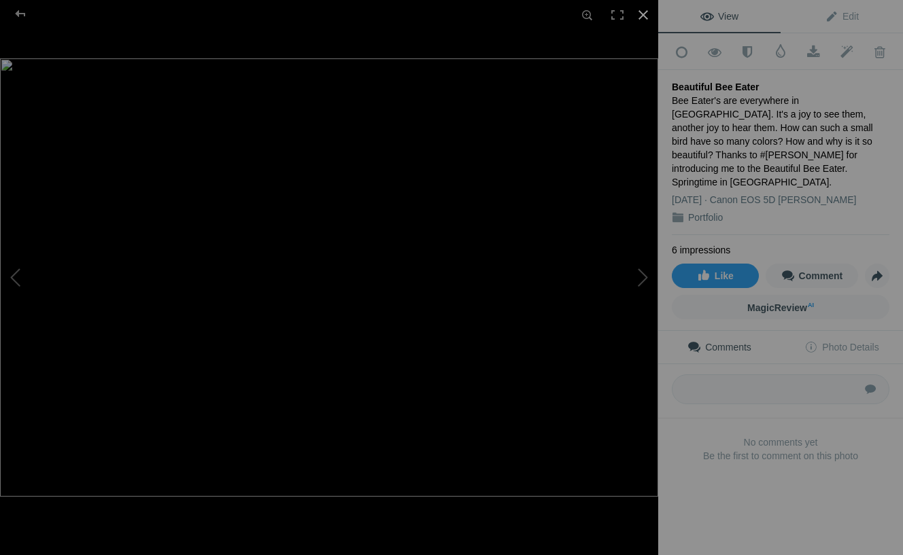
click at [640, 18] on div at bounding box center [643, 15] width 30 height 30
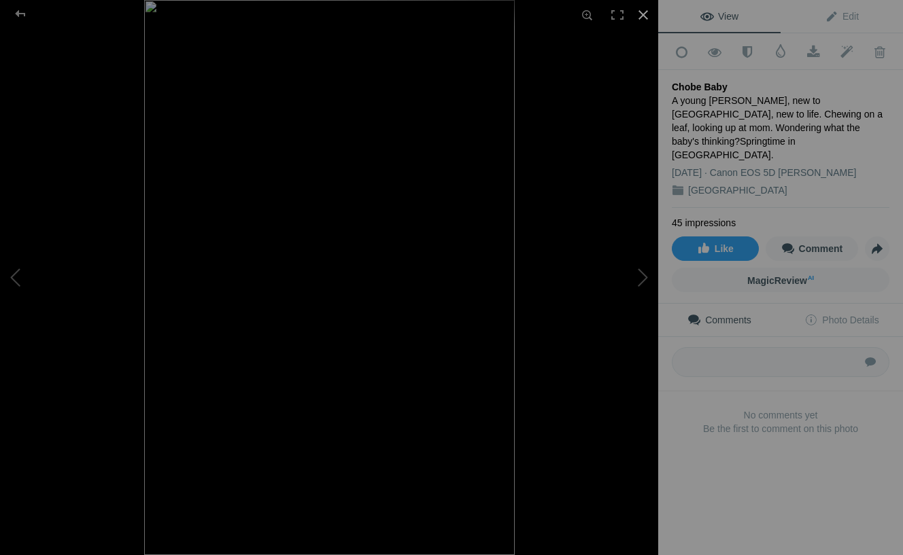
click at [645, 20] on div at bounding box center [643, 15] width 30 height 30
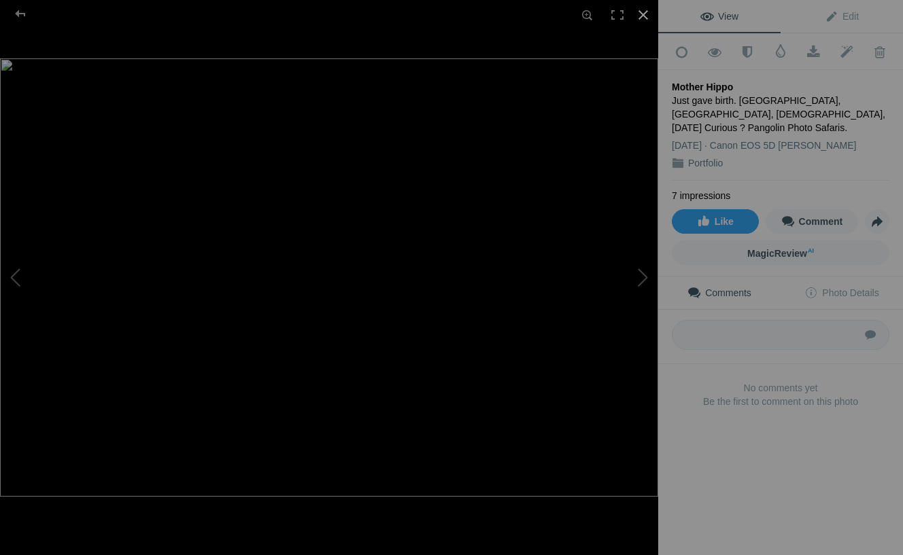
click at [644, 16] on div at bounding box center [643, 15] width 30 height 30
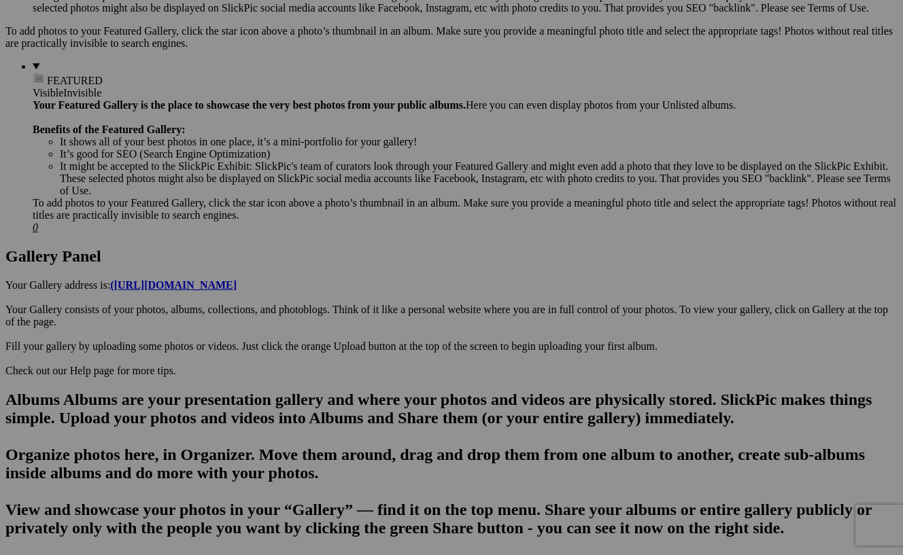
scroll to position [515, 0]
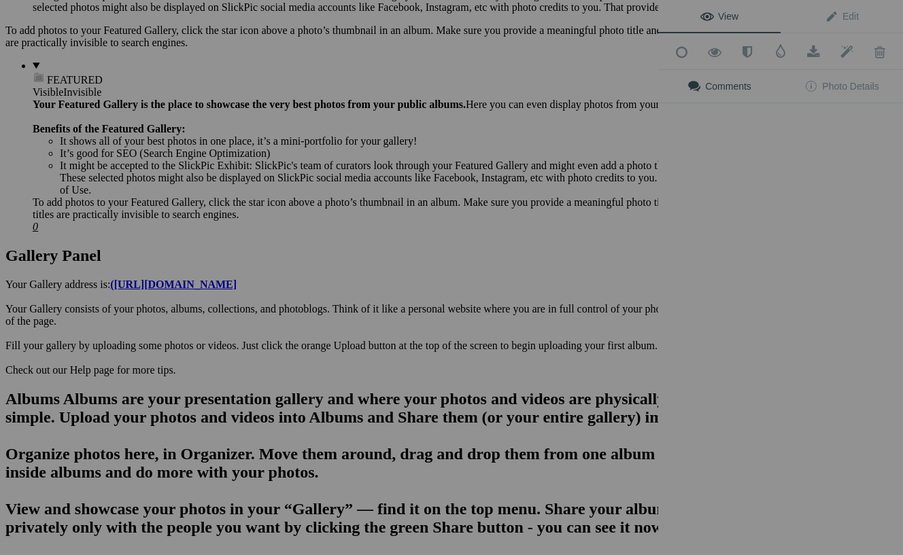
click at [756, 220] on div "View Edit Add to Quick Collection Remove from Quick Collection Hide from Public…" at bounding box center [780, 277] width 245 height 555
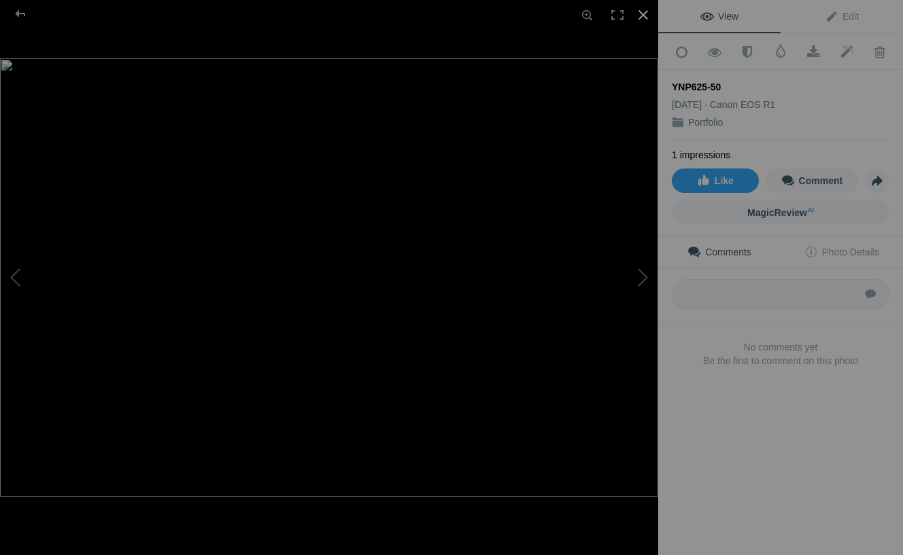
click at [644, 14] on div at bounding box center [643, 15] width 30 height 30
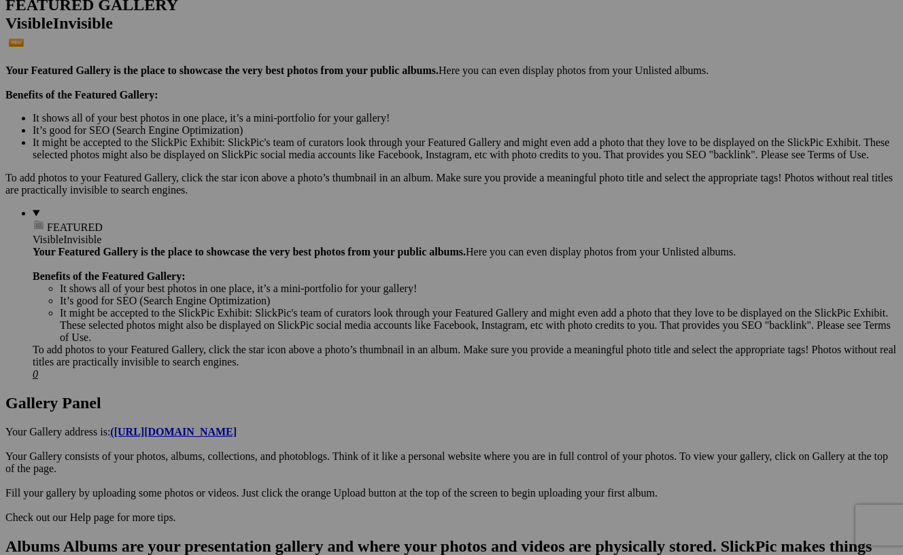
scroll to position [368, 0]
click at [0, 0] on div "View Edit Add to Quick Collection Remove from Quick Collection Hide from Public…" at bounding box center [0, 0] width 0 height 0
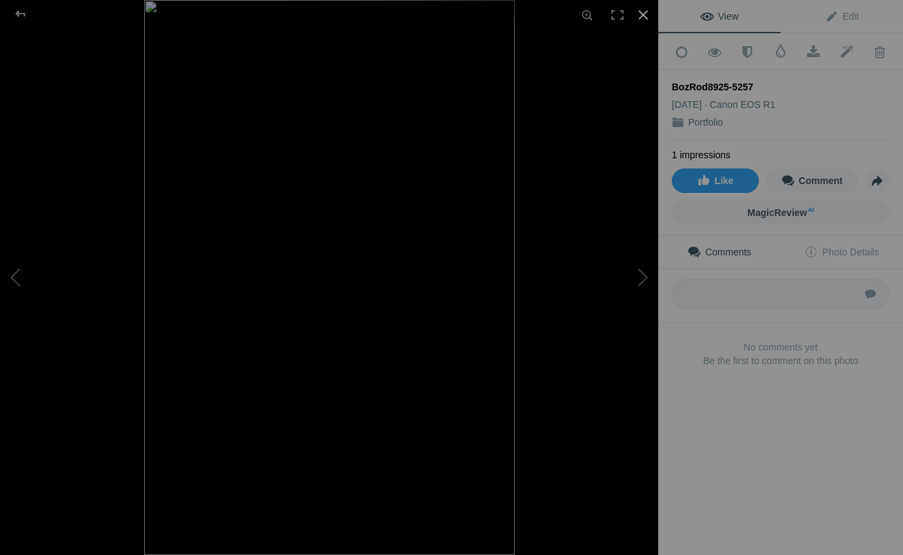
click at [644, 10] on div at bounding box center [643, 15] width 30 height 30
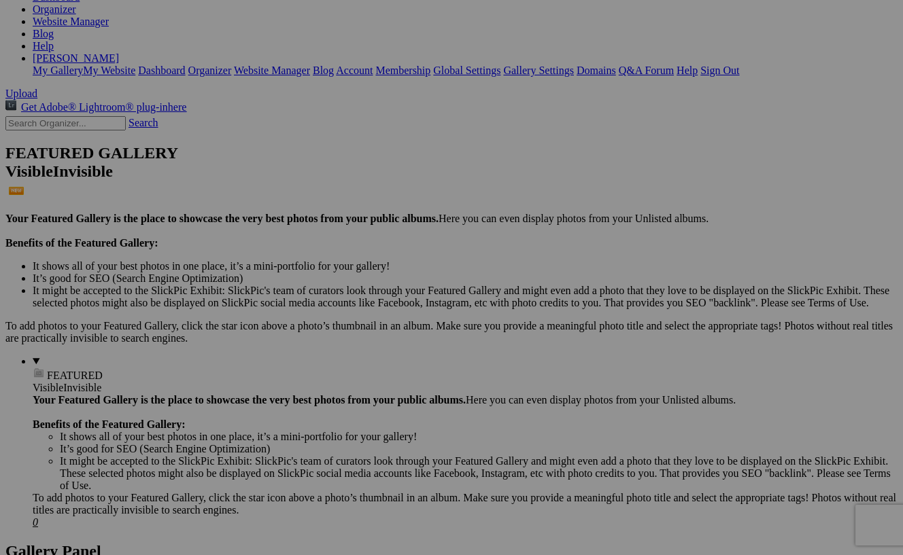
scroll to position [218, 0]
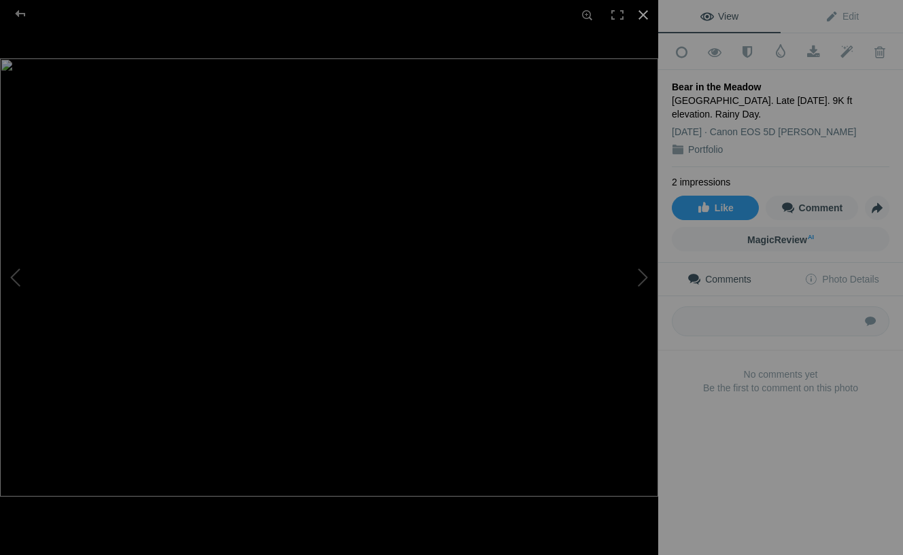
click at [649, 13] on div at bounding box center [643, 15] width 30 height 30
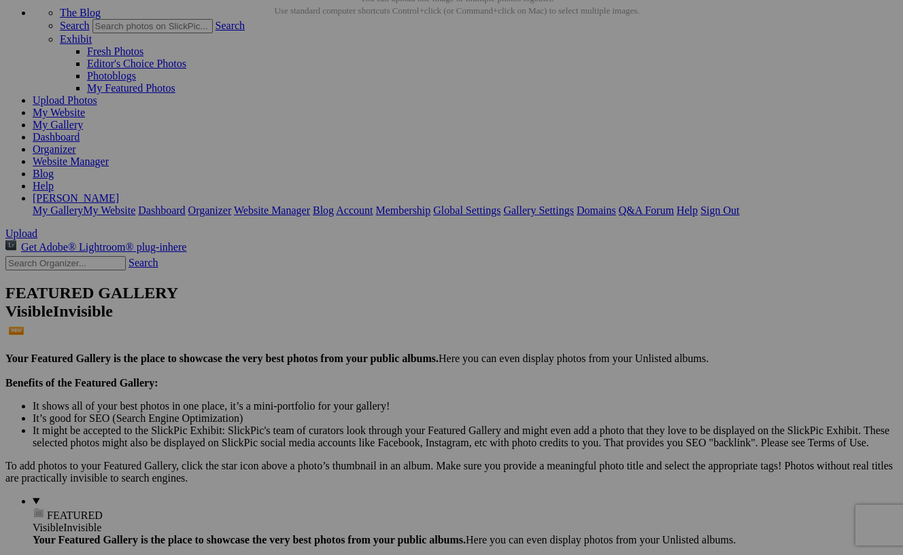
scroll to position [64, 0]
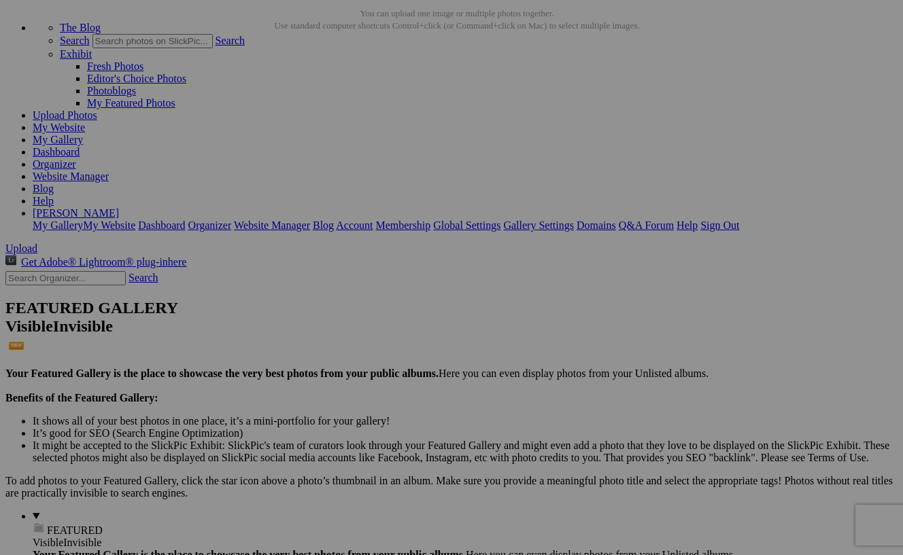
click at [0, 0] on button at bounding box center [0, 0] width 0 height 0
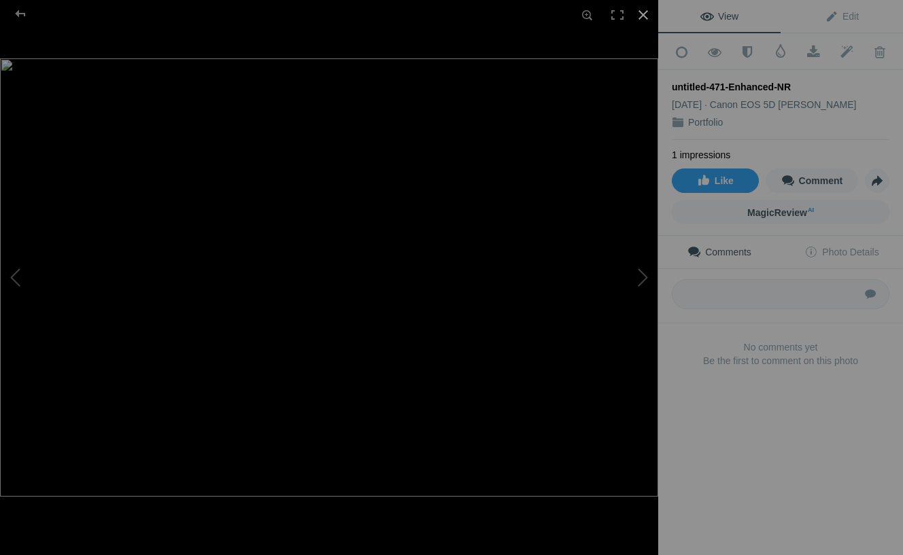
click at [646, 10] on div at bounding box center [643, 15] width 30 height 30
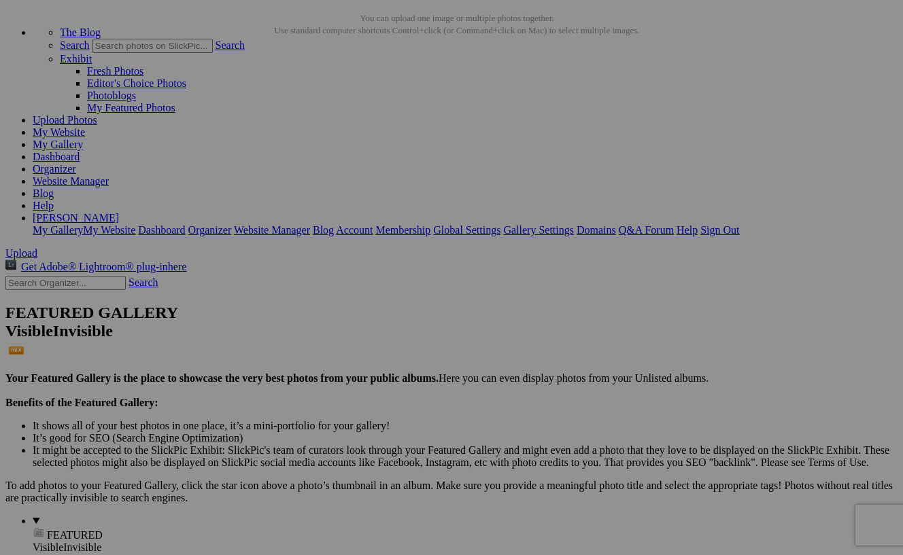
scroll to position [61, 0]
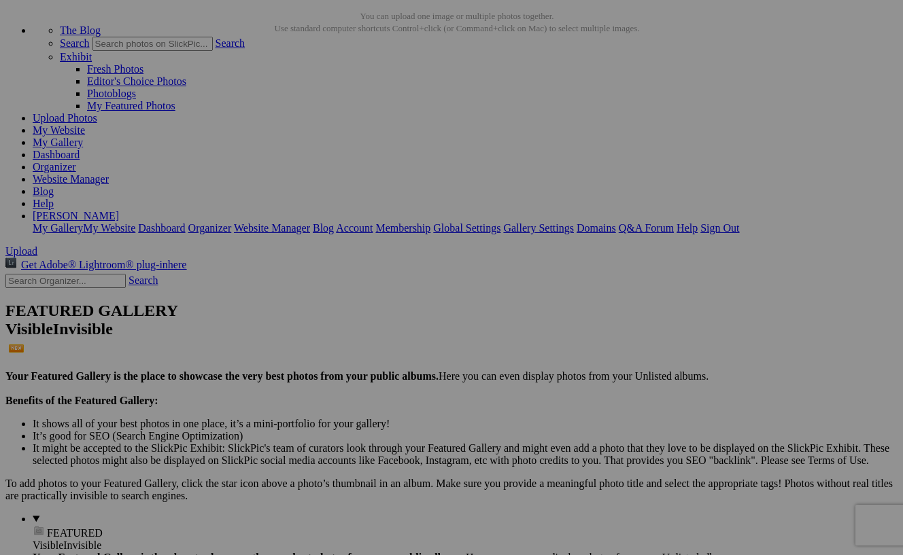
click at [0, 0] on div "View Edit Add to Quick Collection Remove from Quick Collection Hide from Public…" at bounding box center [0, 0] width 0 height 0
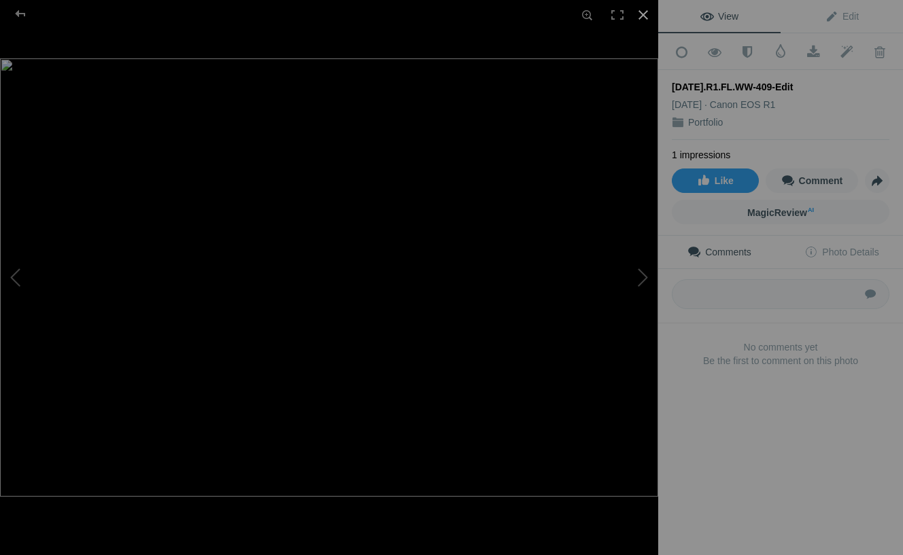
click at [644, 14] on div at bounding box center [643, 15] width 30 height 30
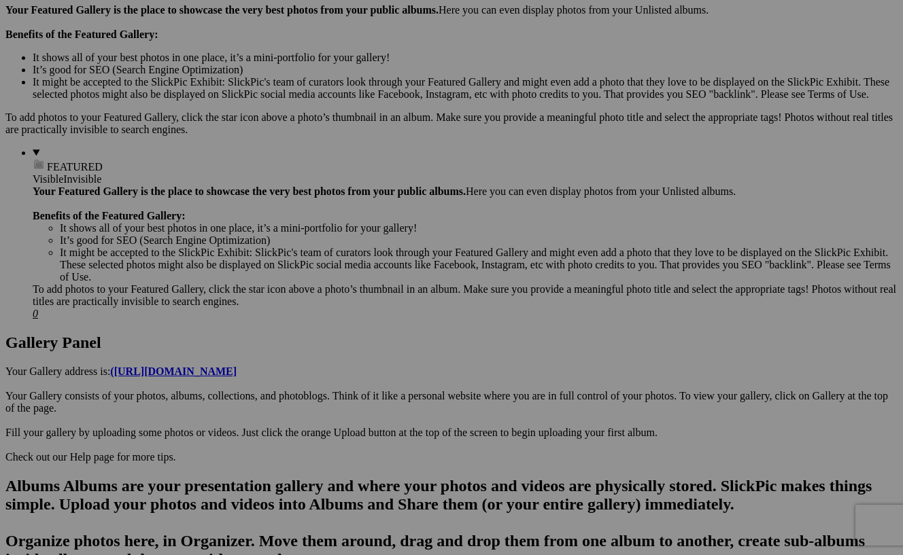
scroll to position [428, 0]
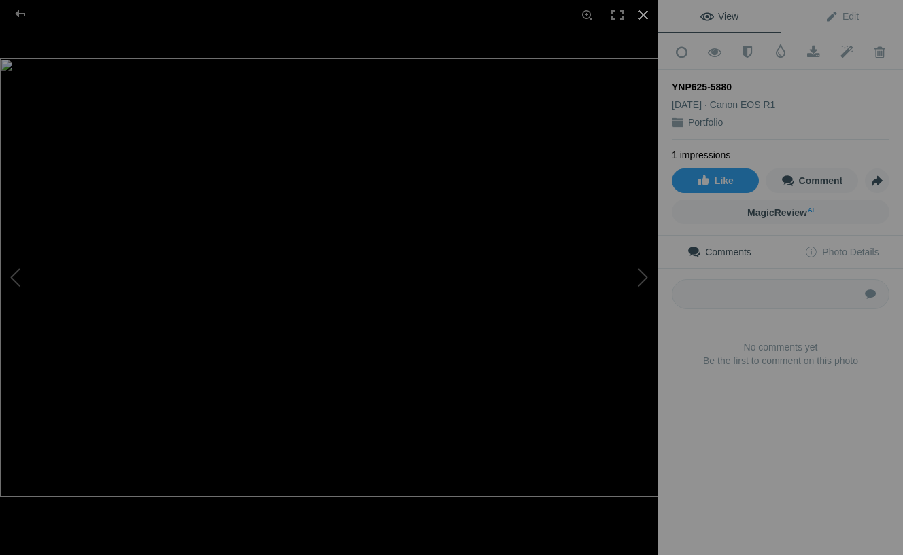
click at [645, 18] on div at bounding box center [643, 15] width 30 height 30
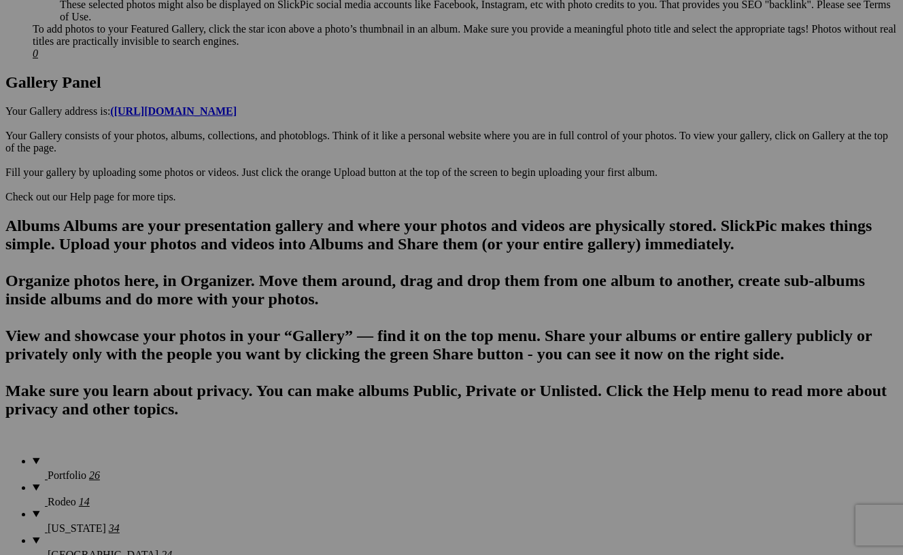
scroll to position [687, 0]
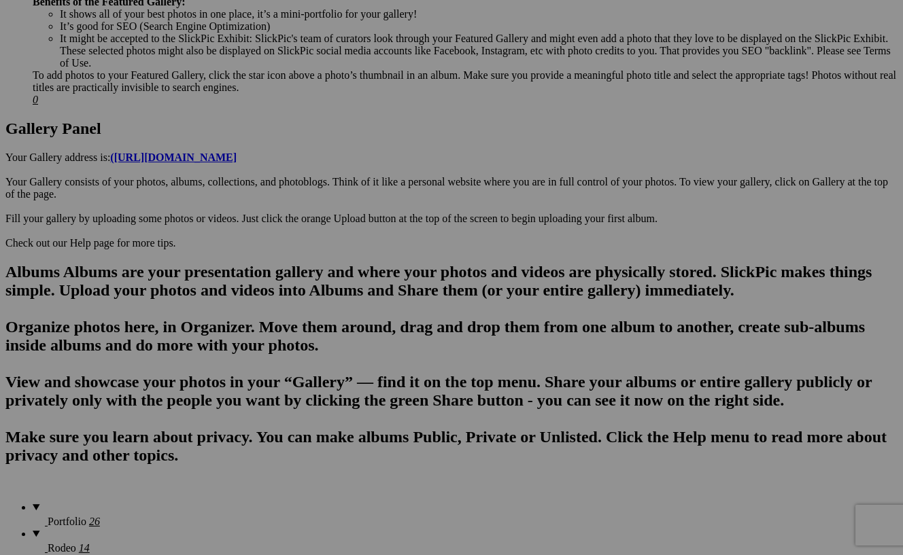
scroll to position [641, 0]
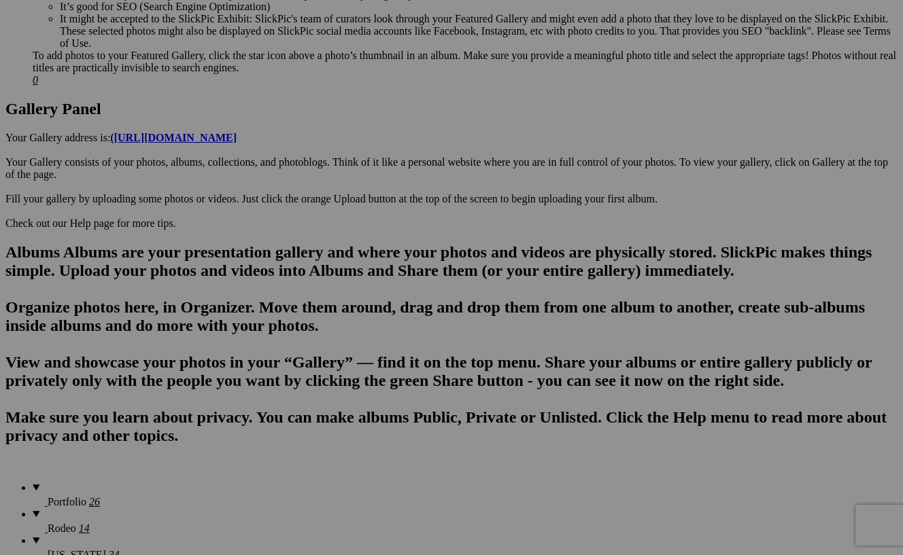
scroll to position [675, 0]
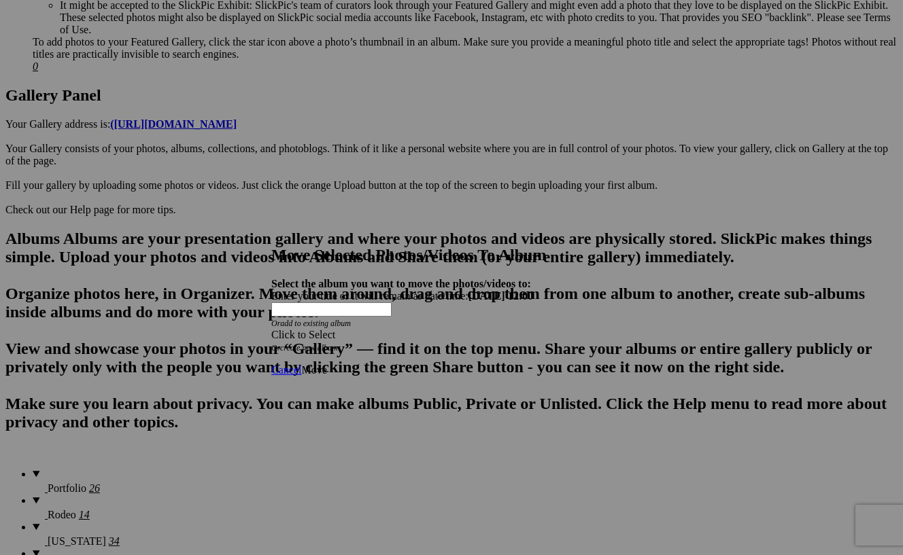
click at [271, 329] on span at bounding box center [271, 335] width 0 height 12
click at [387, 373] on link "[US_STATE]" at bounding box center [358, 367] width 58 height 12
click at [326, 364] on span "Move" at bounding box center [313, 370] width 25 height 12
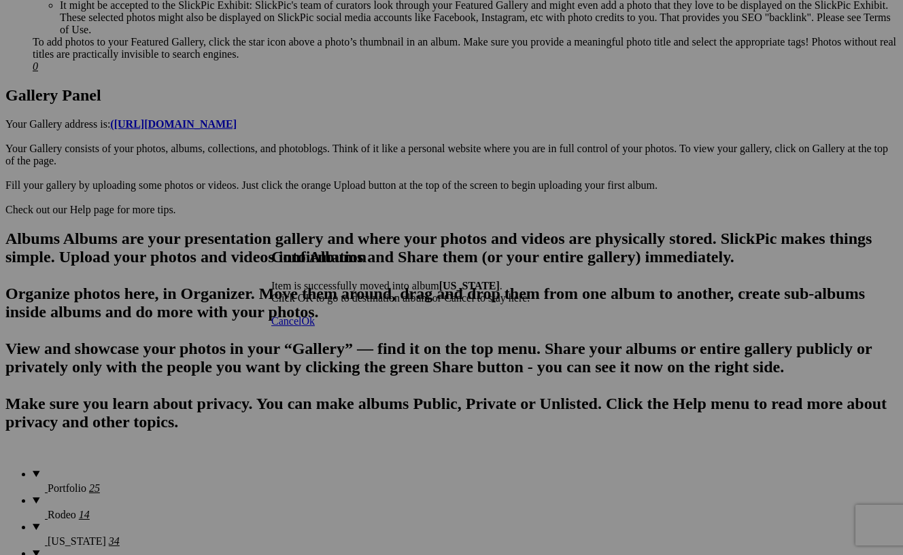
click at [315, 327] on span "Ok" at bounding box center [308, 321] width 14 height 12
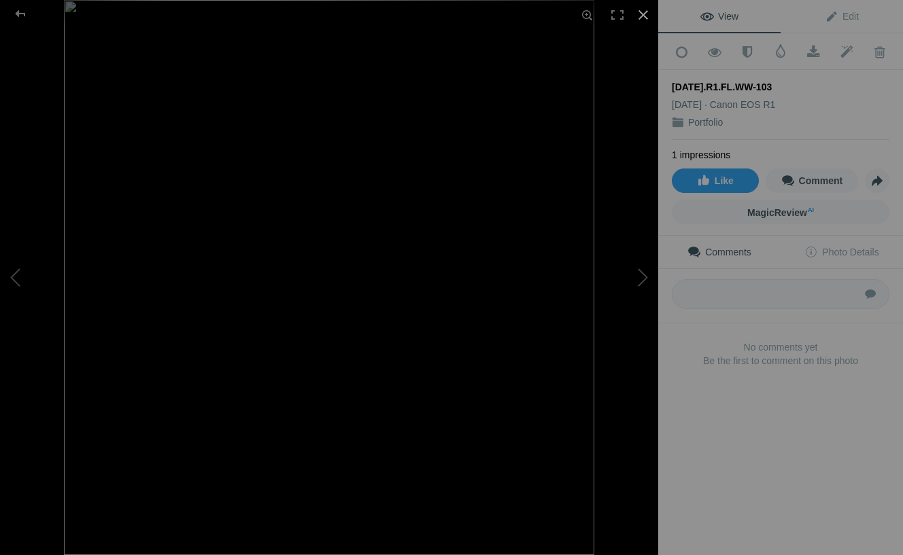
click at [642, 13] on div at bounding box center [643, 15] width 30 height 30
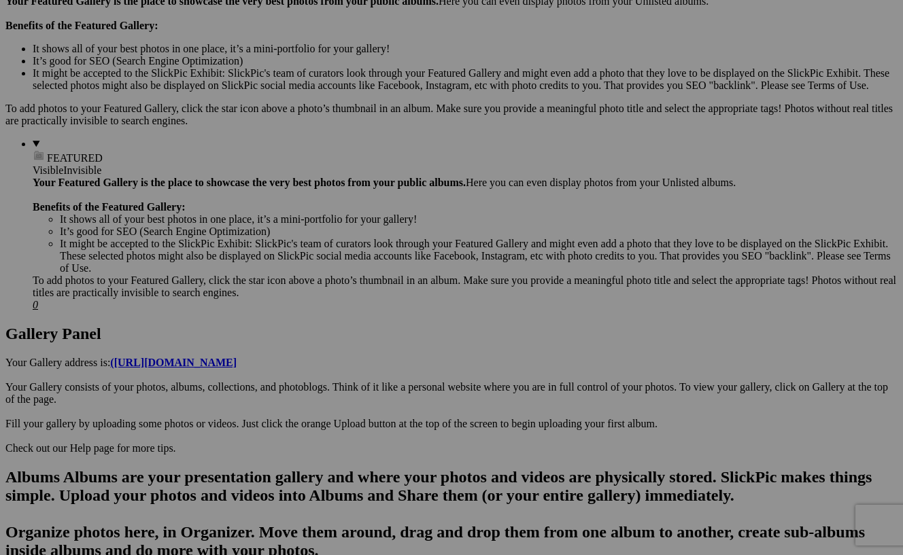
scroll to position [437, 0]
click at [0, 0] on div "View Edit Add to Quick Collection Remove from Quick Collection Hide from Public…" at bounding box center [0, 0] width 0 height 0
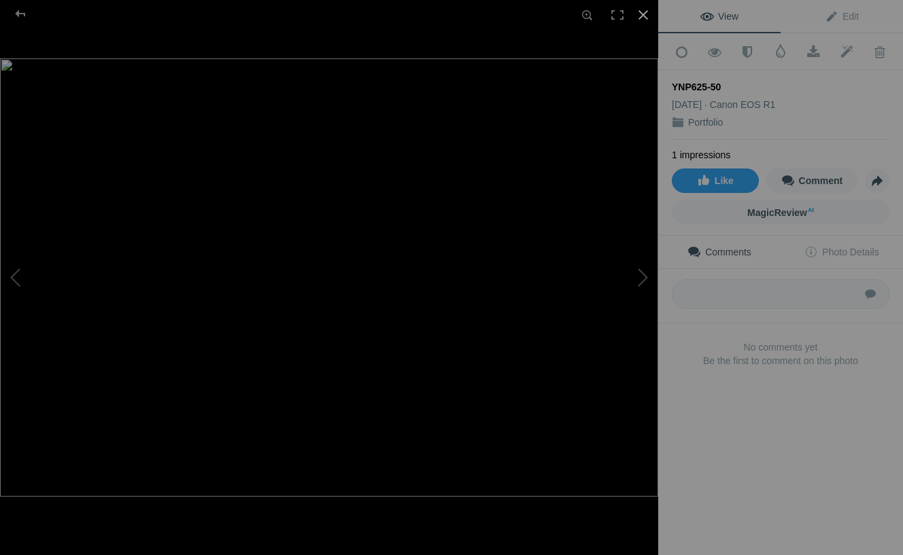
click at [649, 14] on div at bounding box center [643, 15] width 30 height 30
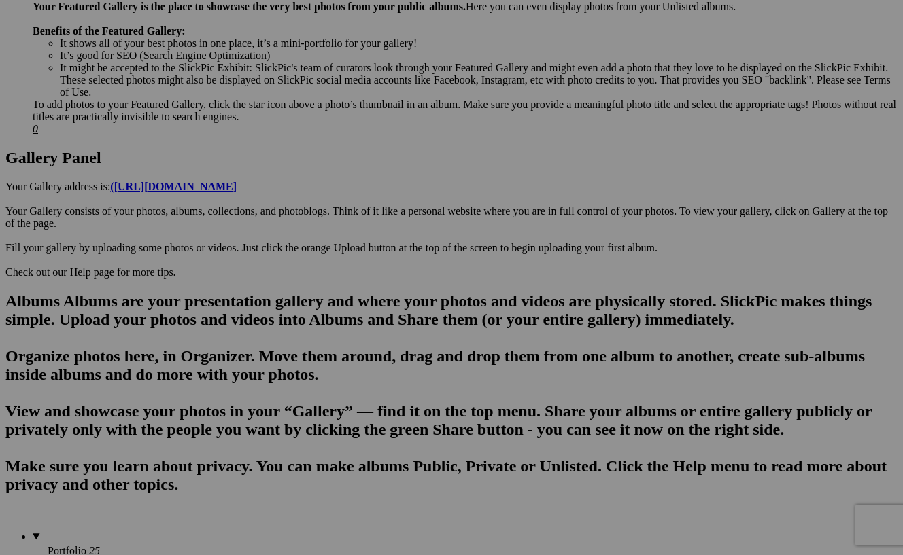
scroll to position [613, 0]
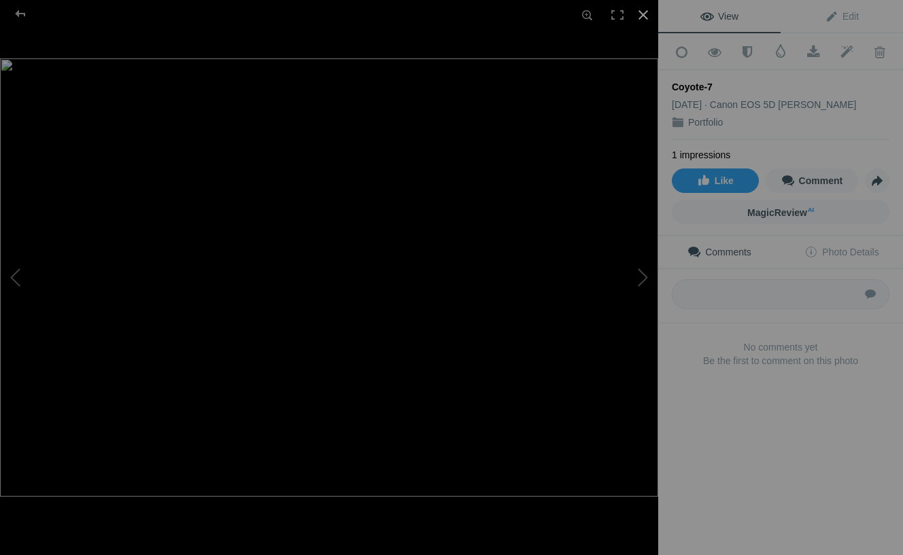
click at [642, 16] on div at bounding box center [643, 15] width 30 height 30
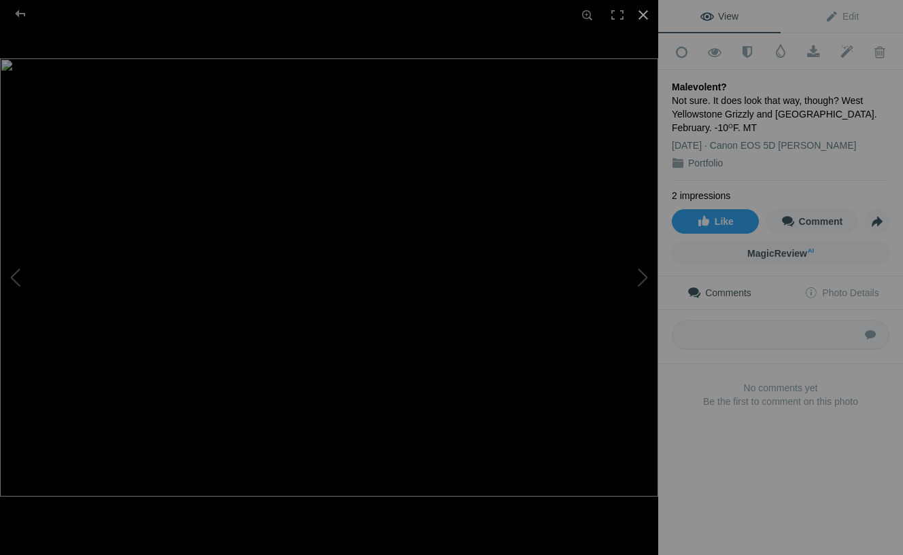
click at [646, 16] on div at bounding box center [643, 15] width 30 height 30
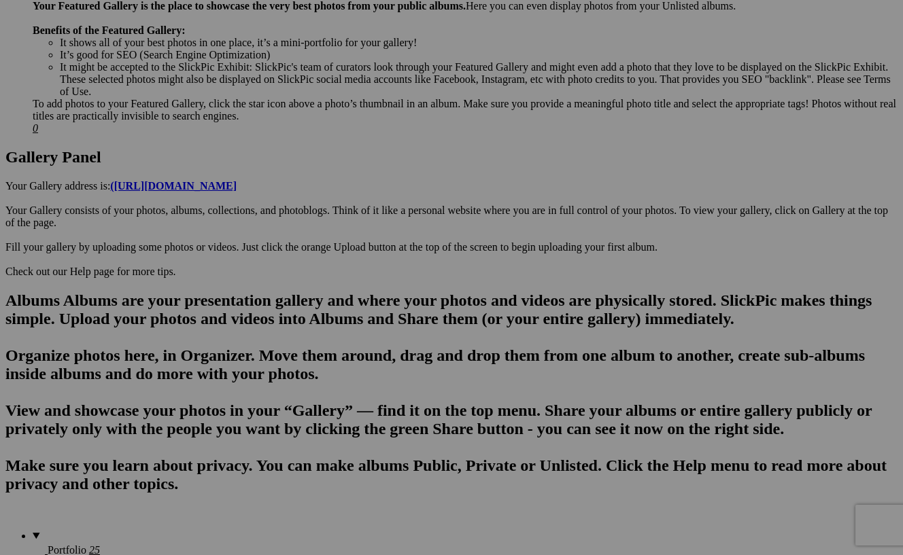
click at [361, 364] on span "Yes" at bounding box center [353, 367] width 16 height 12
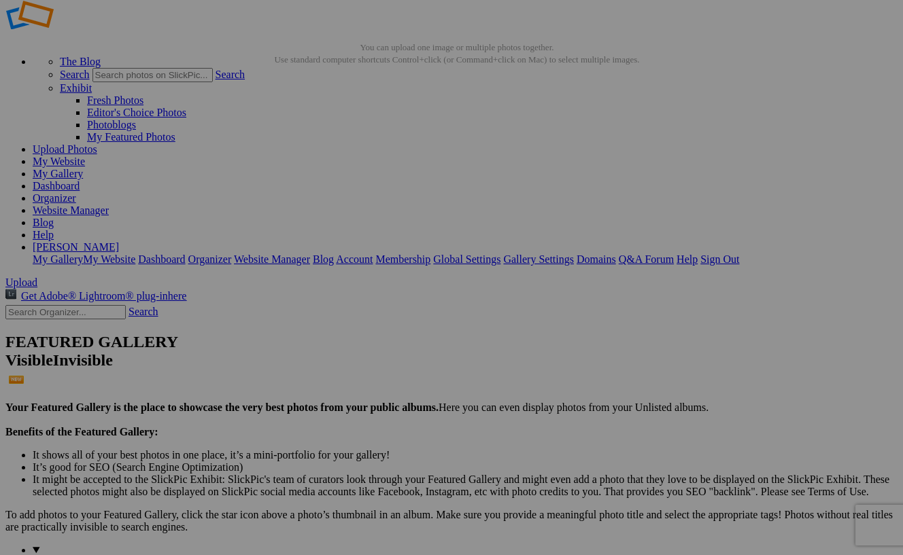
scroll to position [32, 0]
drag, startPoint x: 734, startPoint y: 171, endPoint x: 193, endPoint y: 322, distance: 561.8
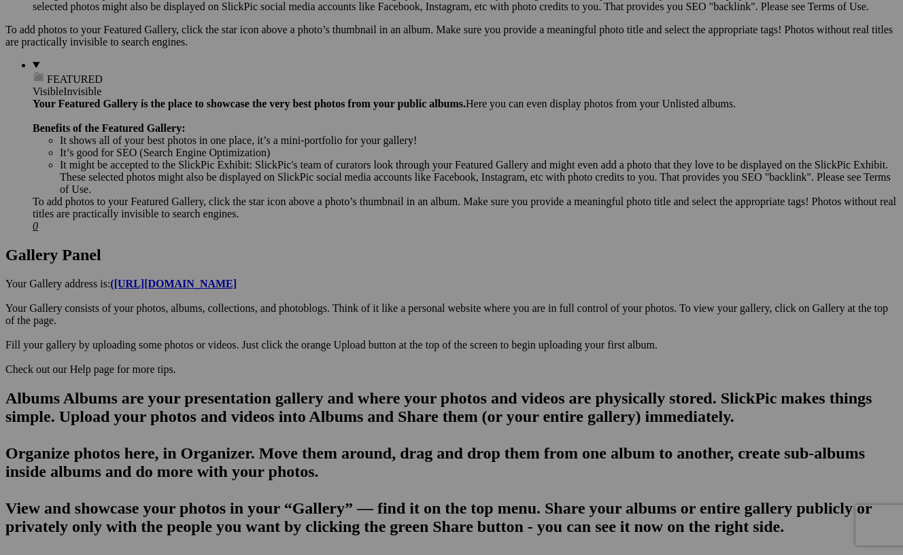
scroll to position [515, 0]
click at [361, 366] on span "Yes" at bounding box center [353, 367] width 16 height 12
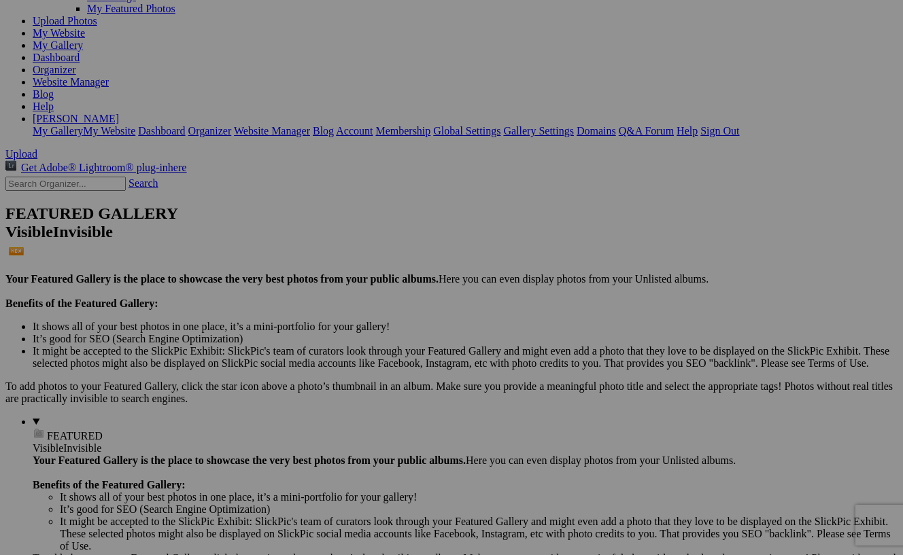
scroll to position [172, 0]
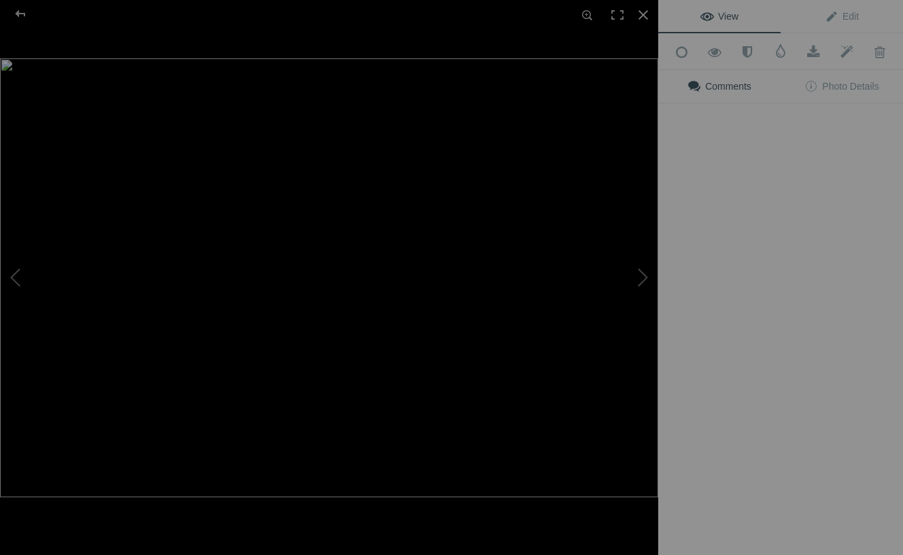
click at [747, 226] on div "View Edit Add to Quick Collection Remove from Quick Collection Hide from Public…" at bounding box center [780, 277] width 245 height 555
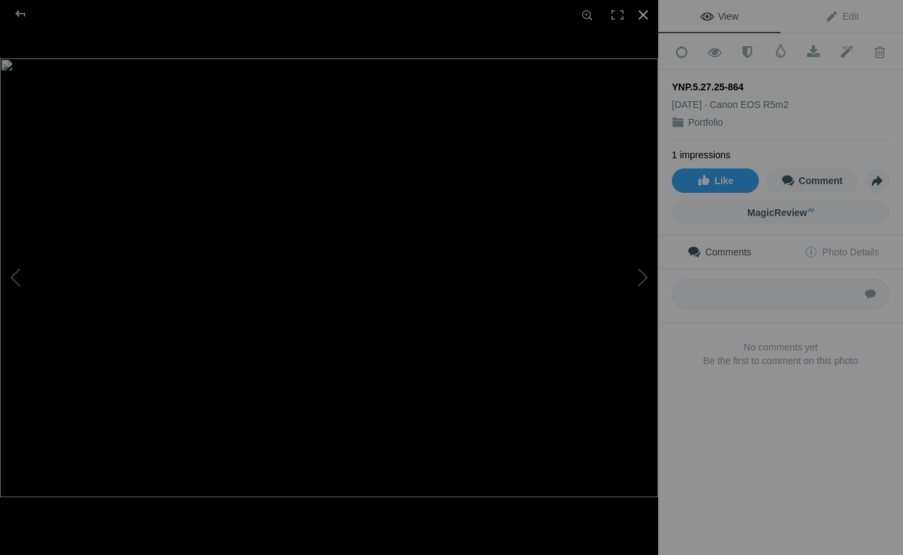
click at [648, 11] on div at bounding box center [643, 15] width 30 height 30
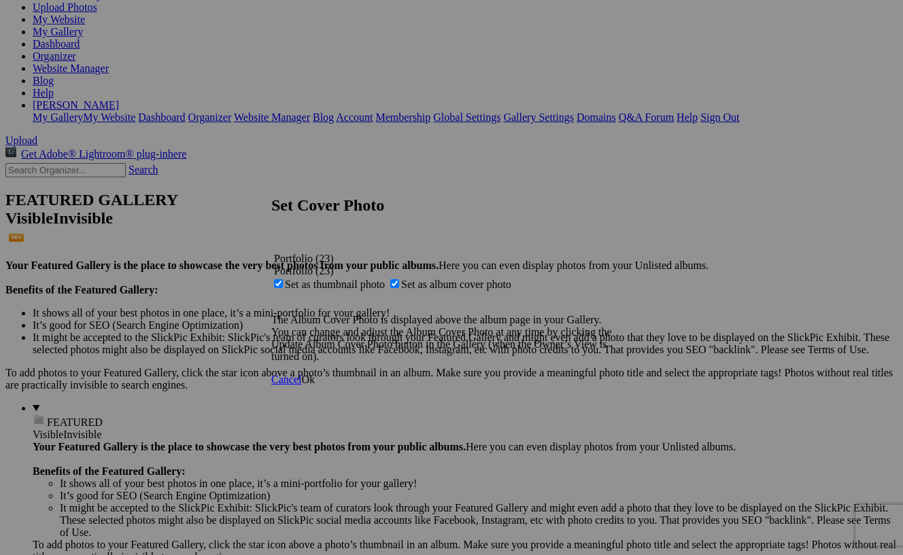
click at [315, 385] on link "Ok" at bounding box center [308, 380] width 14 height 12
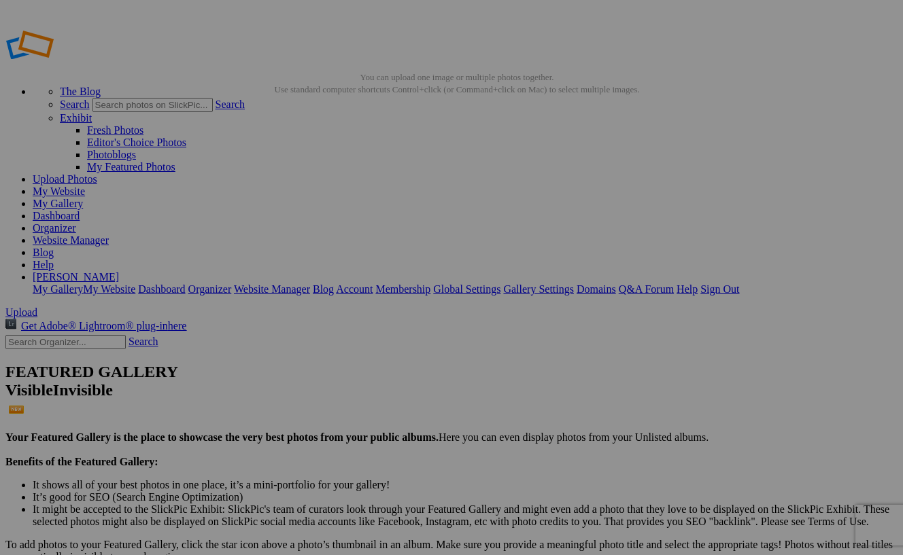
scroll to position [0, 0]
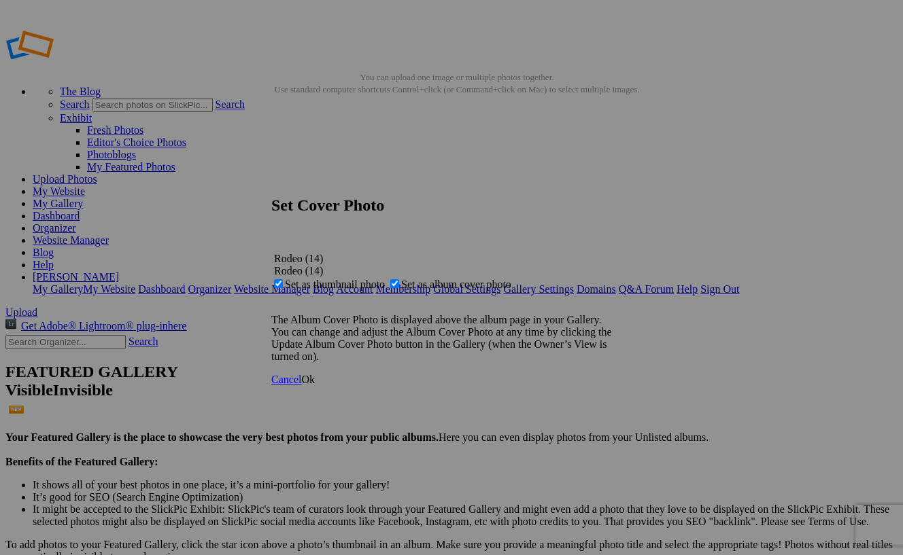
click at [315, 385] on span "Ok" at bounding box center [308, 380] width 14 height 12
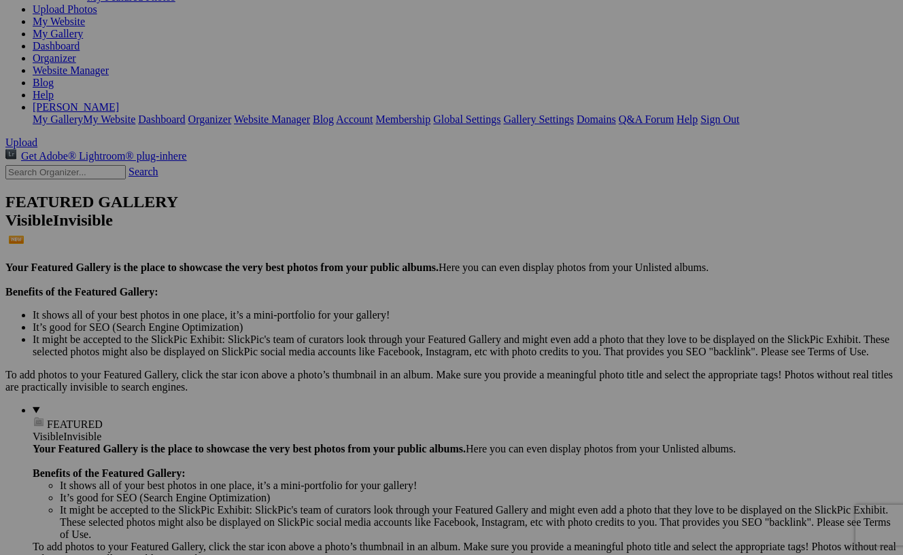
scroll to position [169, 0]
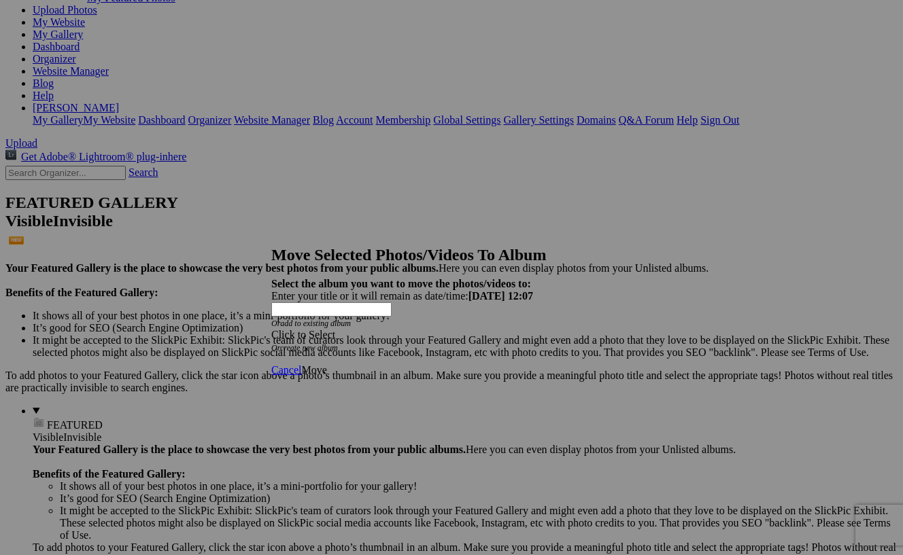
click at [545, 329] on div "Click to Select" at bounding box center [451, 335] width 360 height 12
click at [387, 348] on link "[US_STATE]" at bounding box center [358, 342] width 58 height 12
click at [326, 364] on span "Move" at bounding box center [313, 370] width 25 height 12
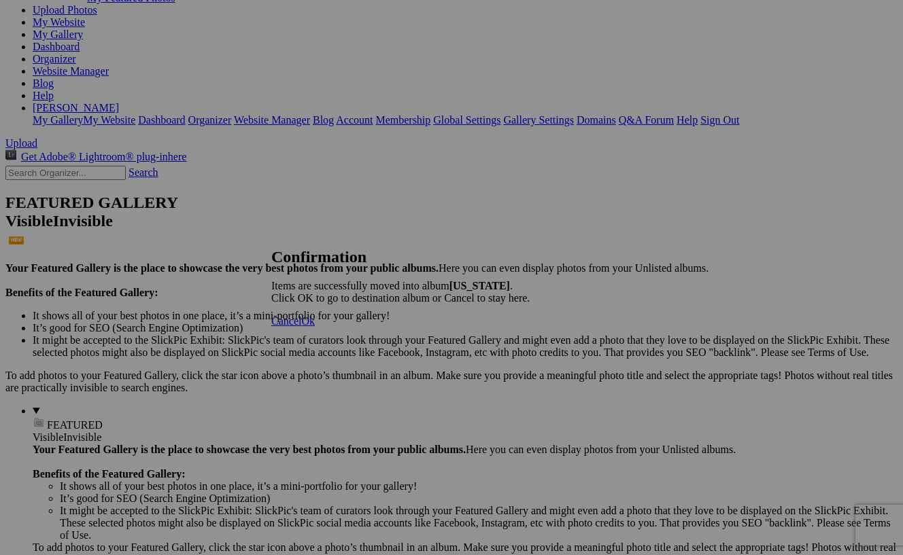
click at [315, 327] on span "Ok" at bounding box center [308, 321] width 14 height 12
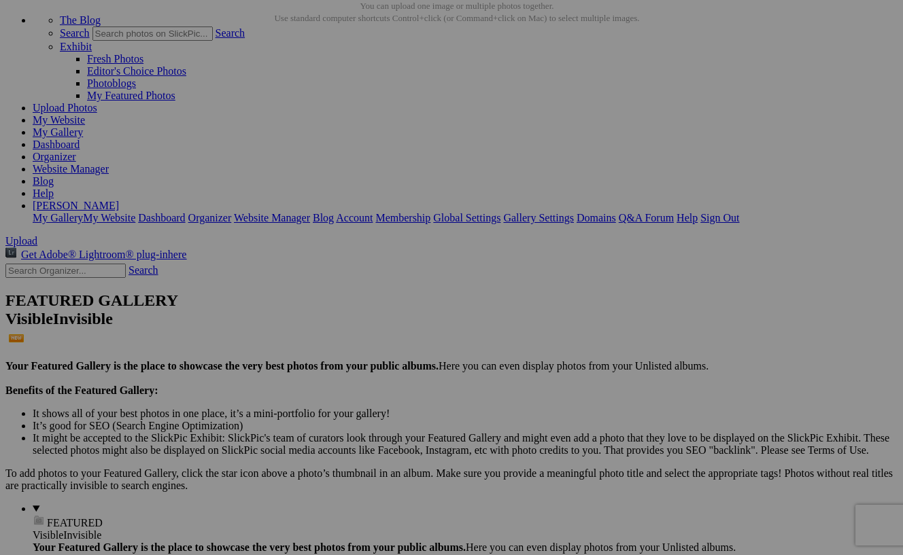
scroll to position [57, 0]
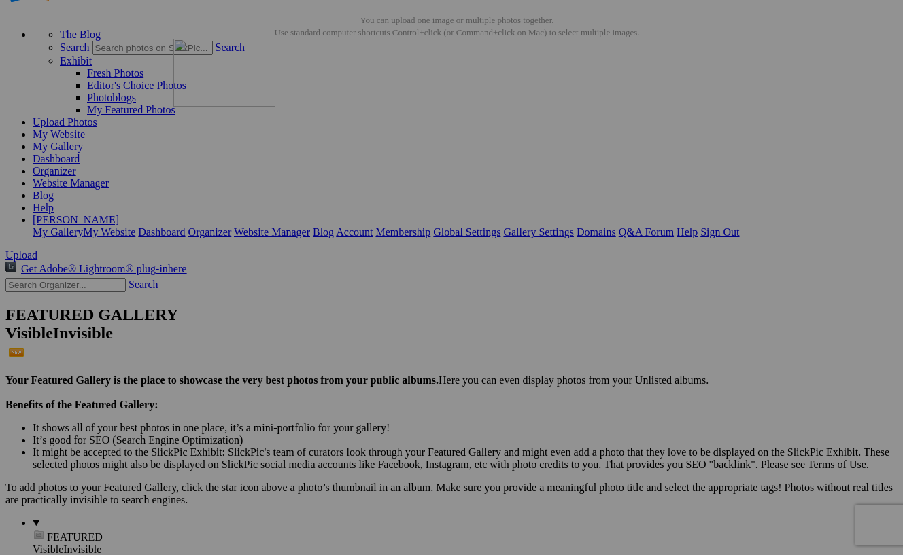
drag, startPoint x: 622, startPoint y: 181, endPoint x: 369, endPoint y: 157, distance: 254.0
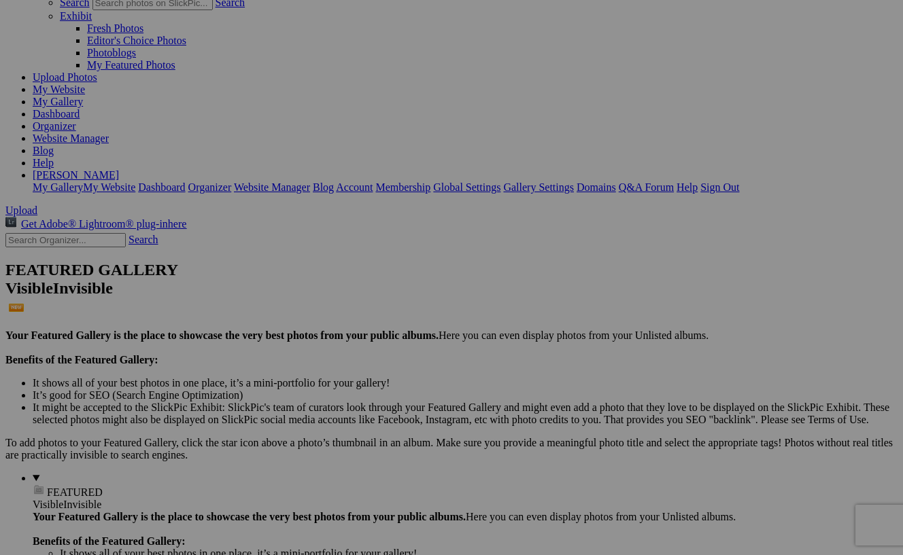
scroll to position [103, 0]
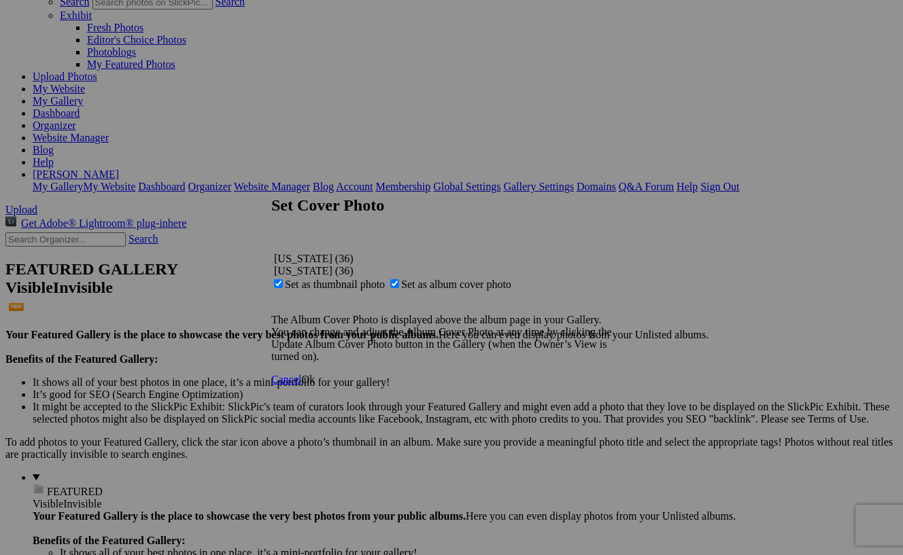
click at [315, 385] on span "Ok" at bounding box center [308, 380] width 14 height 12
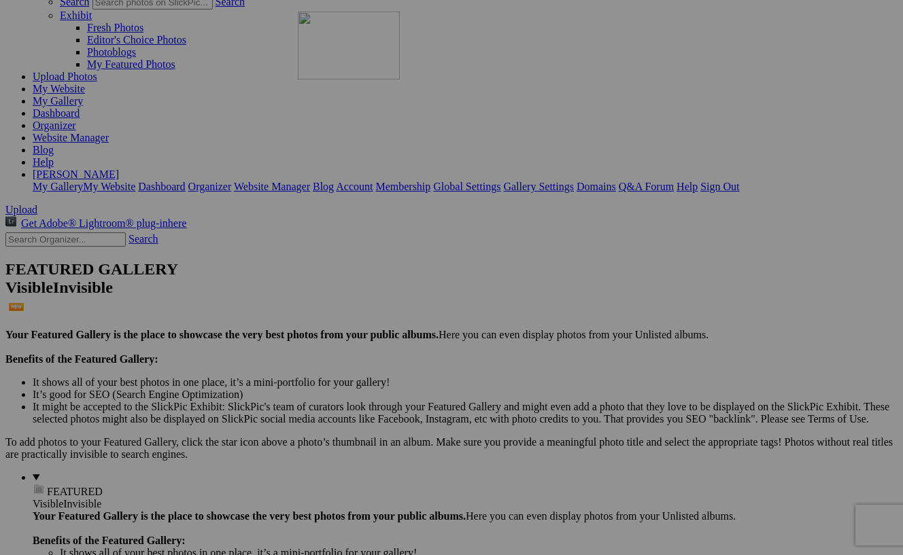
drag, startPoint x: 602, startPoint y: 141, endPoint x: 494, endPoint y: 130, distance: 108.6
drag, startPoint x: 744, startPoint y: 128, endPoint x: 593, endPoint y: 108, distance: 152.3
drag, startPoint x: 489, startPoint y: 299, endPoint x: 625, endPoint y: 298, distance: 136.6
drag, startPoint x: 745, startPoint y: 111, endPoint x: 756, endPoint y: 260, distance: 148.6
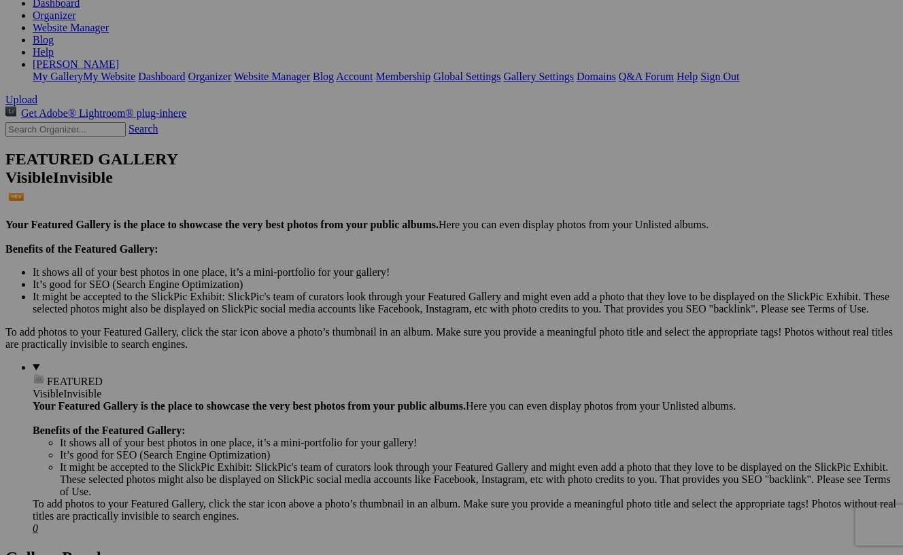
scroll to position [215, 0]
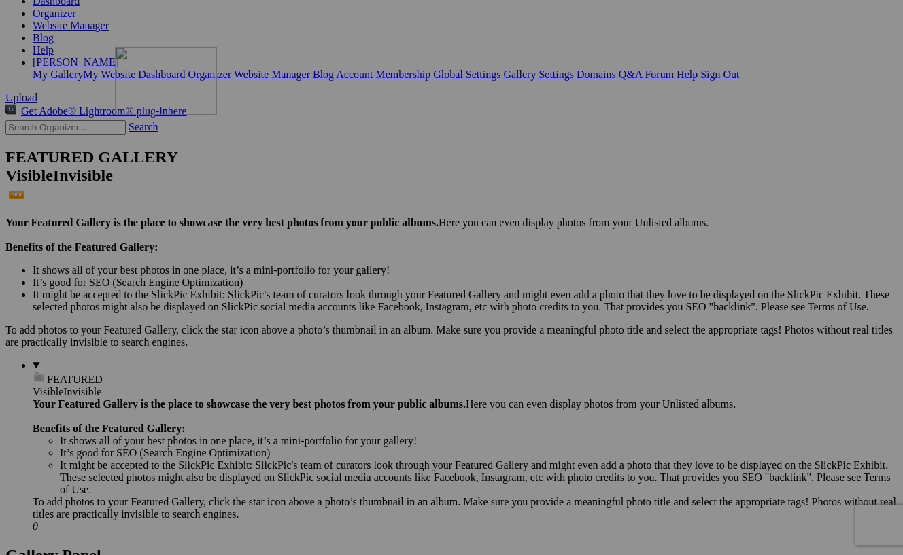
drag, startPoint x: 388, startPoint y: 524, endPoint x: 310, endPoint y: 165, distance: 367.3
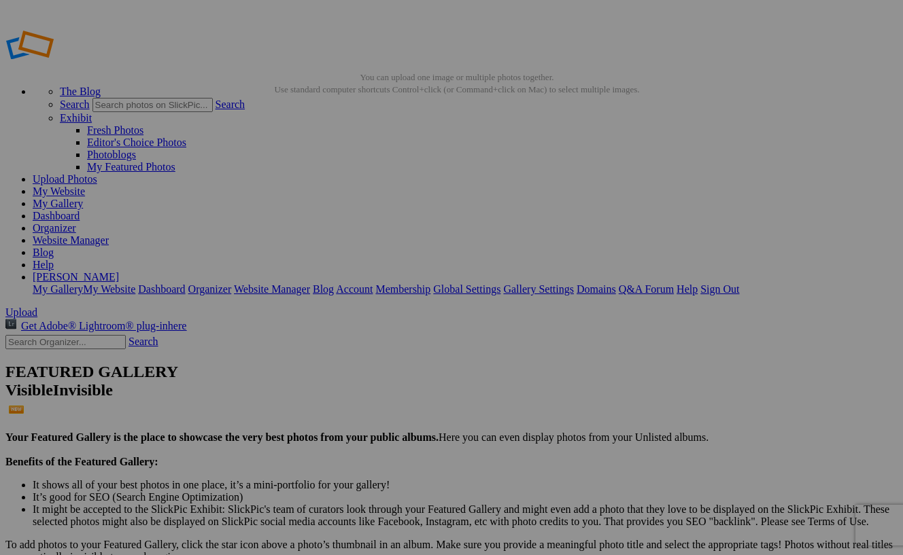
scroll to position [0, 0]
drag, startPoint x: 265, startPoint y: 366, endPoint x: 750, endPoint y: 203, distance: 511.8
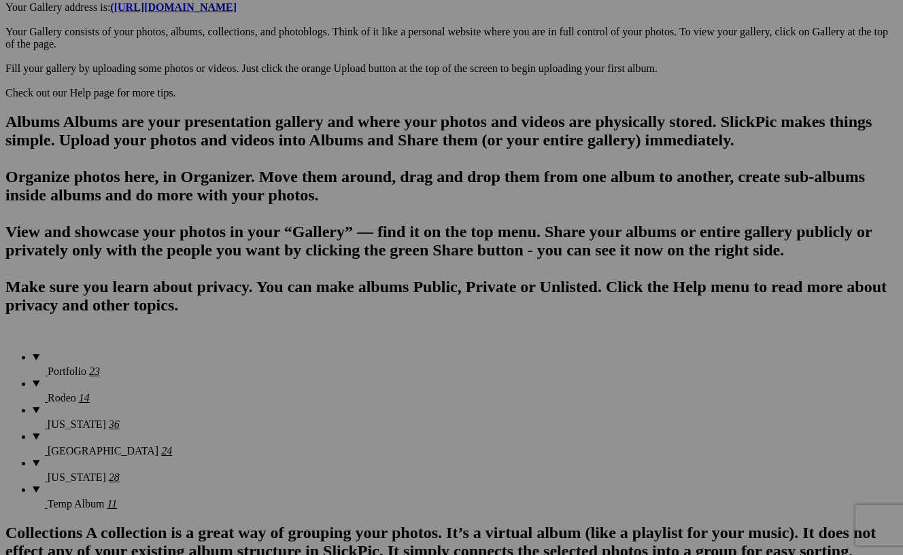
scroll to position [799, 0]
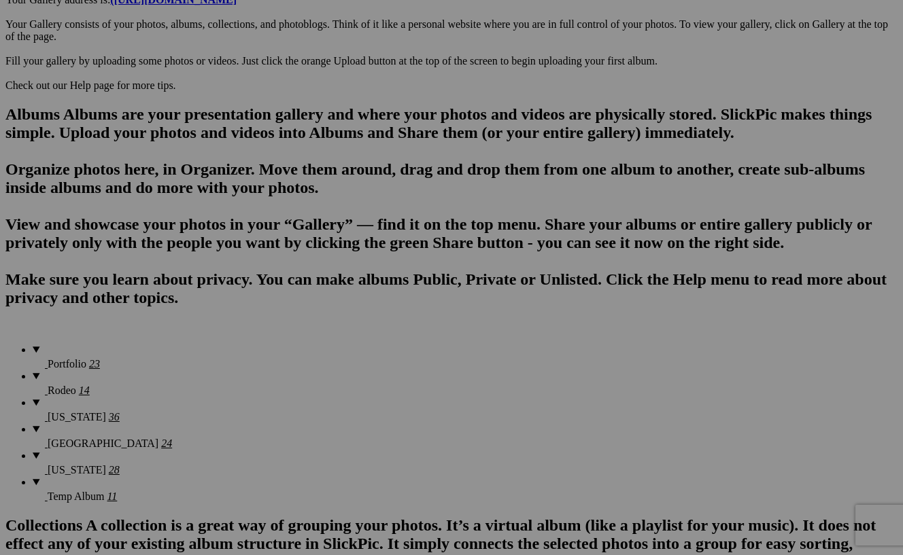
click at [361, 371] on link "Yes" at bounding box center [353, 367] width 16 height 12
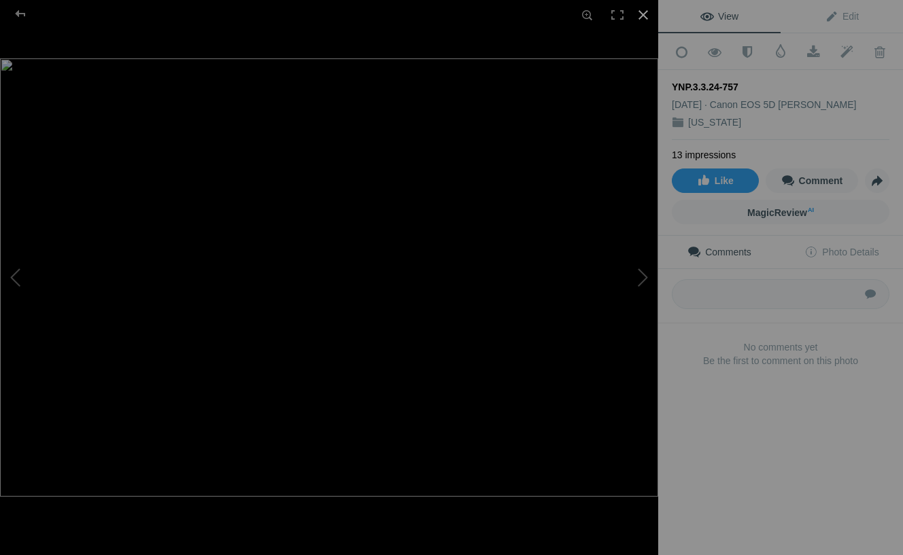
click at [641, 13] on div at bounding box center [643, 15] width 30 height 30
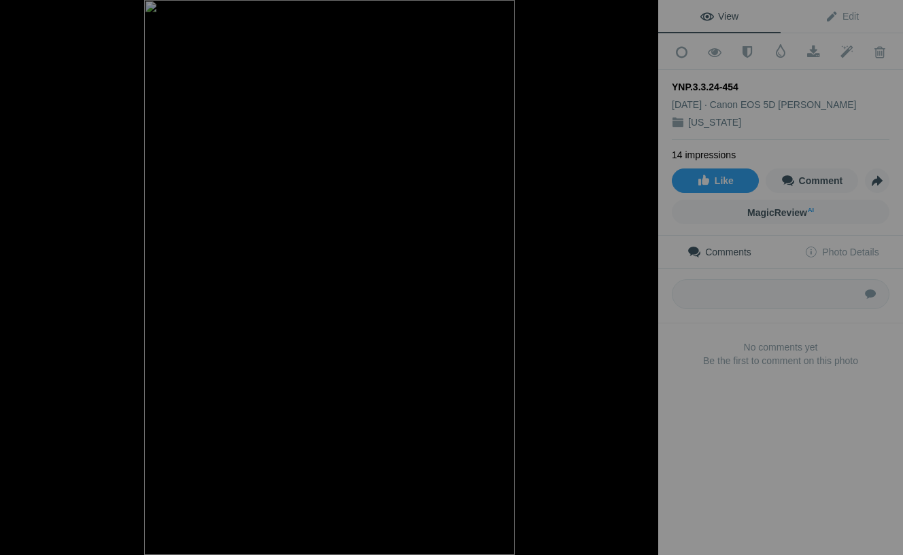
click at [650, 12] on div at bounding box center [643, 15] width 30 height 30
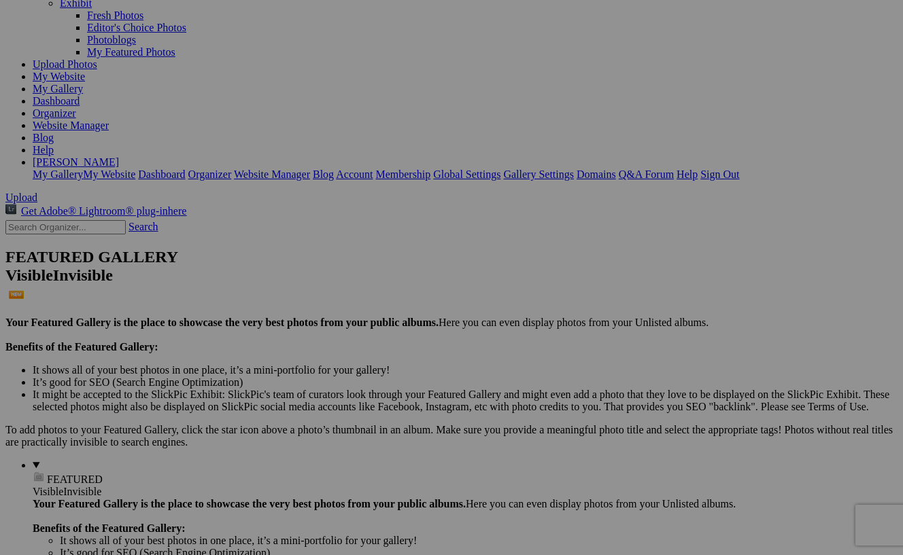
scroll to position [117, 0]
drag, startPoint x: 510, startPoint y: 281, endPoint x: 254, endPoint y: 423, distance: 292.7
drag, startPoint x: 737, startPoint y: 269, endPoint x: 215, endPoint y: 421, distance: 543.8
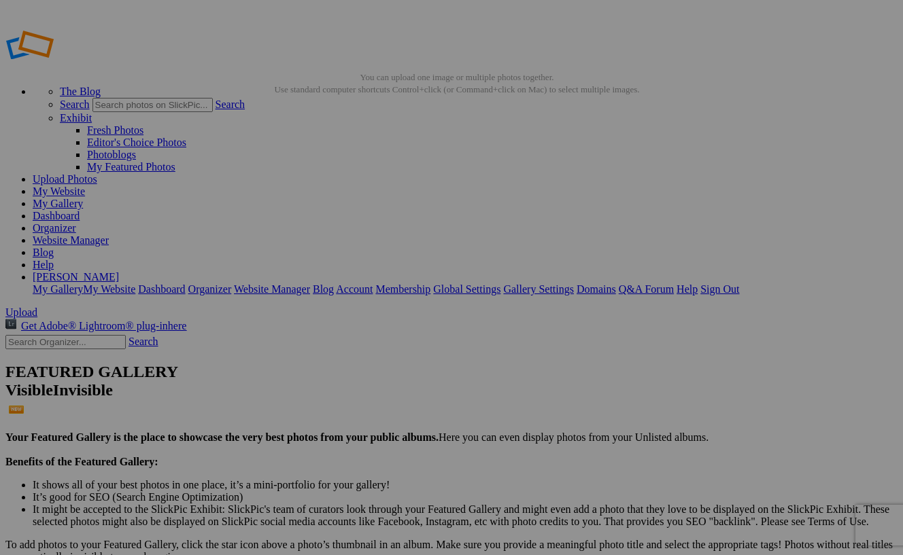
scroll to position [0, 0]
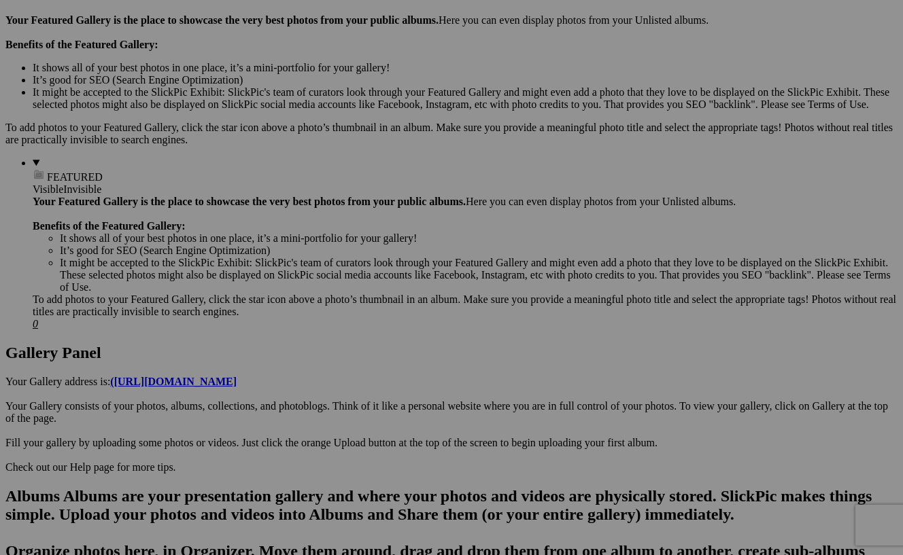
scroll to position [418, 0]
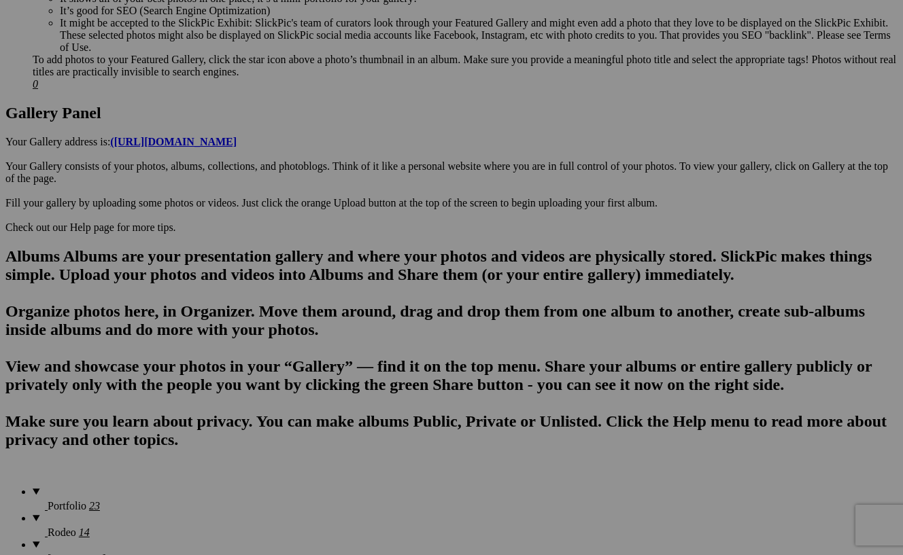
scroll to position [666, 0]
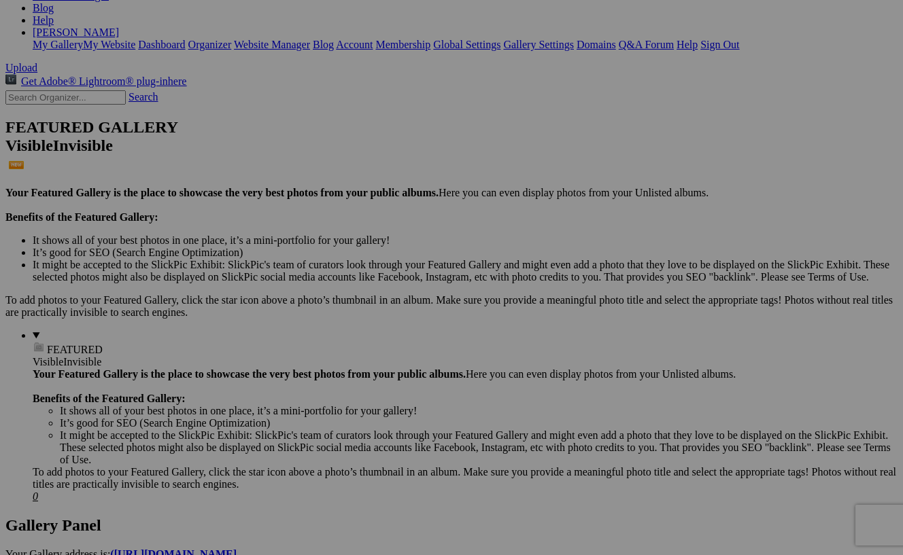
scroll to position [243, 0]
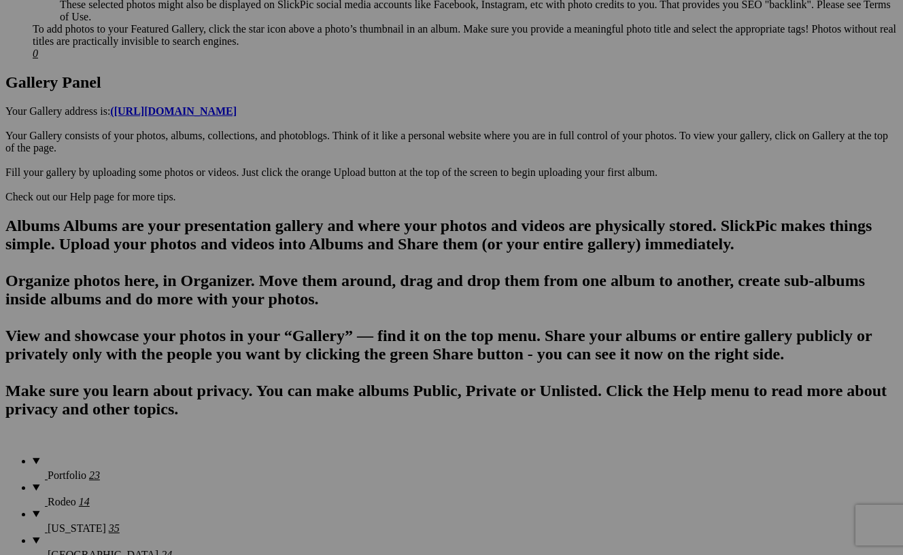
scroll to position [687, 0]
click at [361, 373] on span "Yes" at bounding box center [353, 379] width 16 height 12
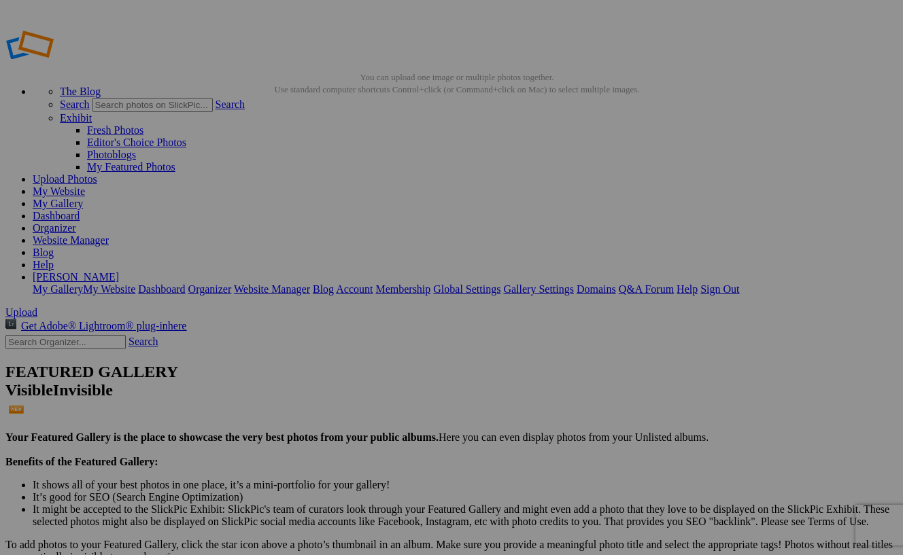
scroll to position [0, 0]
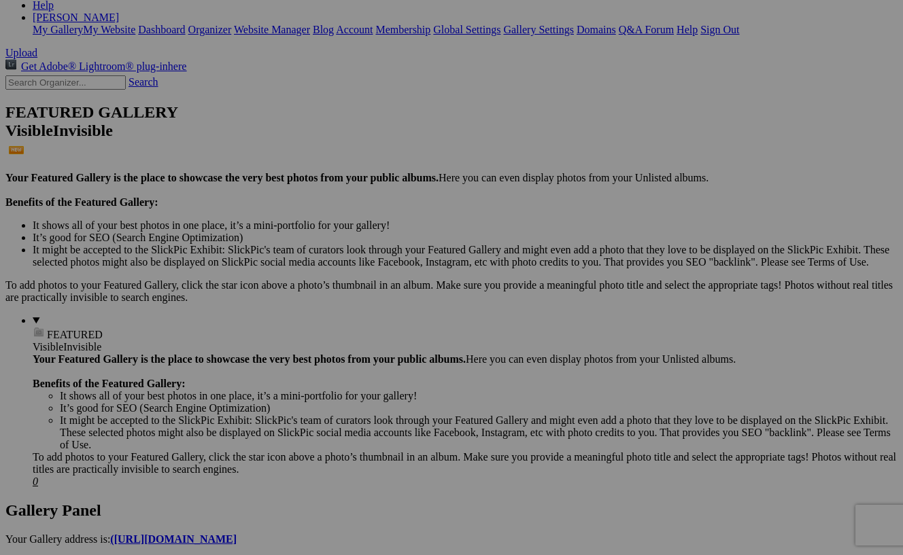
scroll to position [259, 0]
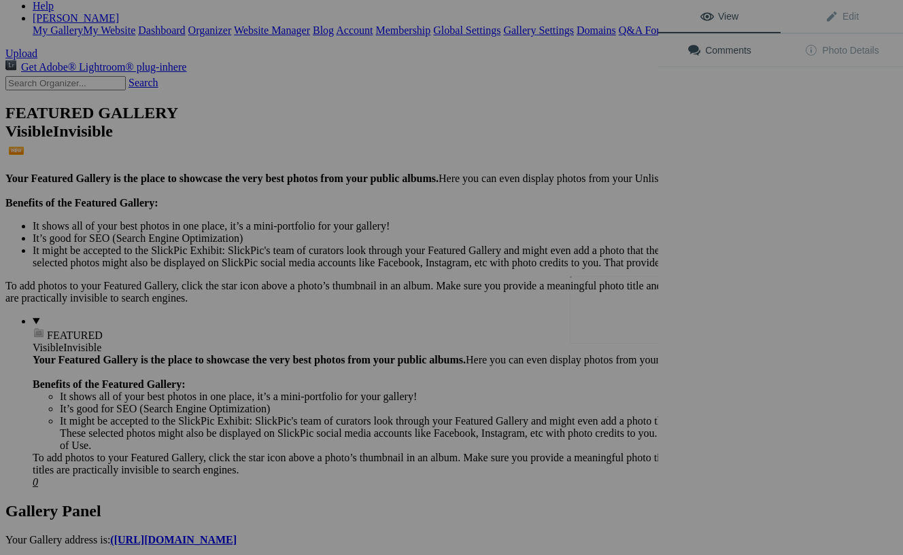
click at [635, 304] on button at bounding box center [607, 277] width 102 height 200
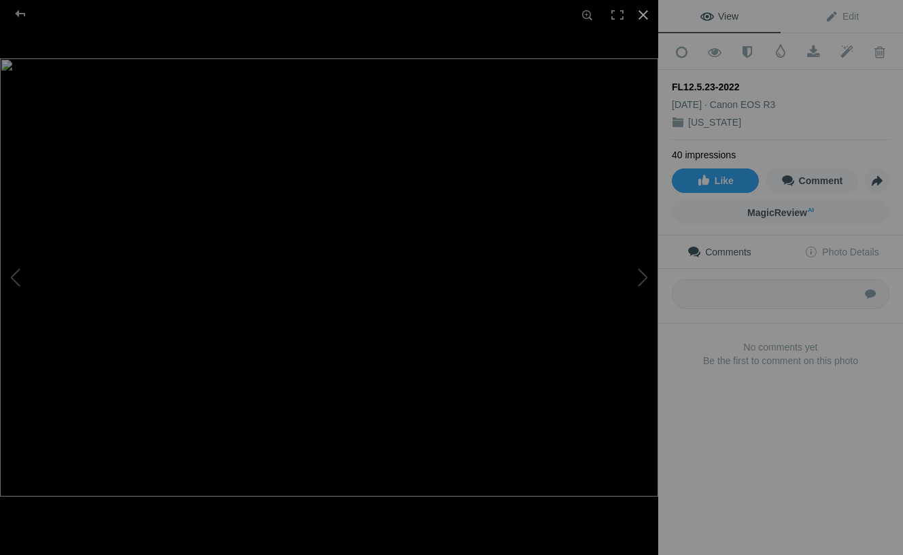
click at [644, 22] on div at bounding box center [643, 15] width 30 height 30
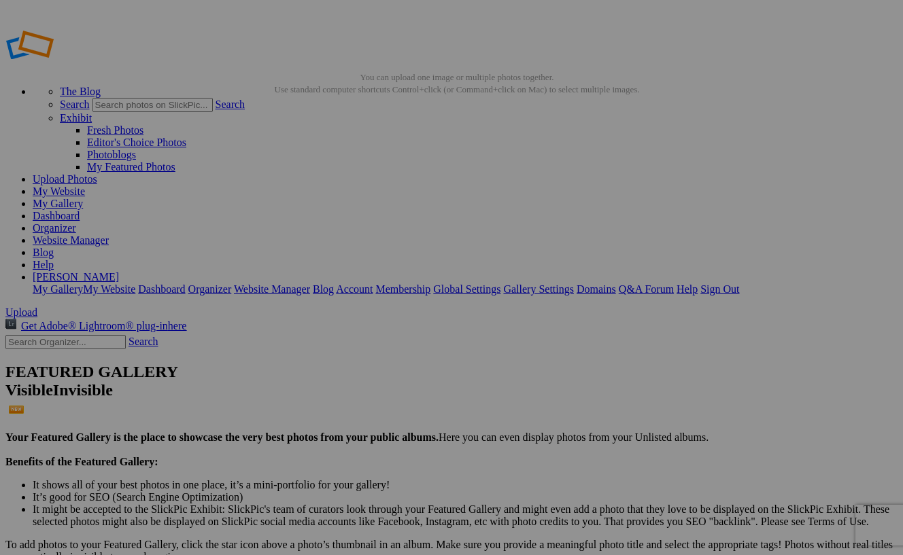
scroll to position [0, 0]
drag, startPoint x: 508, startPoint y: 382, endPoint x: 351, endPoint y: 203, distance: 237.5
drag, startPoint x: 740, startPoint y: 205, endPoint x: 479, endPoint y: 190, distance: 261.5
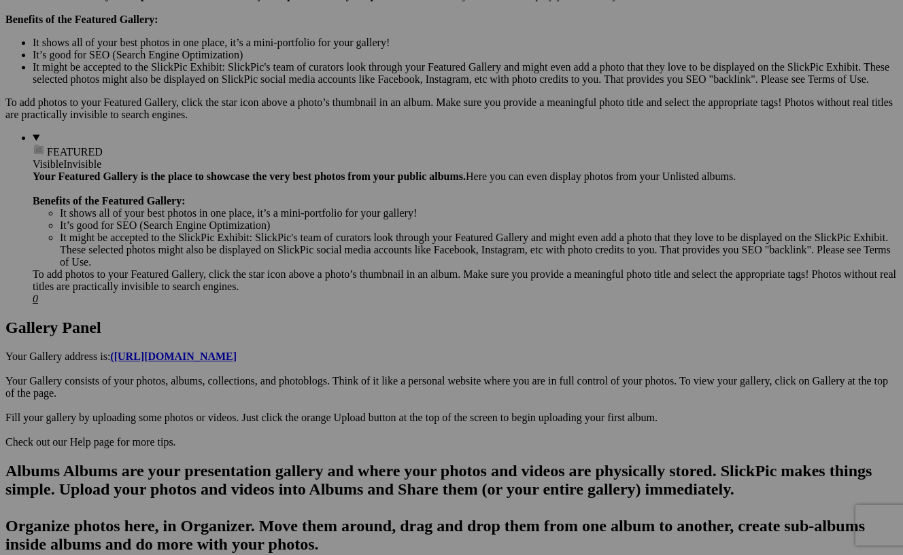
scroll to position [445, 0]
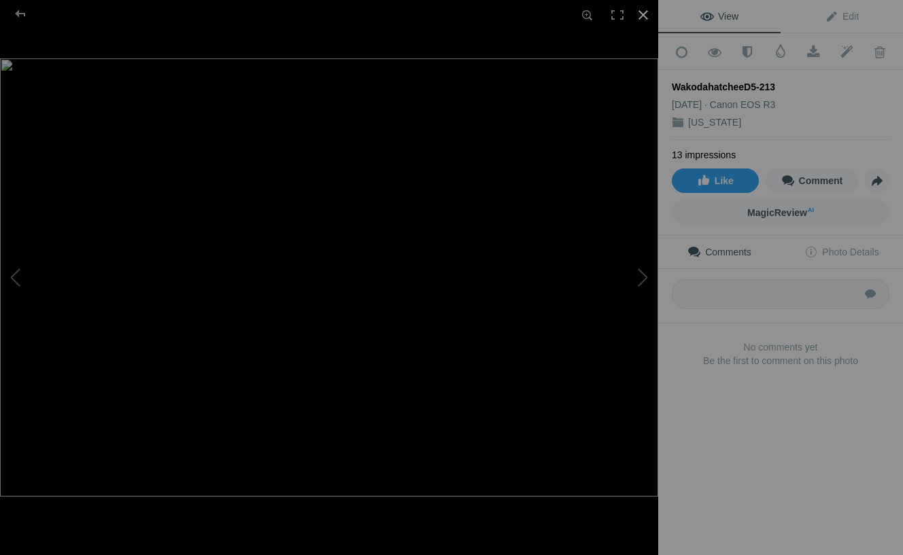
click at [642, 18] on div at bounding box center [643, 15] width 30 height 30
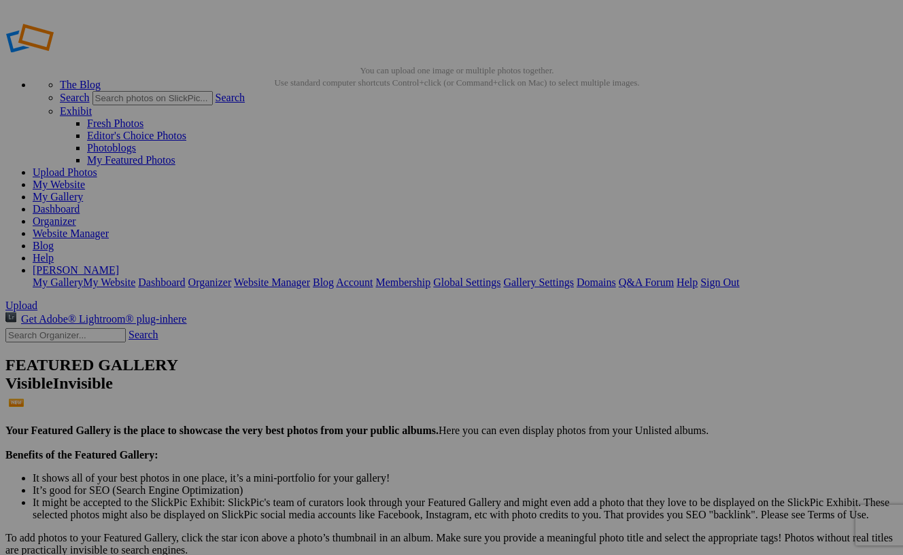
scroll to position [7, 0]
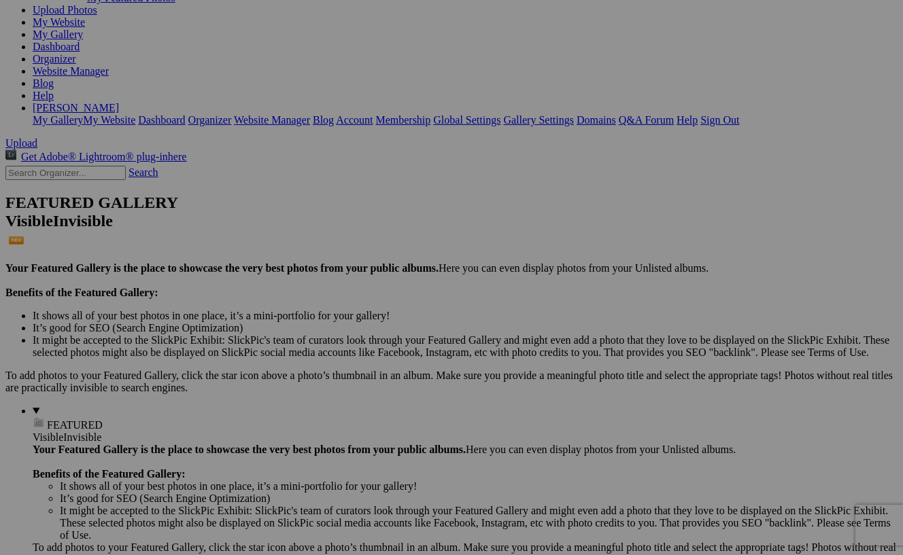
scroll to position [169, 0]
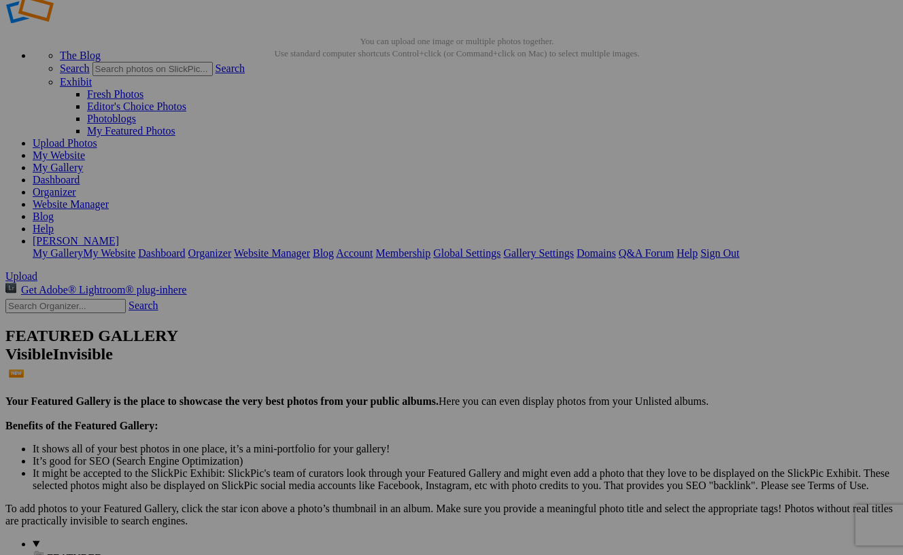
scroll to position [37, 0]
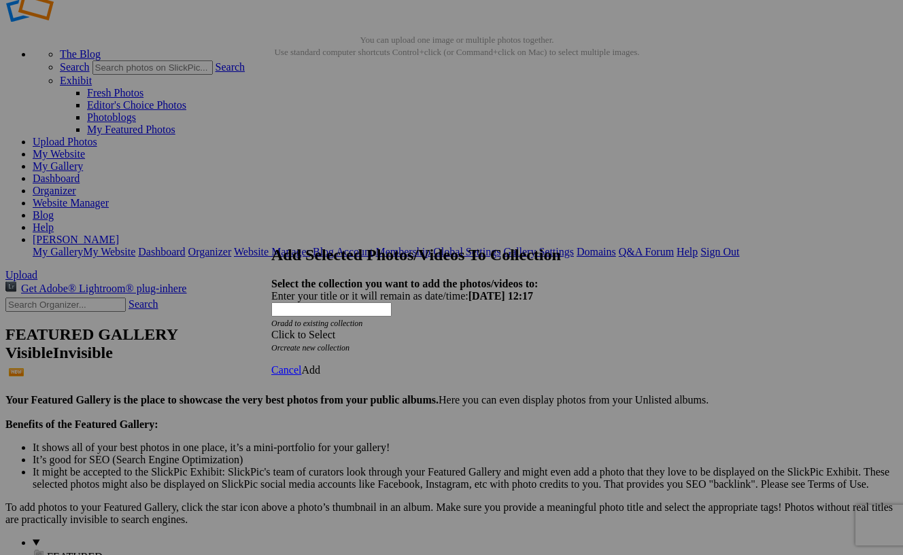
click at [271, 329] on span at bounding box center [271, 335] width 0 height 12
click at [413, 324] on link "Website Homepage" at bounding box center [371, 318] width 84 height 12
click at [320, 364] on link "Add" at bounding box center [310, 370] width 19 height 12
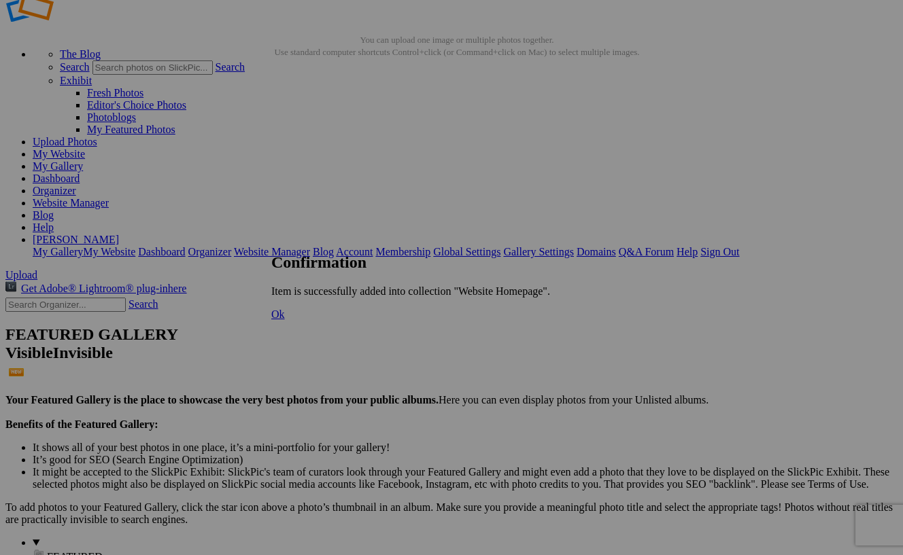
click at [285, 320] on span "Ok" at bounding box center [278, 315] width 14 height 12
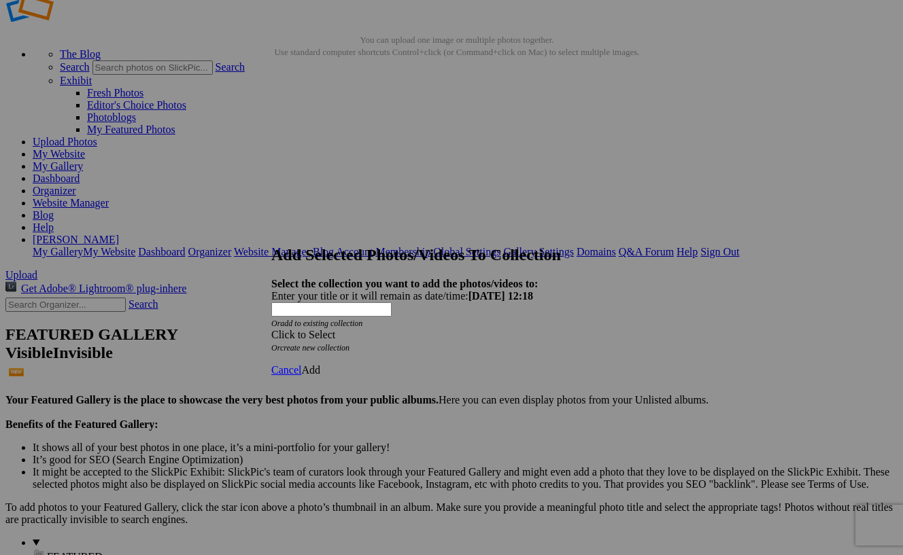
click at [271, 329] on span at bounding box center [271, 335] width 0 height 12
click at [413, 324] on link "Website Homepage" at bounding box center [371, 318] width 84 height 12
click at [320, 364] on link "Add" at bounding box center [310, 370] width 19 height 12
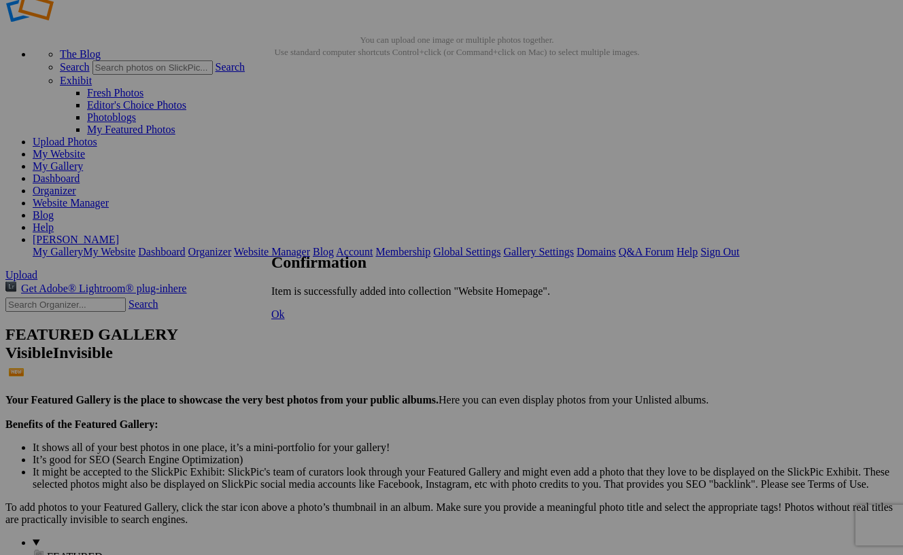
click at [285, 320] on span "Ok" at bounding box center [278, 315] width 14 height 12
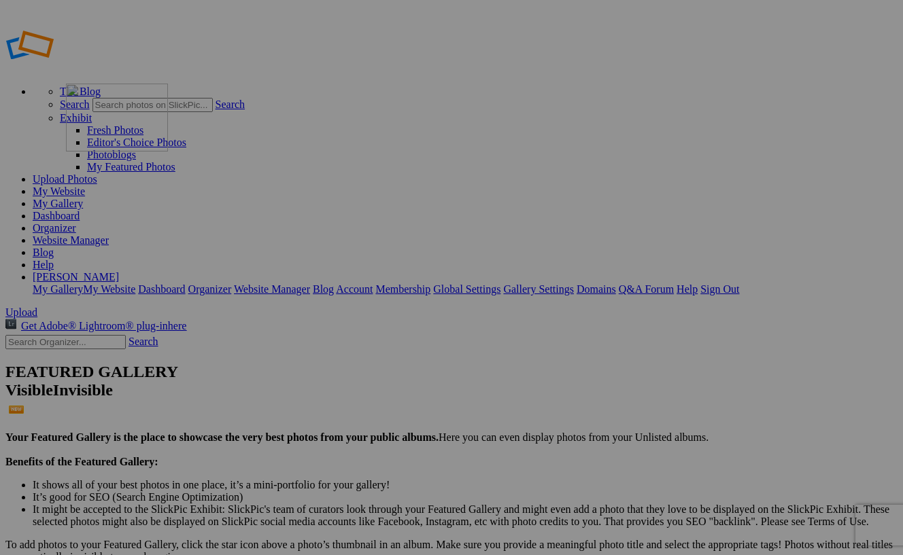
drag, startPoint x: 521, startPoint y: 201, endPoint x: 262, endPoint y: 182, distance: 260.4
drag, startPoint x: 502, startPoint y: 205, endPoint x: 355, endPoint y: 189, distance: 148.3
drag, startPoint x: 497, startPoint y: 202, endPoint x: 623, endPoint y: 190, distance: 127.0
drag, startPoint x: 381, startPoint y: 360, endPoint x: 539, endPoint y: 361, distance: 157.7
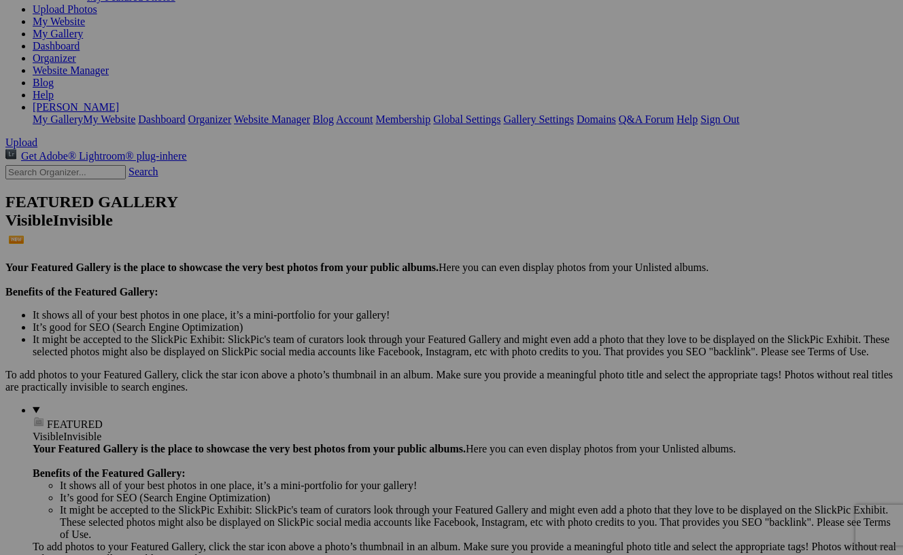
scroll to position [169, 0]
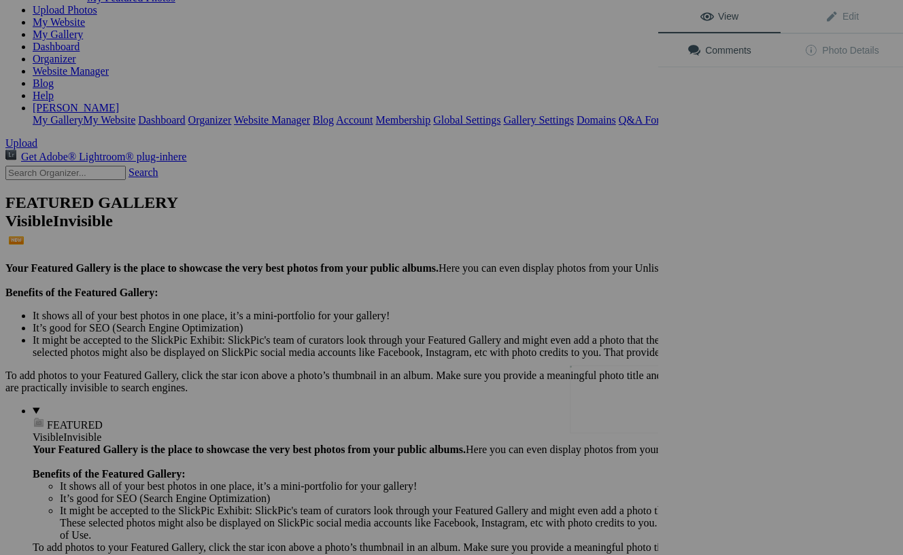
click at [613, 401] on img at bounding box center [621, 400] width 102 height 68
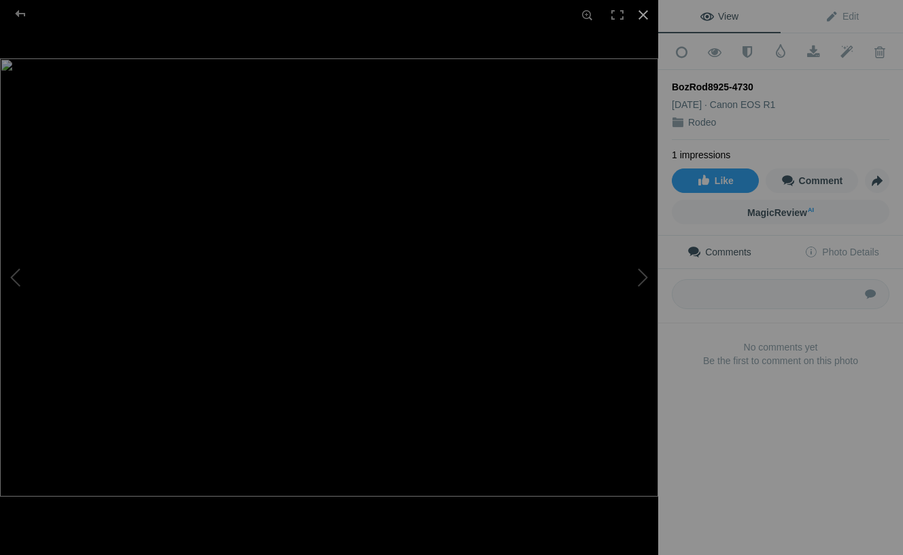
click at [636, 16] on div at bounding box center [643, 15] width 30 height 30
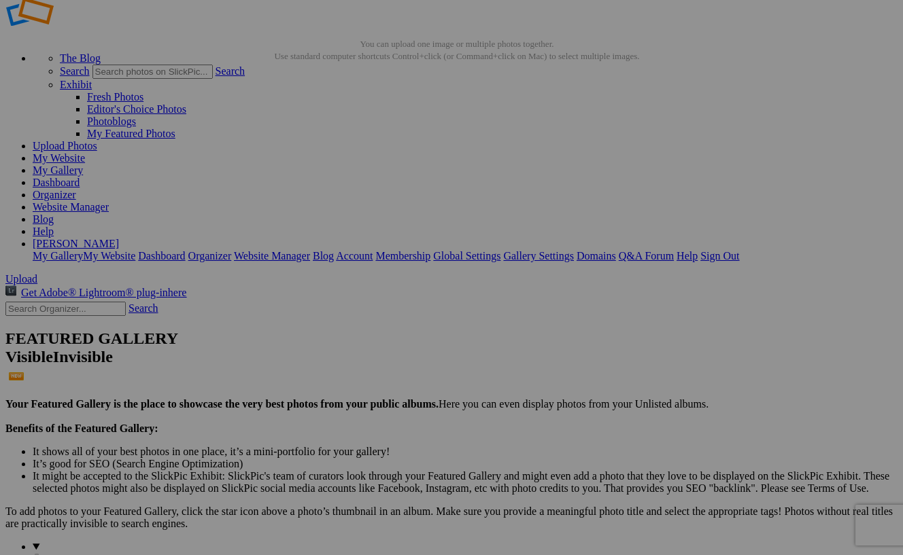
scroll to position [32, 0]
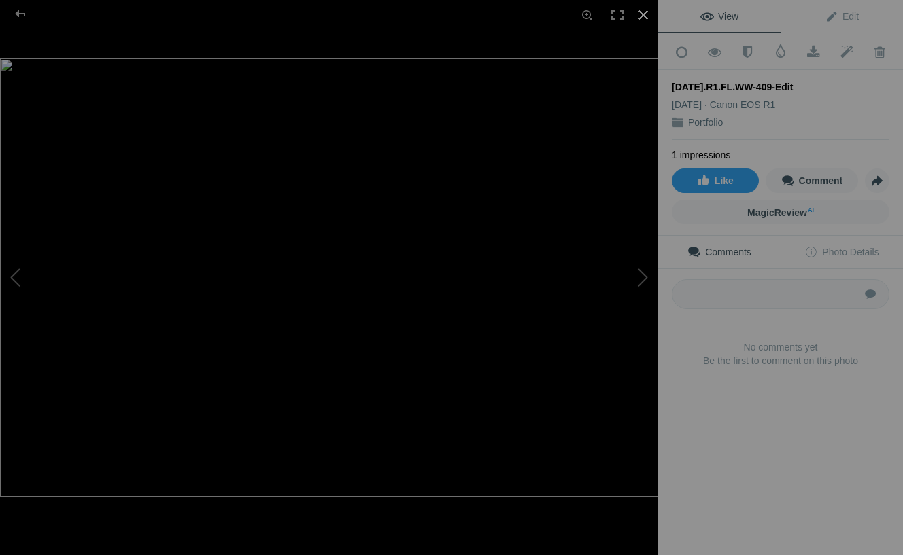
click at [643, 13] on div at bounding box center [643, 15] width 30 height 30
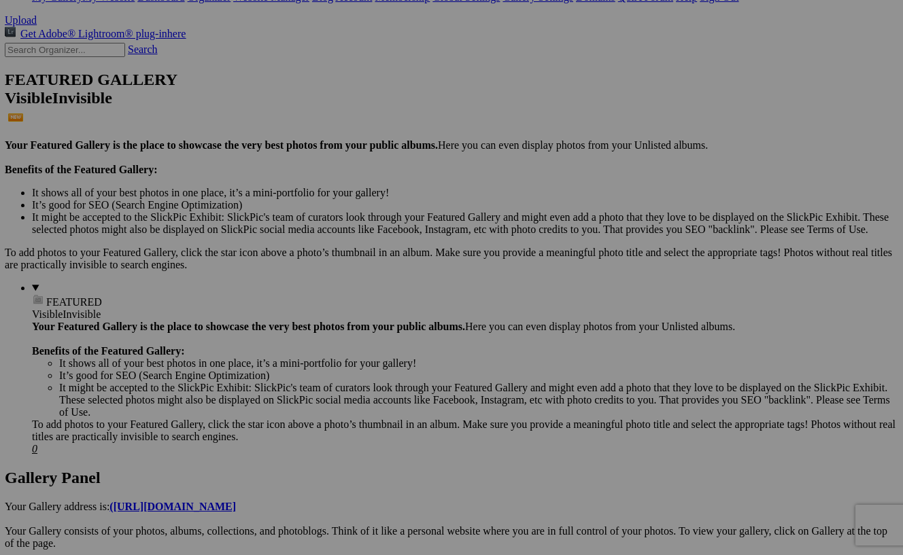
scroll to position [292, 0]
drag, startPoint x: 261, startPoint y: 92, endPoint x: 390, endPoint y: 476, distance: 404.6
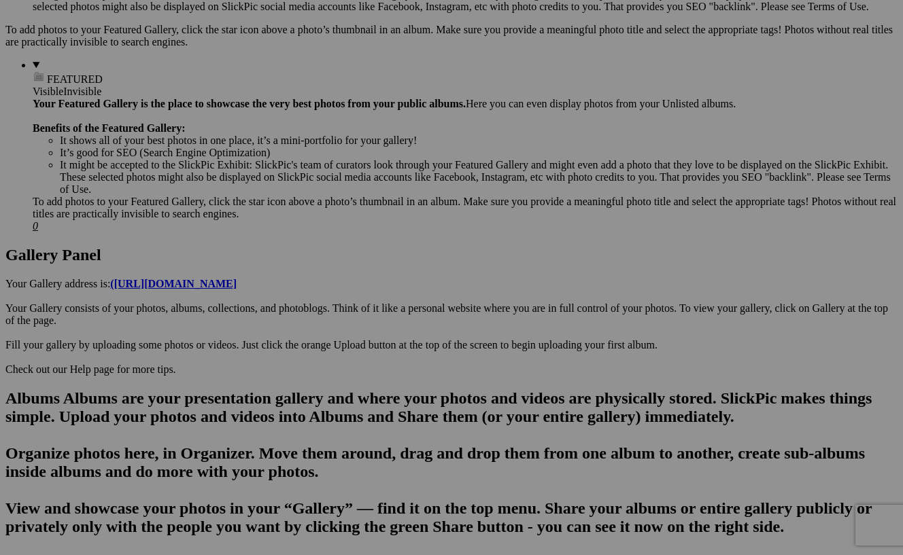
scroll to position [515, 0]
drag, startPoint x: 370, startPoint y: 218, endPoint x: 341, endPoint y: 354, distance: 139.6
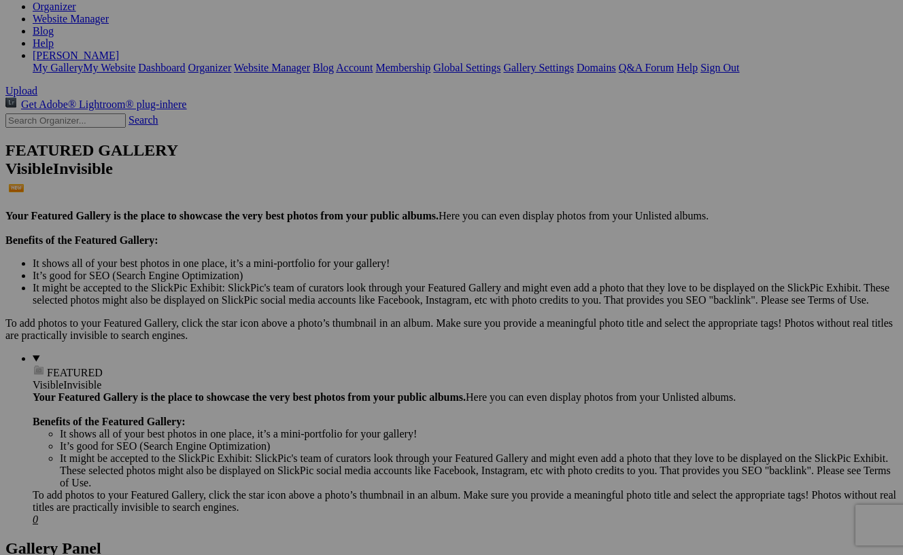
scroll to position [226, 0]
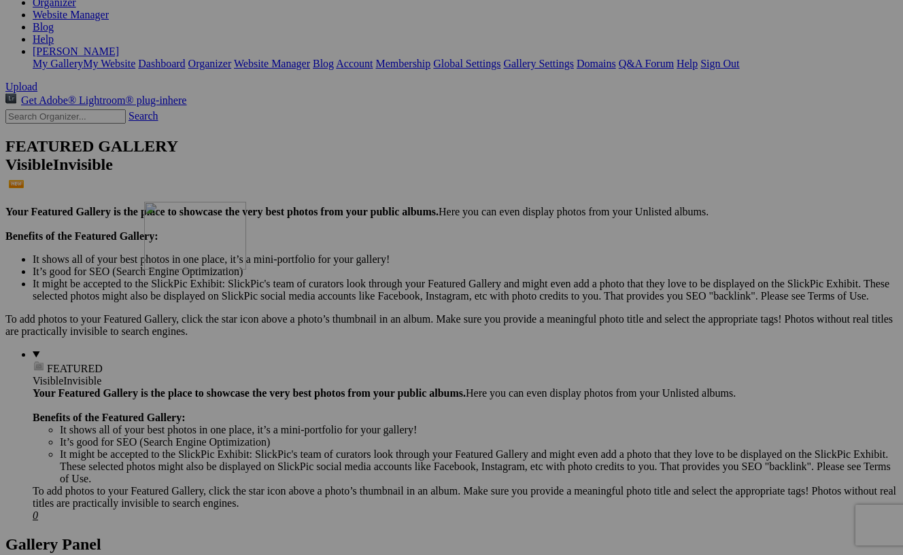
drag, startPoint x: 742, startPoint y: 526, endPoint x: 337, endPoint y: 320, distance: 453.9
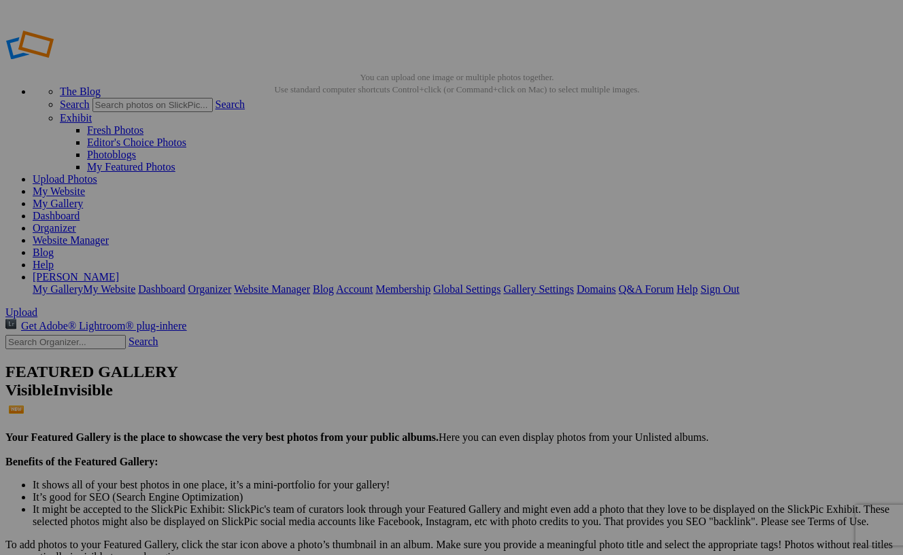
scroll to position [0, 0]
click at [739, 283] on link "Sign Out" at bounding box center [719, 289] width 39 height 12
click at [85, 186] on link "My Website" at bounding box center [59, 192] width 52 height 12
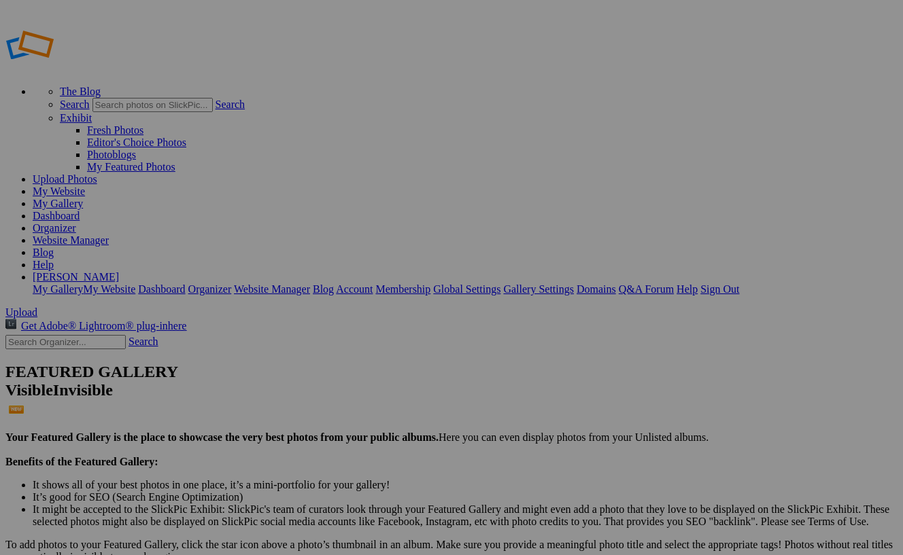
click at [109, 235] on link "Website Manager" at bounding box center [71, 241] width 76 height 12
click at [739, 283] on link "Sign Out" at bounding box center [719, 289] width 39 height 12
